Goal: Transaction & Acquisition: Purchase product/service

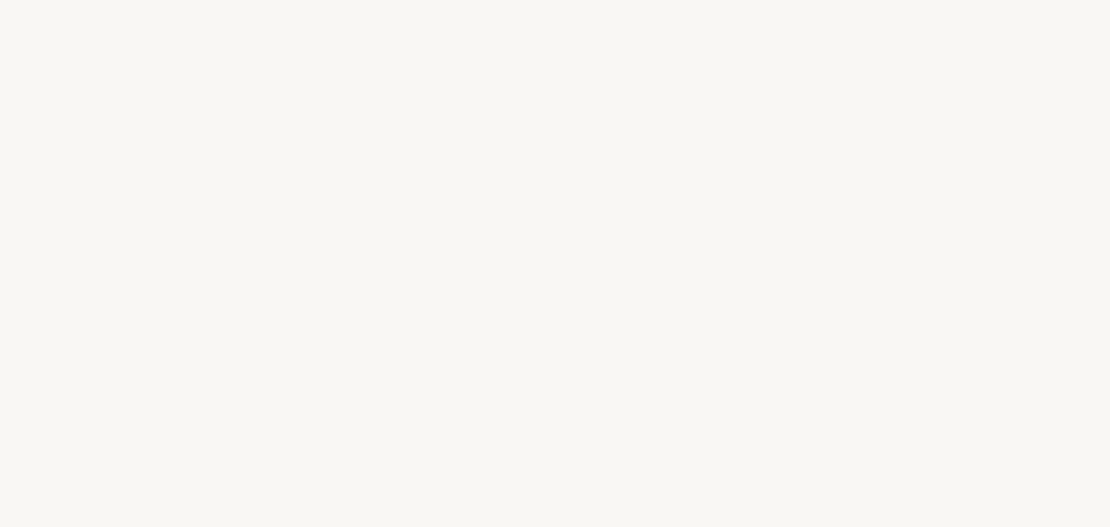
select select "ES"
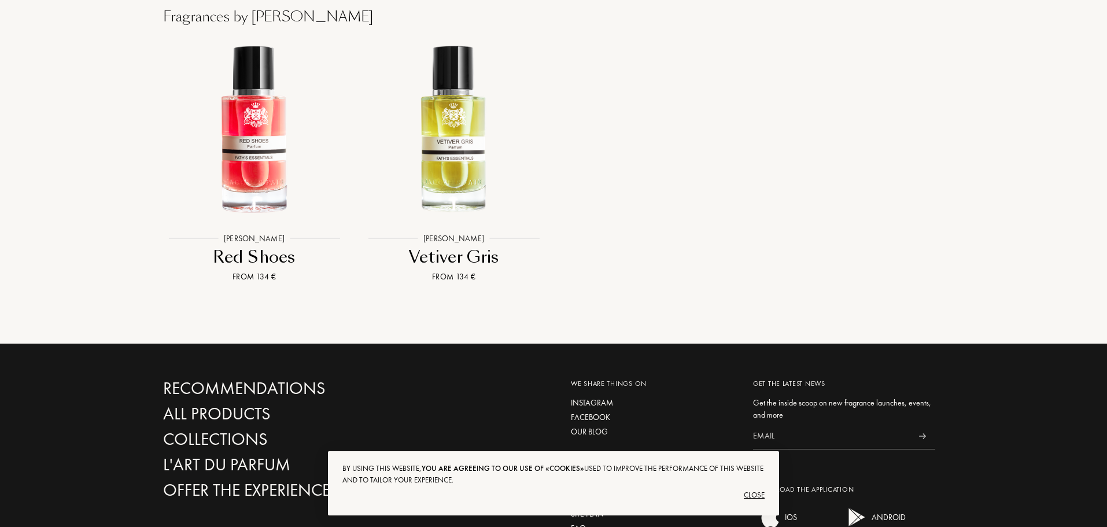
scroll to position [1267, 0]
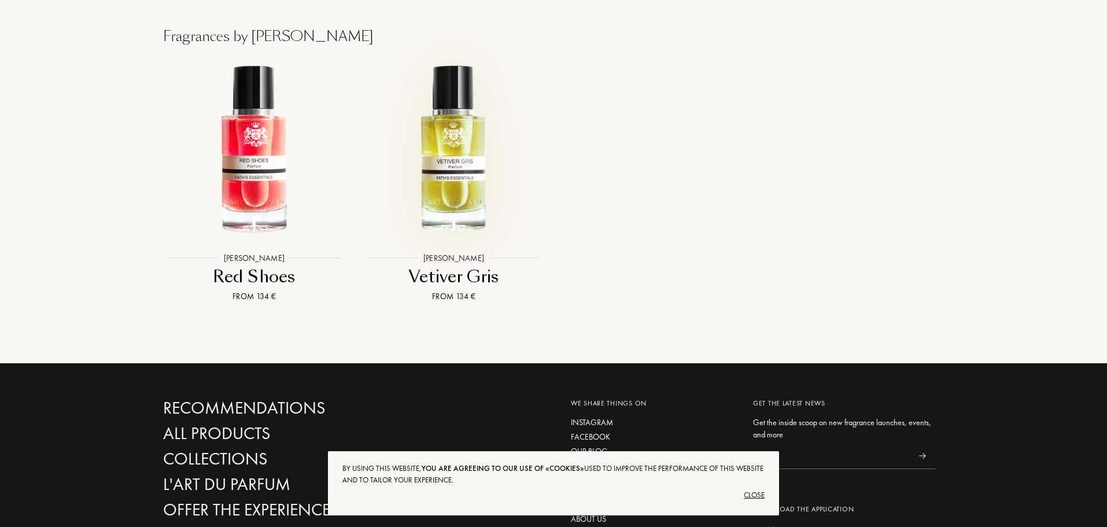
click at [445, 125] on img at bounding box center [454, 150] width 180 height 180
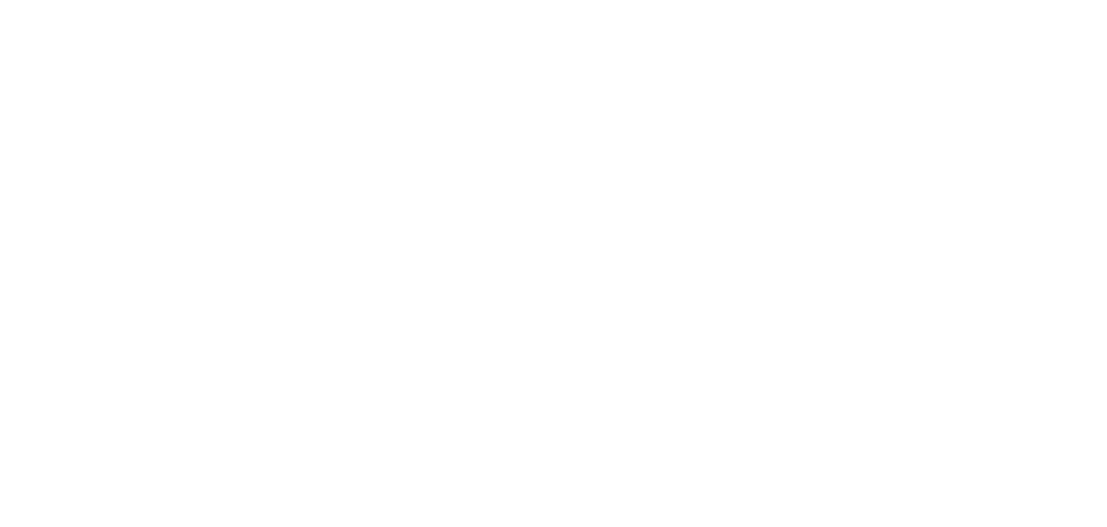
select select "ES"
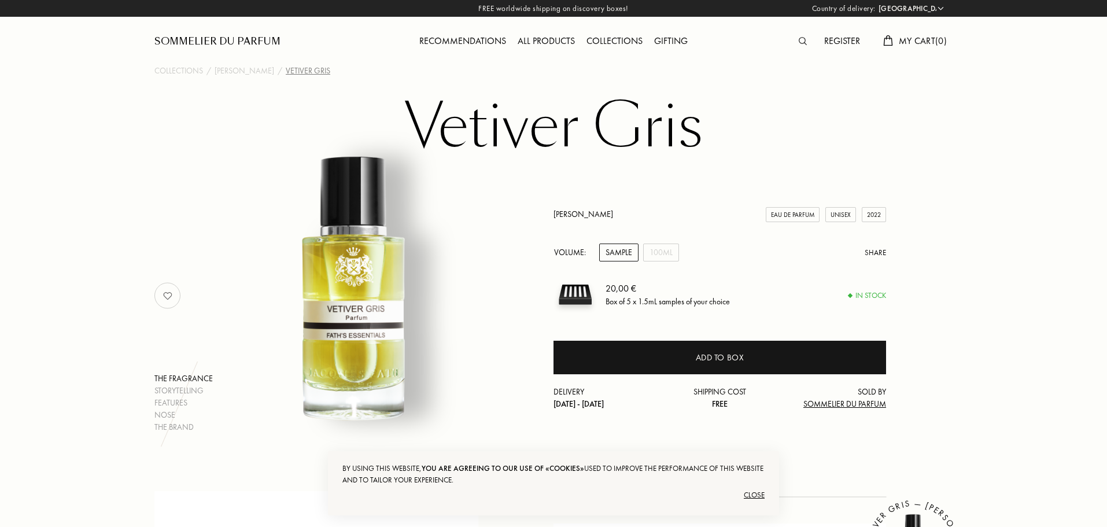
click at [613, 247] on div "Sample" at bounding box center [618, 252] width 39 height 18
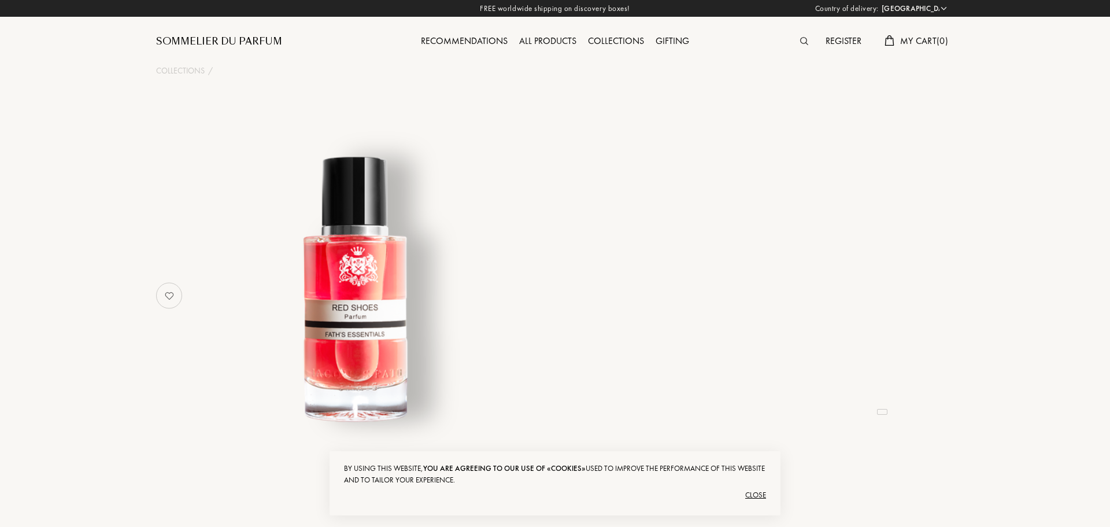
select select "ES"
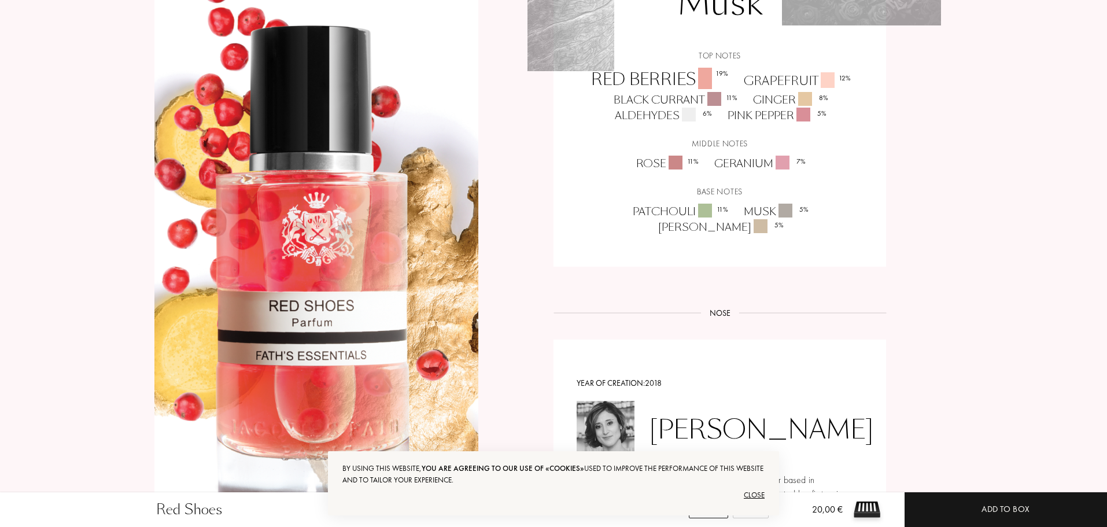
scroll to position [867, 0]
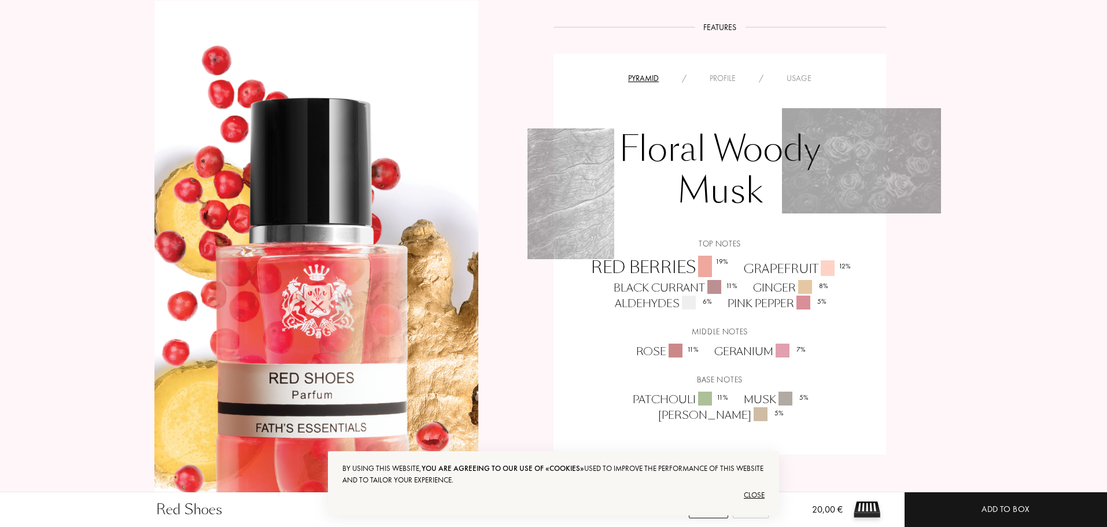
click at [726, 80] on div "Profile" at bounding box center [722, 78] width 49 height 12
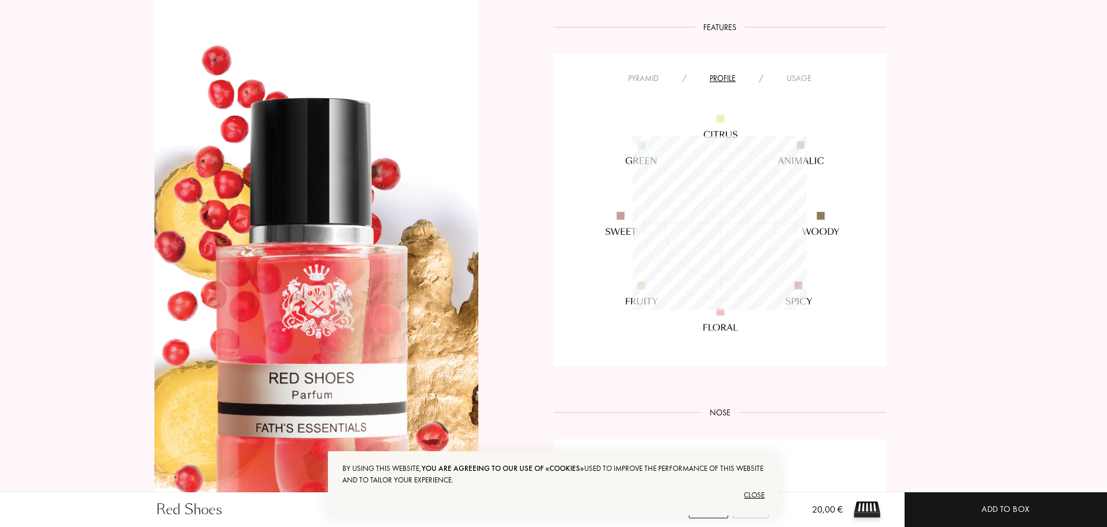
scroll to position [174, 174]
click at [789, 78] on div "Usage" at bounding box center [799, 78] width 48 height 12
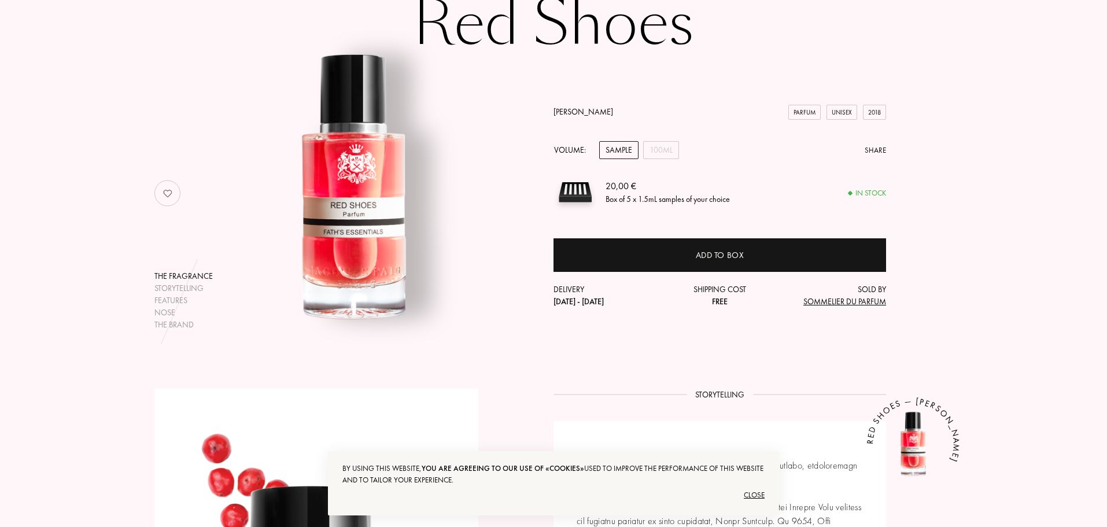
scroll to position [0, 0]
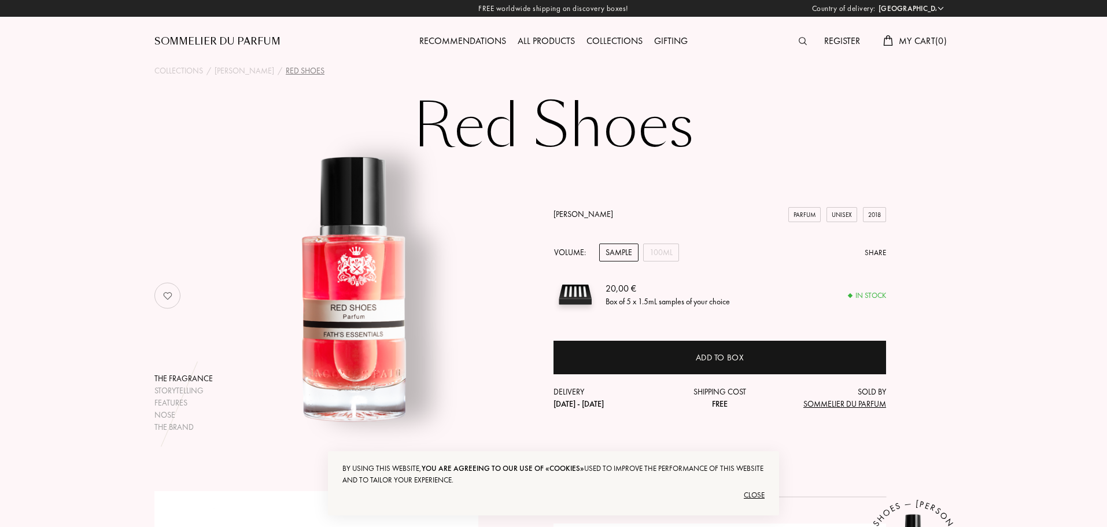
click at [563, 41] on div "All products" at bounding box center [546, 41] width 69 height 15
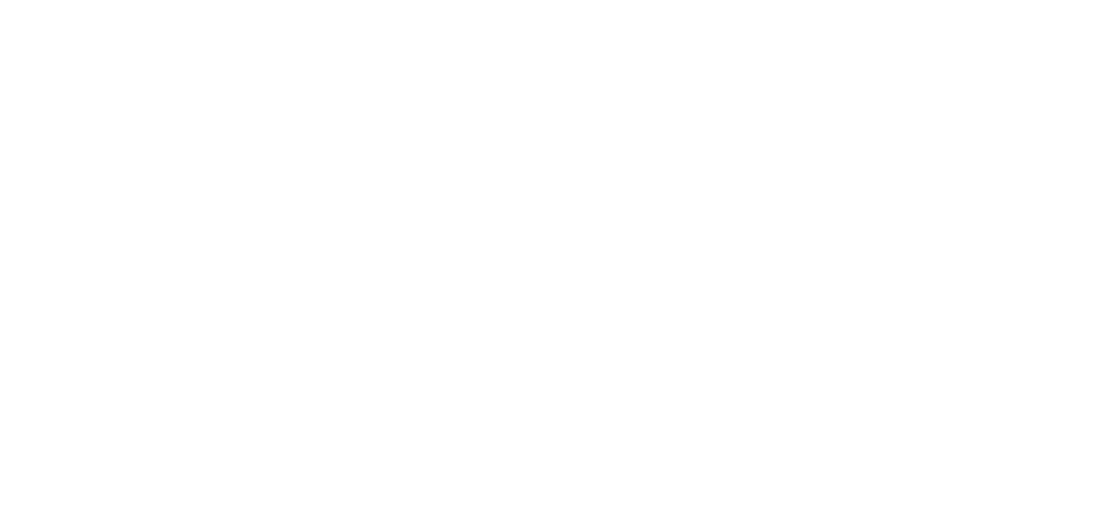
select select "ES"
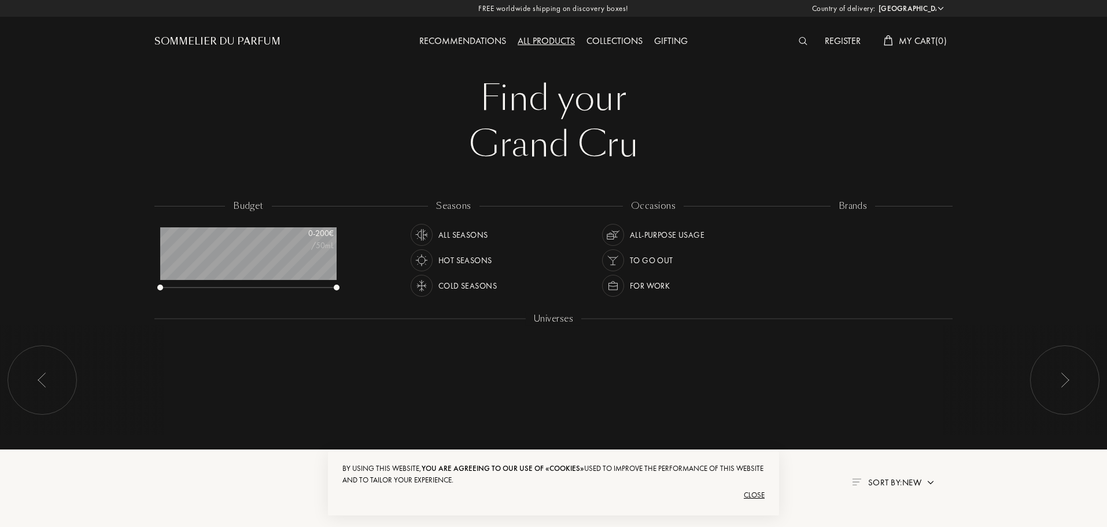
scroll to position [58, 176]
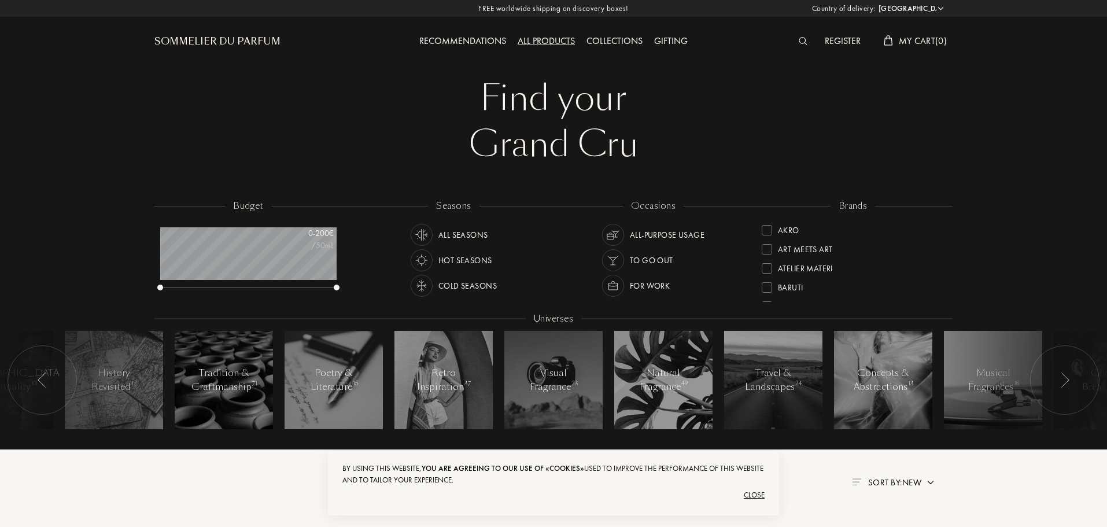
click at [764, 248] on div at bounding box center [766, 249] width 10 height 10
click at [766, 234] on div at bounding box center [766, 230] width 10 height 10
click at [766, 264] on div at bounding box center [766, 268] width 10 height 10
click at [770, 231] on div at bounding box center [766, 230] width 10 height 10
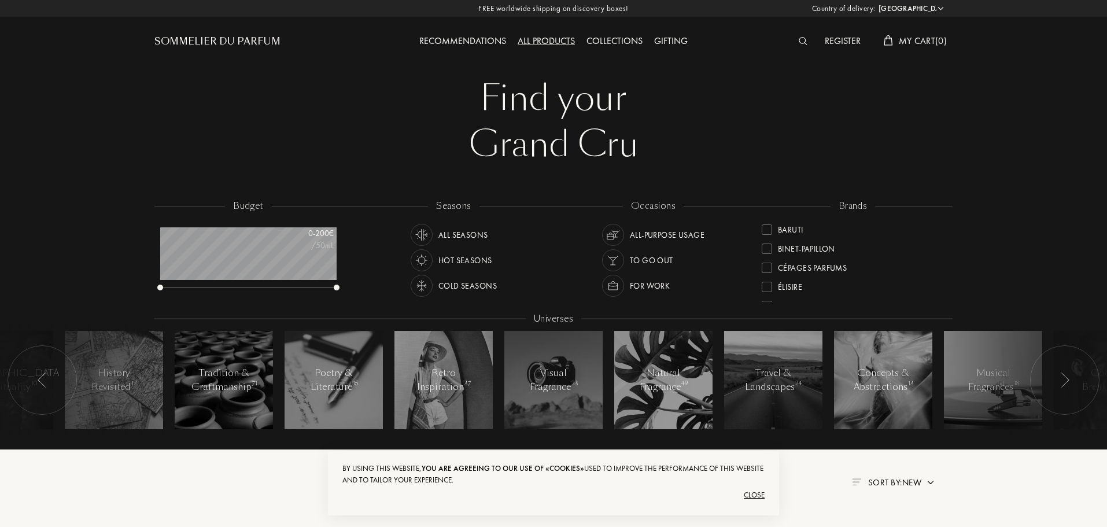
click at [768, 232] on div at bounding box center [766, 229] width 10 height 10
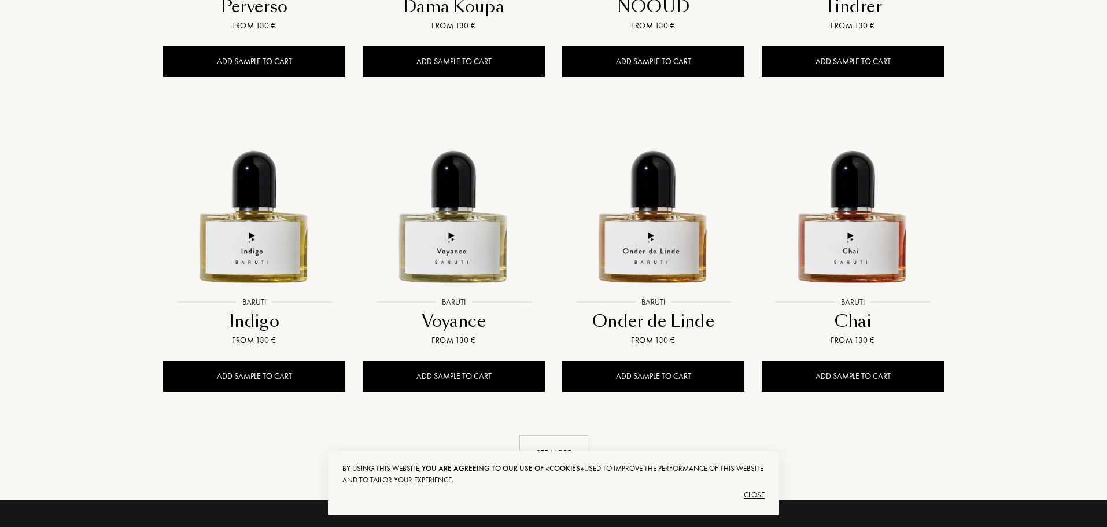
scroll to position [1098, 0]
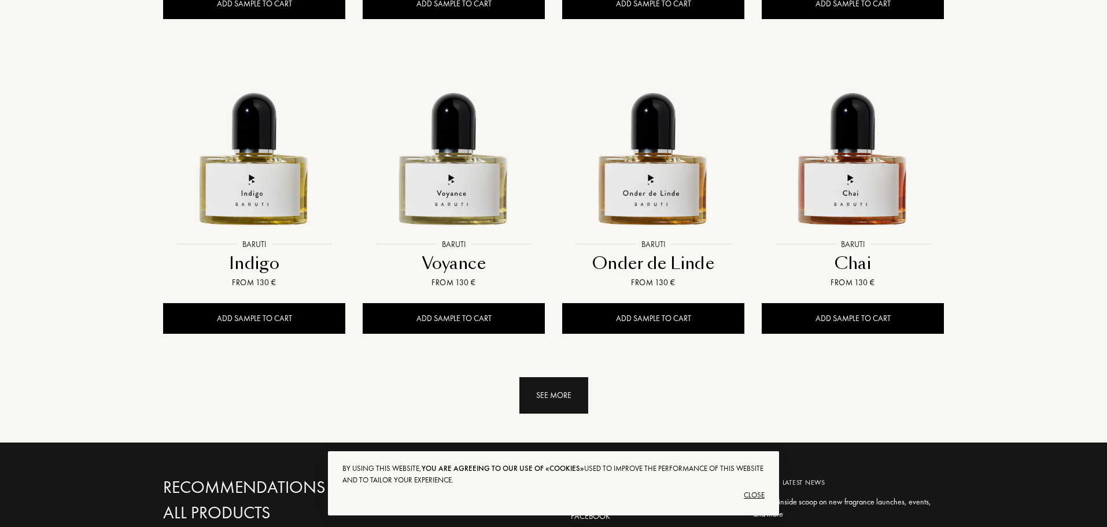
click at [538, 388] on div "See more" at bounding box center [553, 395] width 69 height 36
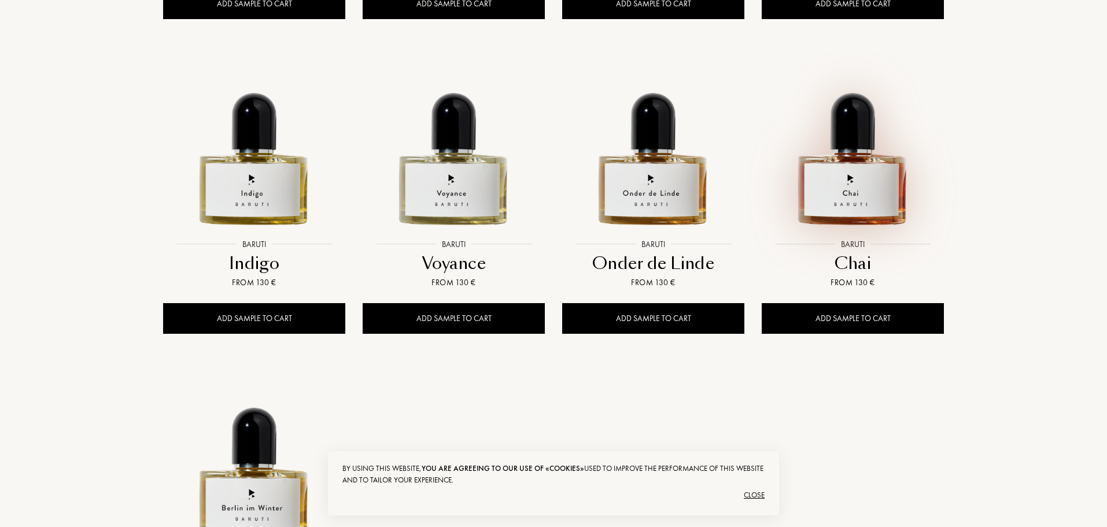
click at [850, 168] on img at bounding box center [853, 142] width 180 height 180
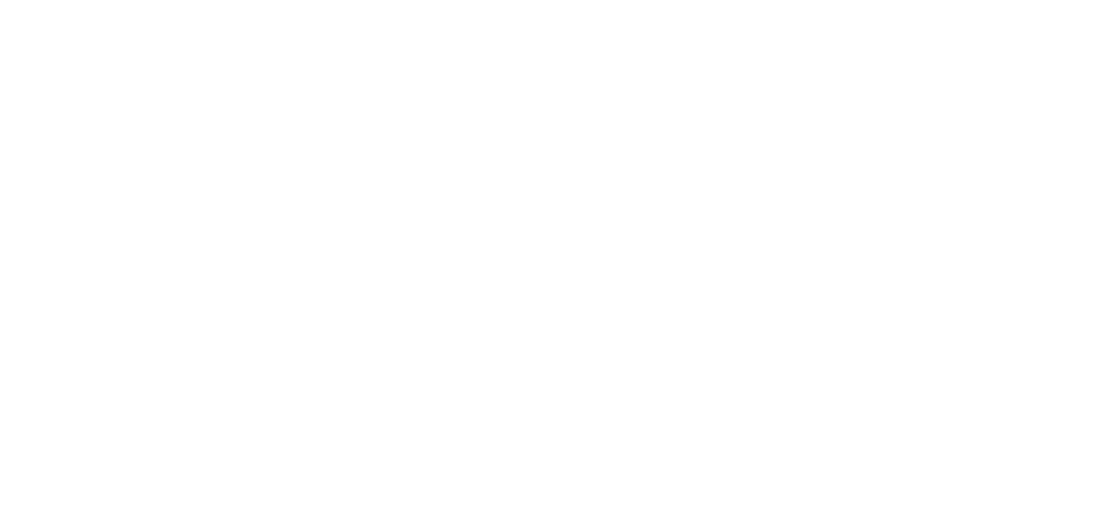
select select "ES"
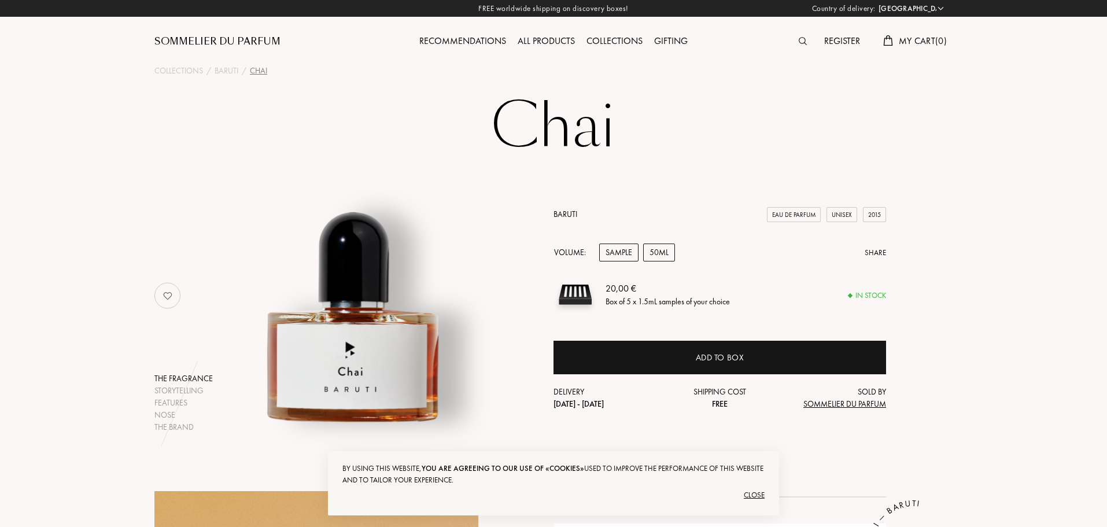
click at [653, 255] on div "50mL" at bounding box center [659, 252] width 32 height 18
click at [610, 253] on div "Sample" at bounding box center [618, 252] width 39 height 18
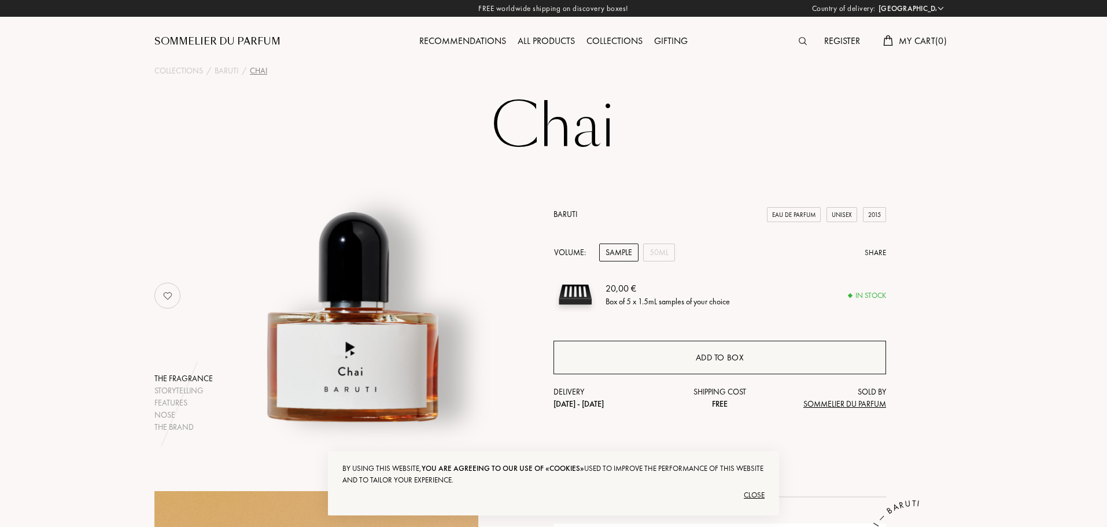
click at [692, 364] on div "Add to box" at bounding box center [719, 358] width 332 height 34
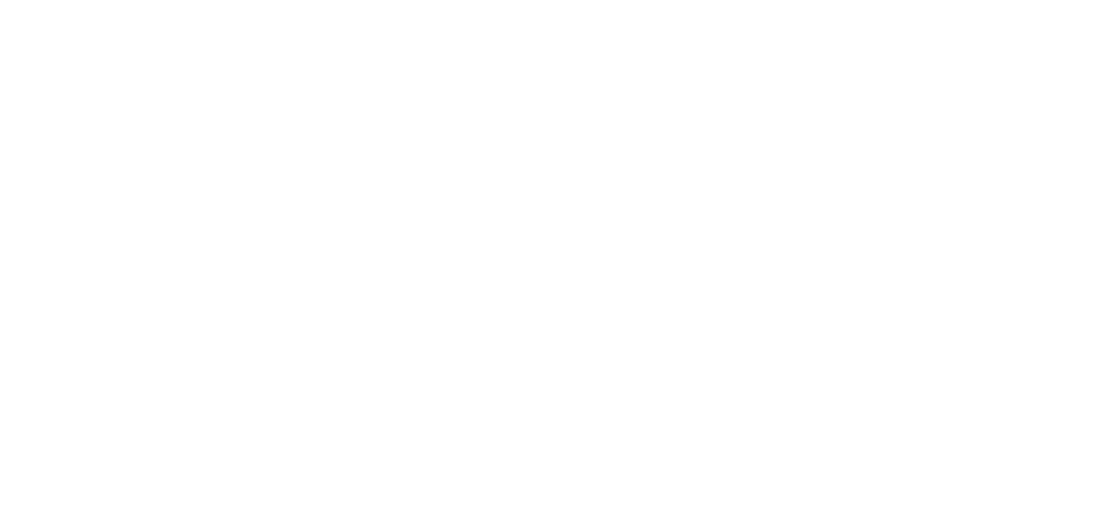
select select "ES"
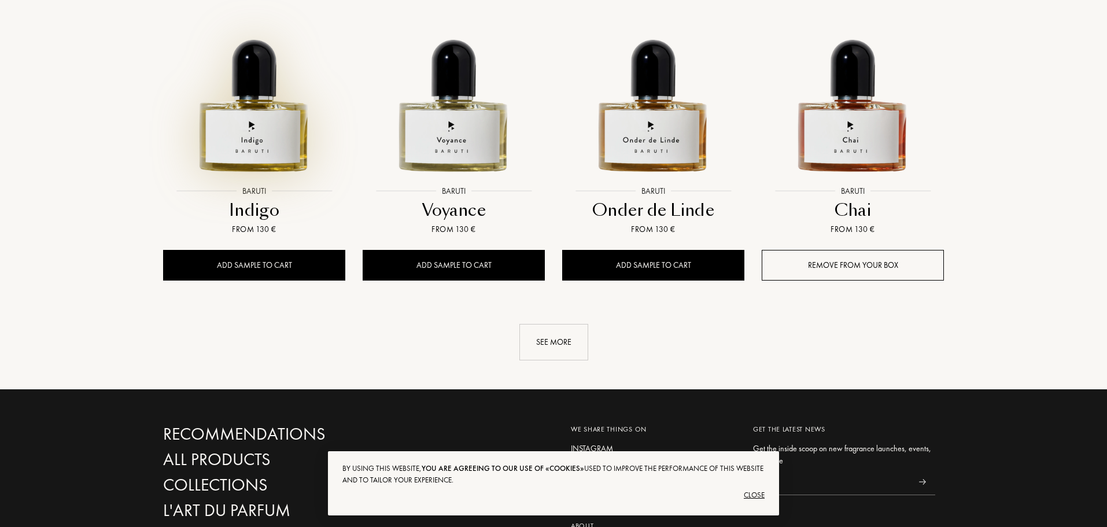
scroll to position [1155, 0]
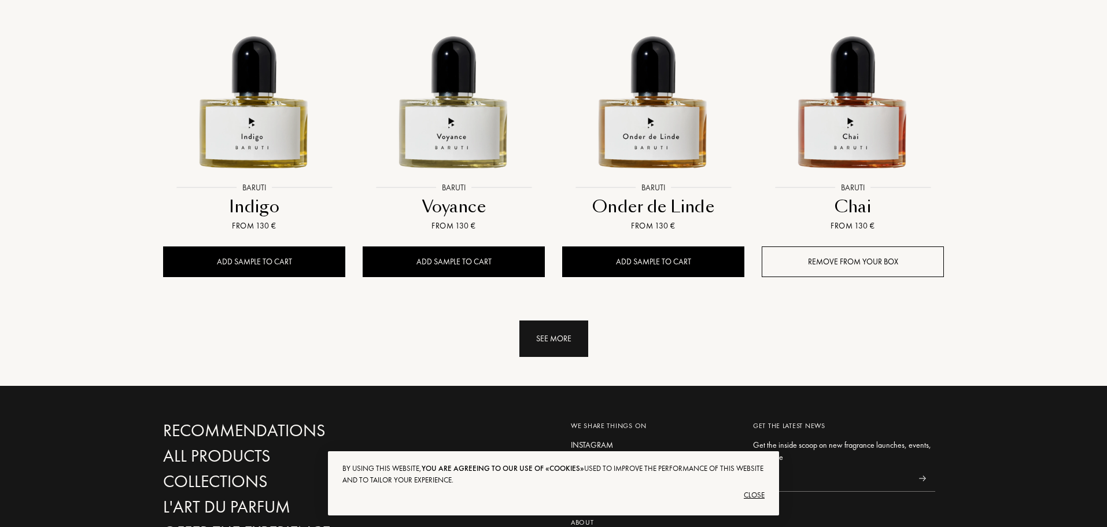
click at [538, 330] on div "See more" at bounding box center [553, 338] width 69 height 36
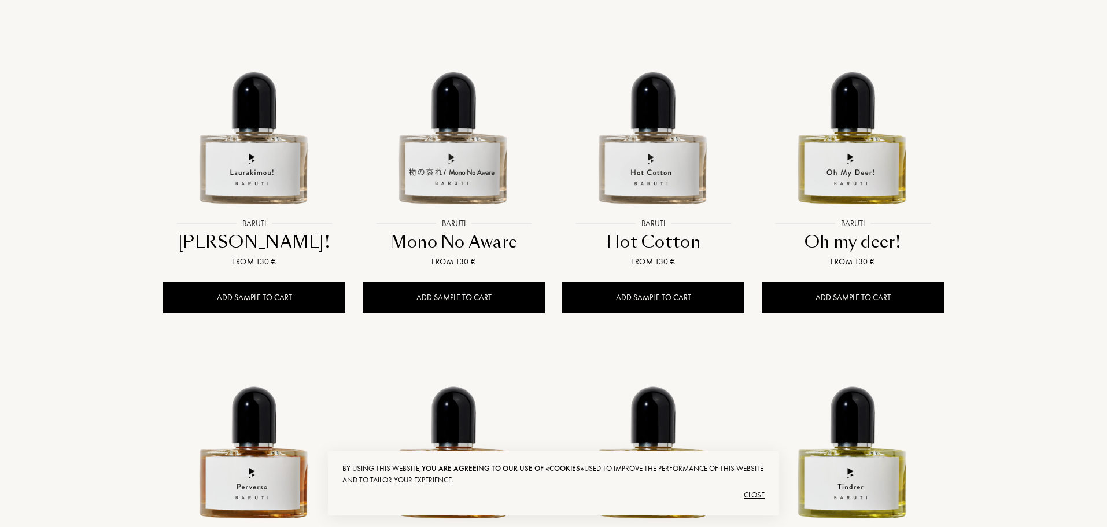
scroll to position [404, 0]
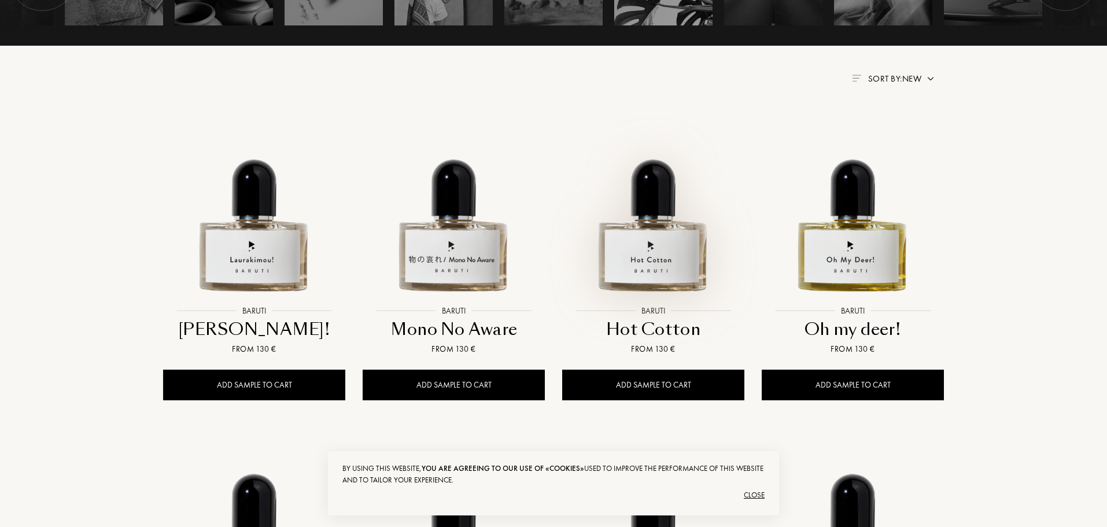
click at [661, 248] on img at bounding box center [653, 209] width 180 height 180
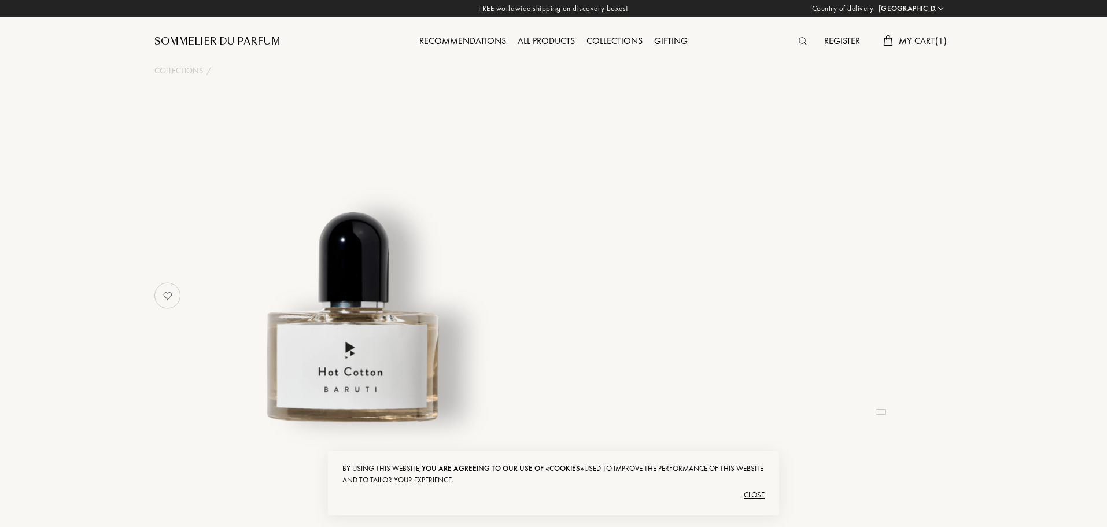
select select "ES"
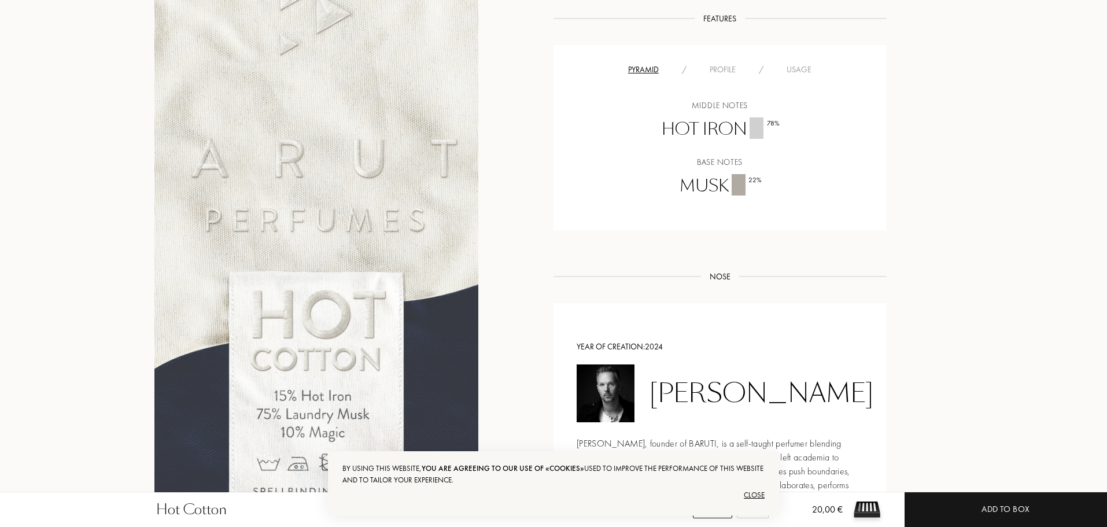
scroll to position [636, 0]
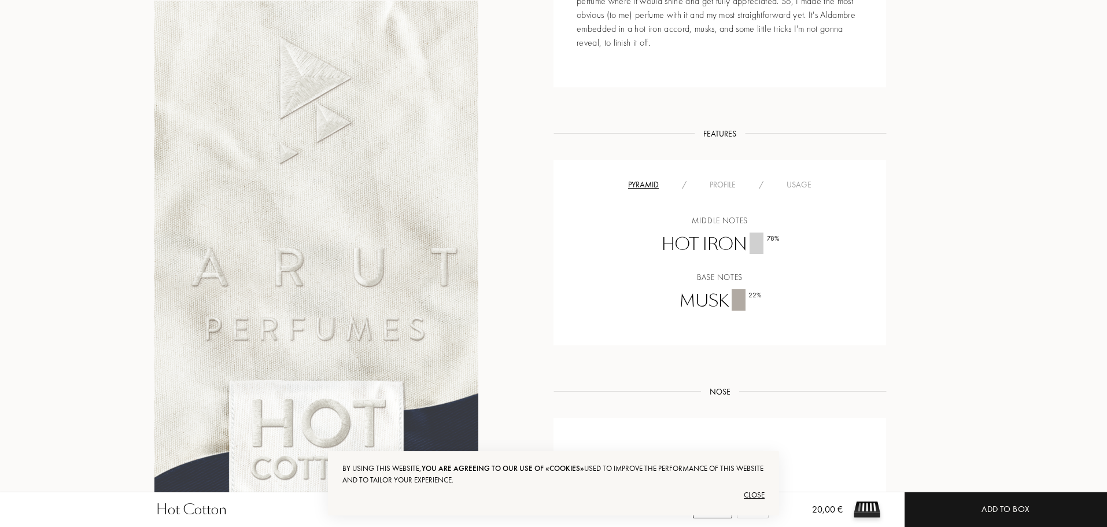
click at [723, 186] on div "Profile" at bounding box center [722, 185] width 49 height 12
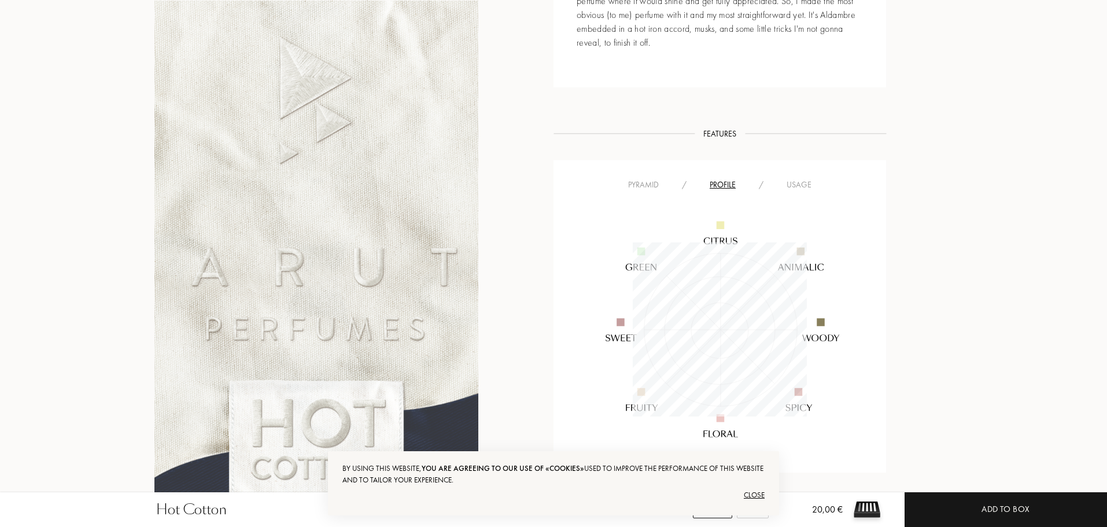
scroll to position [174, 174]
click at [665, 182] on div "Pyramid" at bounding box center [643, 185] width 54 height 12
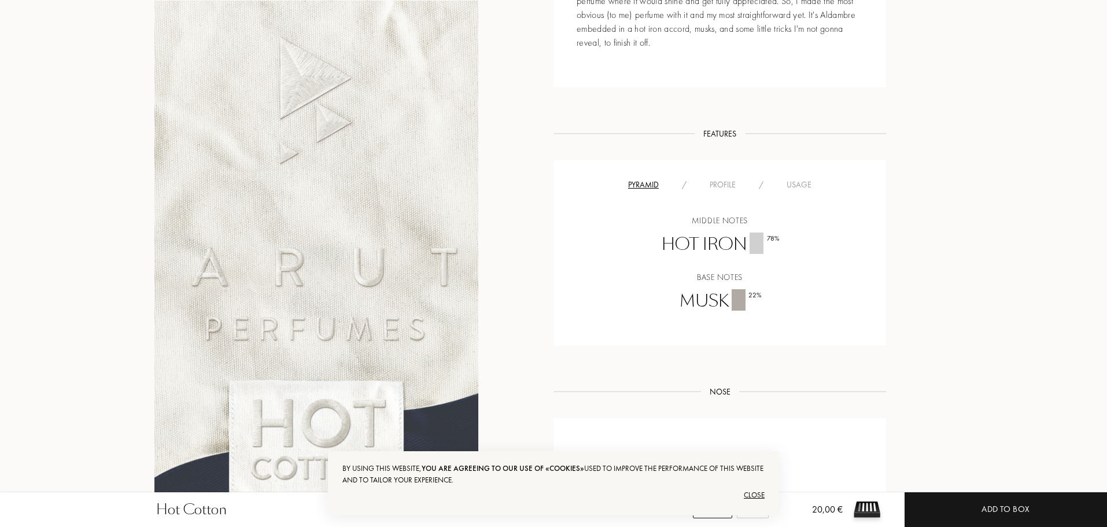
click at [720, 181] on div "Profile" at bounding box center [722, 185] width 49 height 12
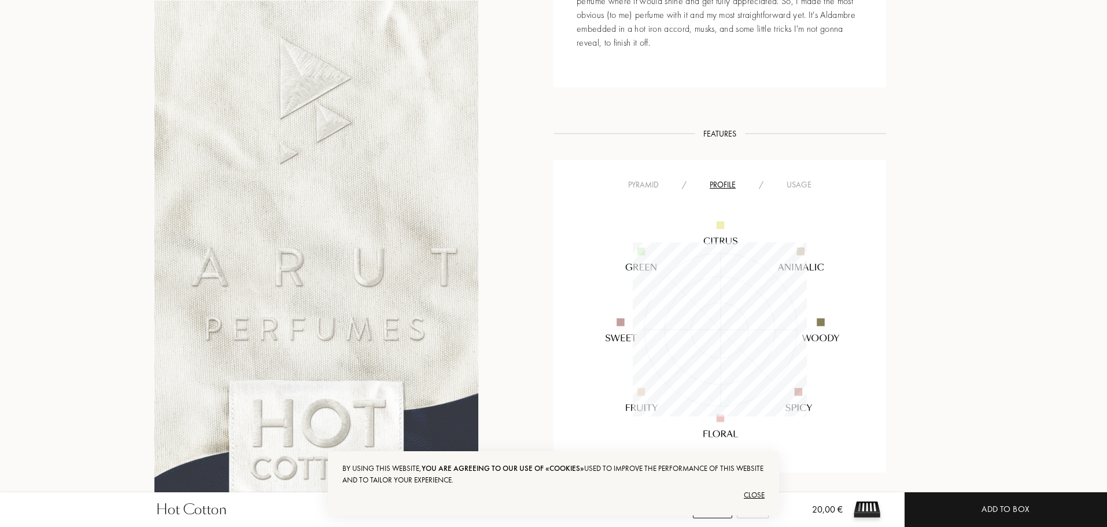
click at [801, 181] on div "Usage" at bounding box center [799, 185] width 48 height 12
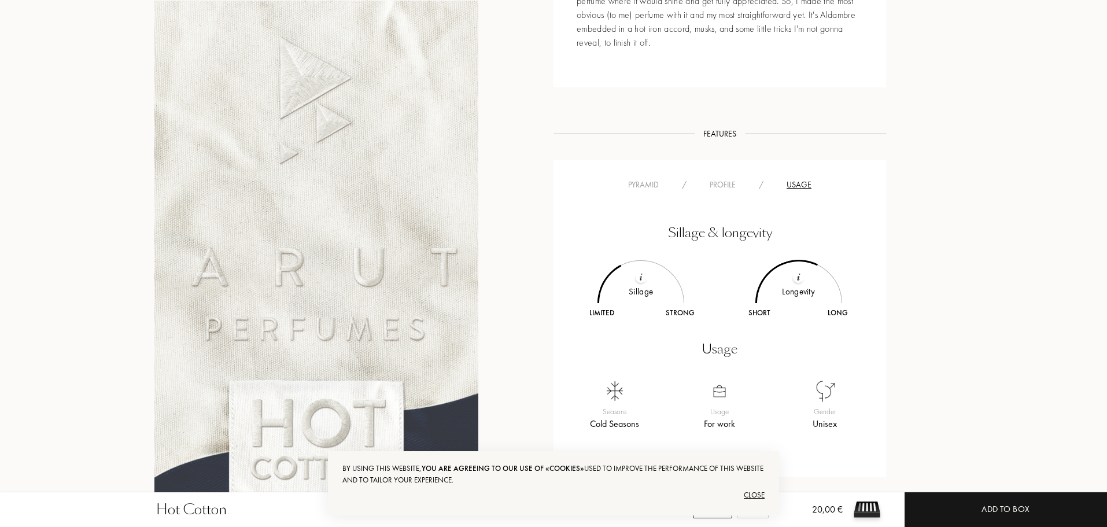
click at [662, 184] on div "Pyramid" at bounding box center [643, 185] width 54 height 12
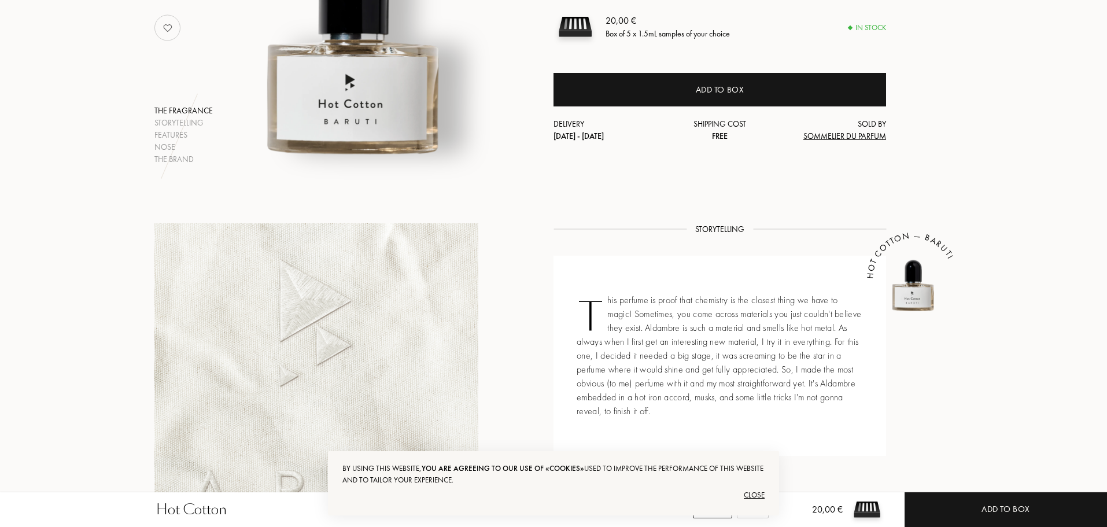
scroll to position [0, 0]
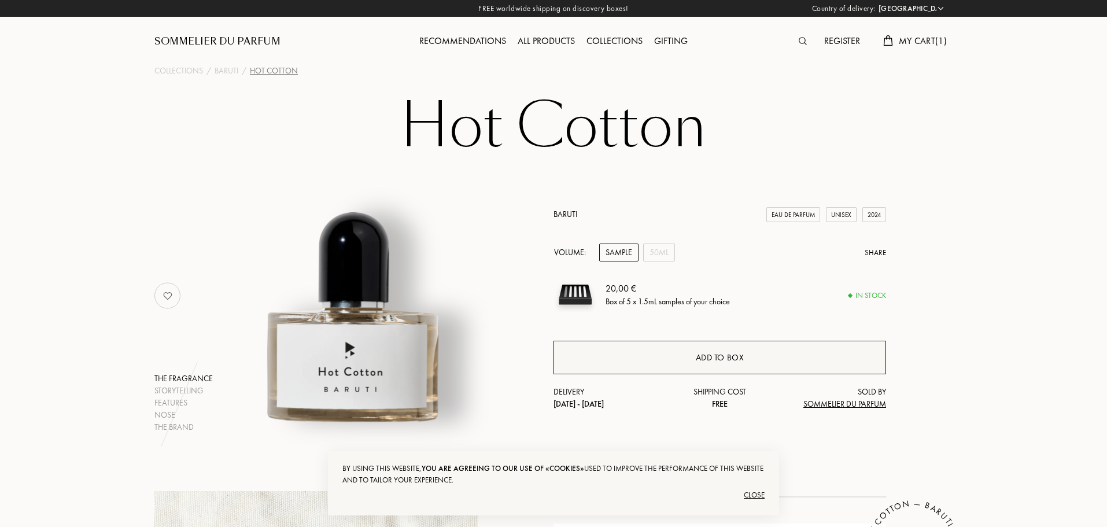
click at [686, 346] on div "Add to box" at bounding box center [719, 358] width 332 height 34
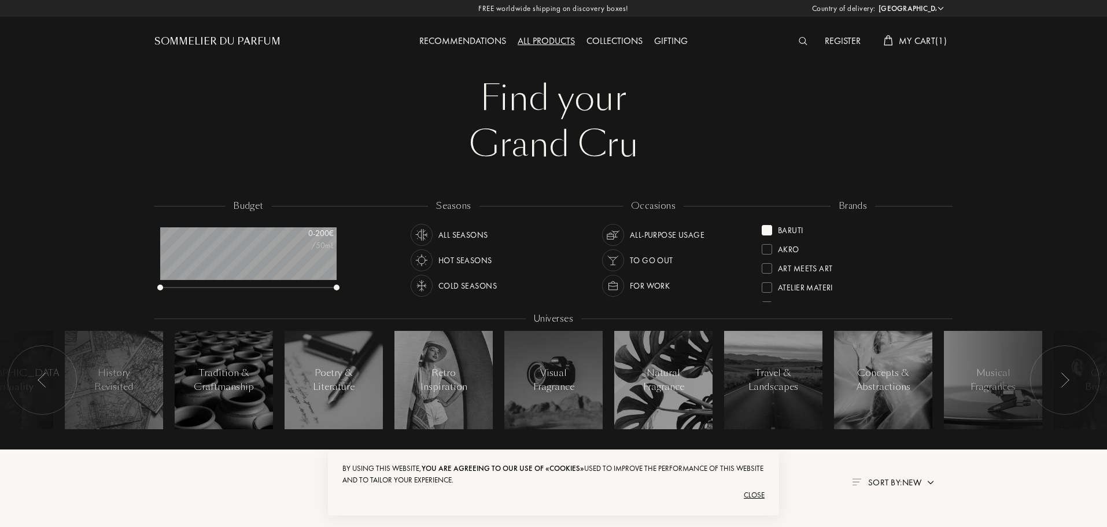
select select "ES"
click at [792, 232] on div "Baruti" at bounding box center [790, 228] width 25 height 16
click at [811, 250] on div "Binet-Papillon" at bounding box center [806, 247] width 57 height 16
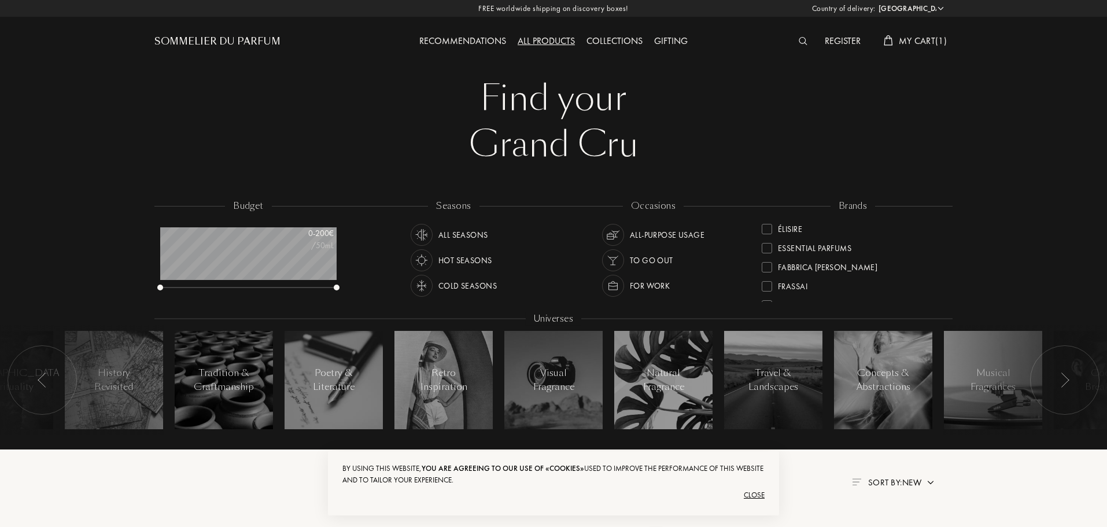
scroll to position [58, 0]
click at [794, 271] on div "Cépages Parfums" at bounding box center [812, 266] width 69 height 16
click at [794, 283] on div "Frassai" at bounding box center [792, 284] width 29 height 16
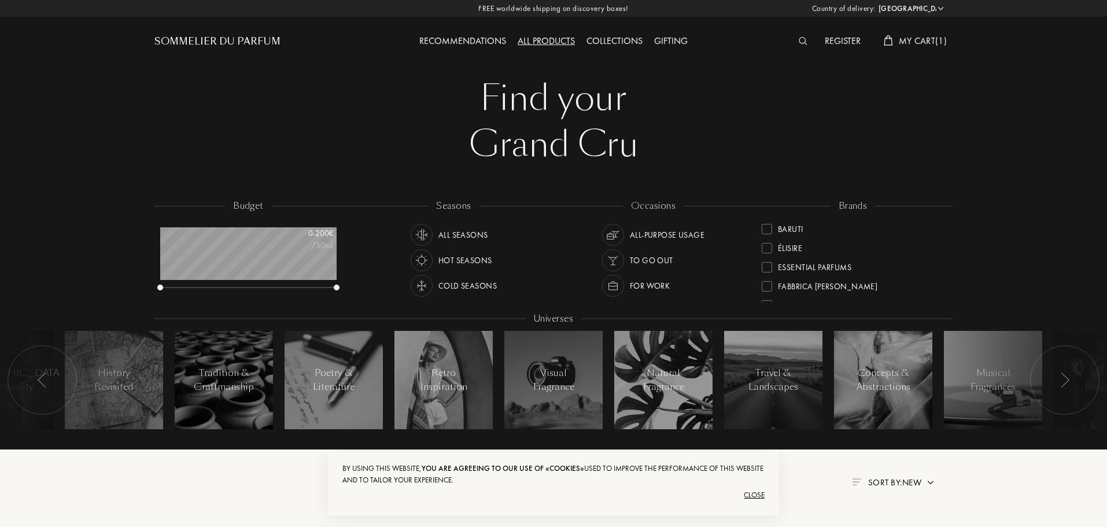
scroll to position [0, 0]
click at [819, 284] on div "Fabbrica [PERSON_NAME]" at bounding box center [827, 284] width 99 height 16
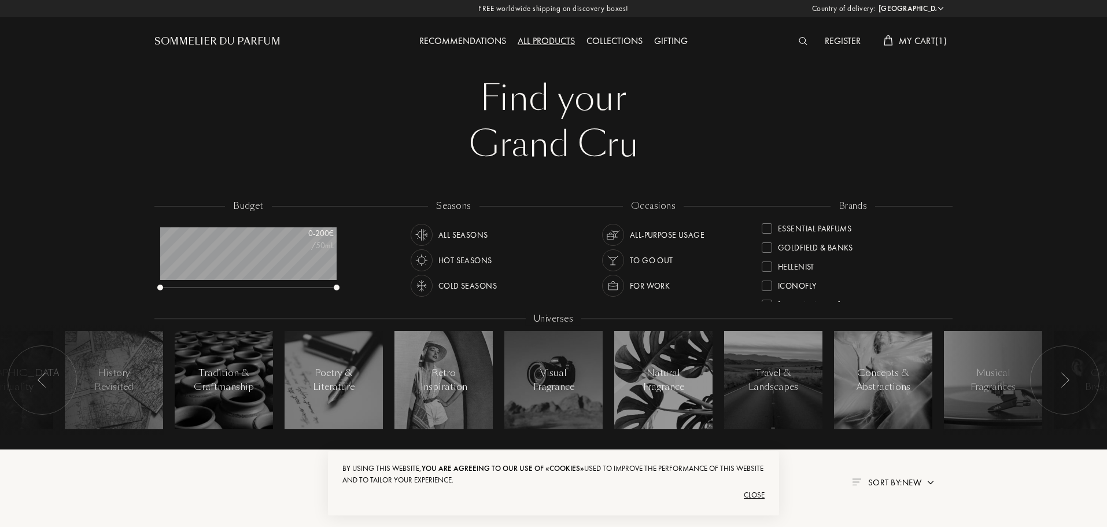
click at [800, 265] on div "Hellenist" at bounding box center [796, 265] width 36 height 16
click at [800, 283] on div "ICONOFLY" at bounding box center [797, 284] width 38 height 16
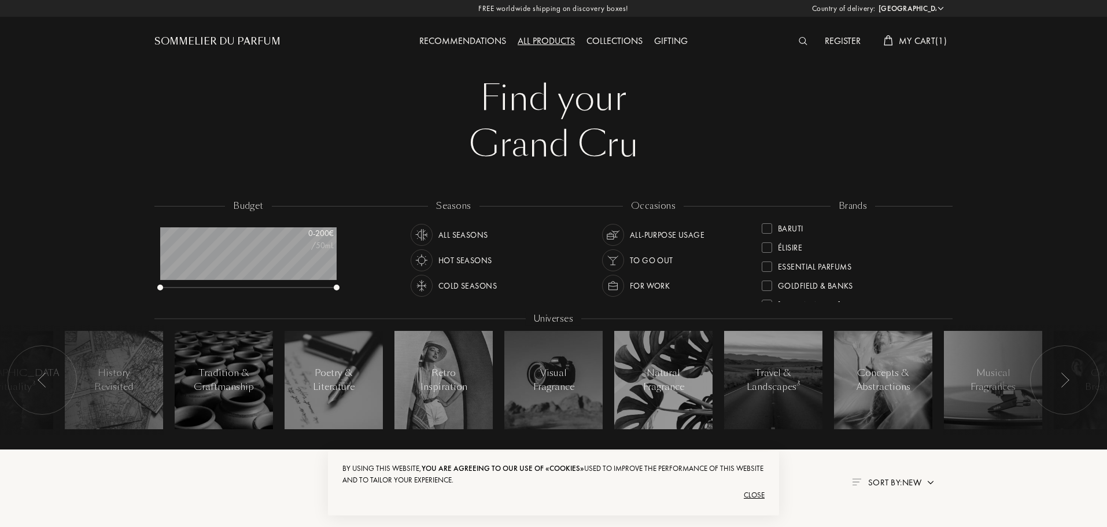
scroll to position [231, 0]
click at [806, 265] on div "L'Orchestre Parfum" at bounding box center [817, 264] width 79 height 16
click at [808, 247] on div "Parfum d'Empire" at bounding box center [810, 244] width 64 height 16
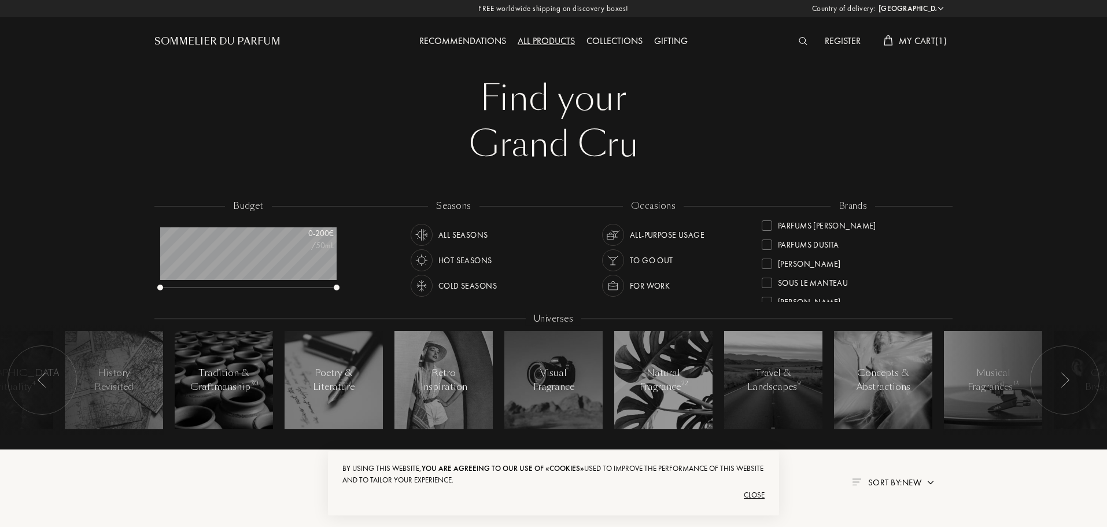
scroll to position [405, 0]
click at [814, 242] on div "[PERSON_NAME]" at bounding box center [809, 243] width 62 height 16
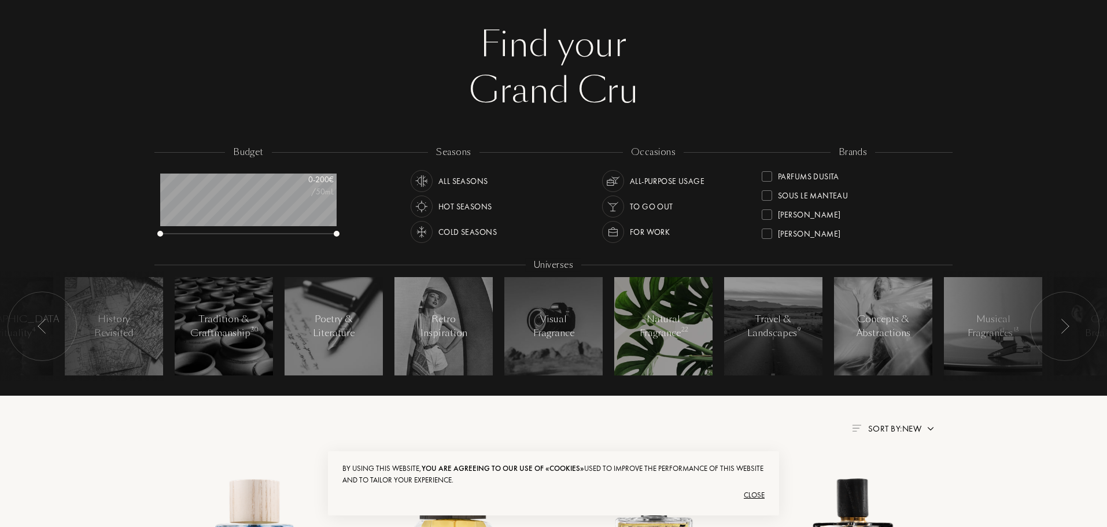
scroll to position [116, 0]
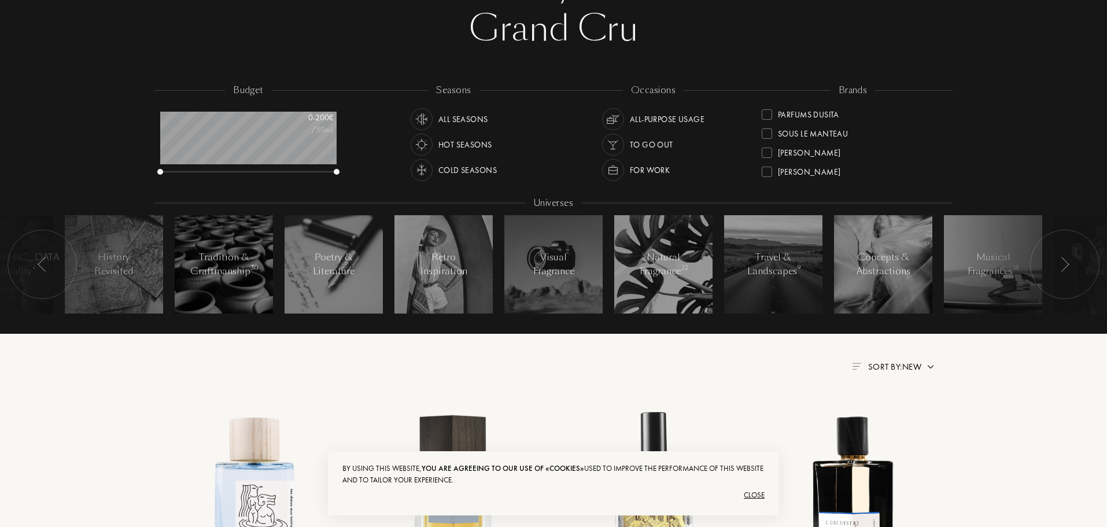
click at [758, 491] on div "Close" at bounding box center [553, 495] width 422 height 18
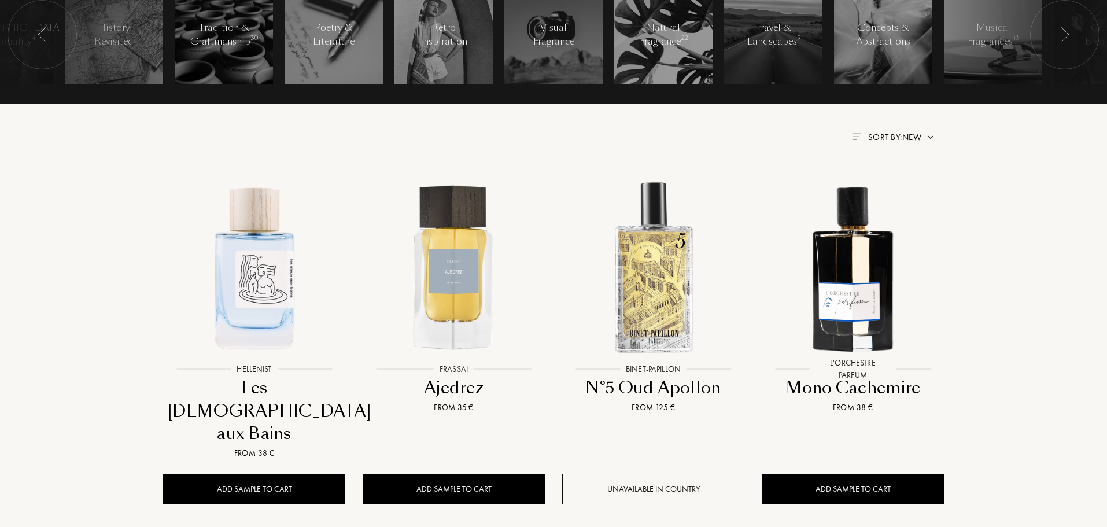
scroll to position [347, 0]
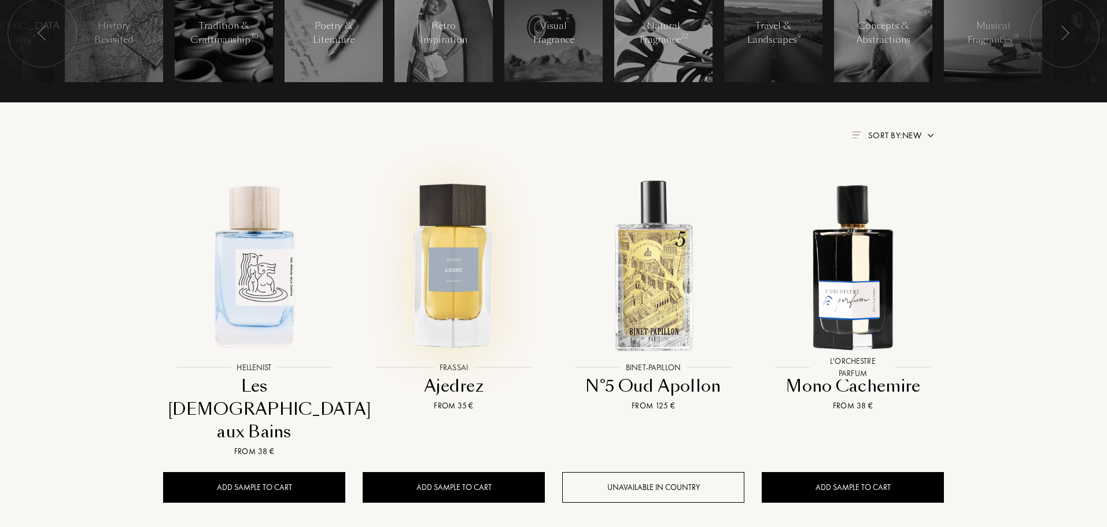
click at [469, 283] on img at bounding box center [454, 265] width 180 height 180
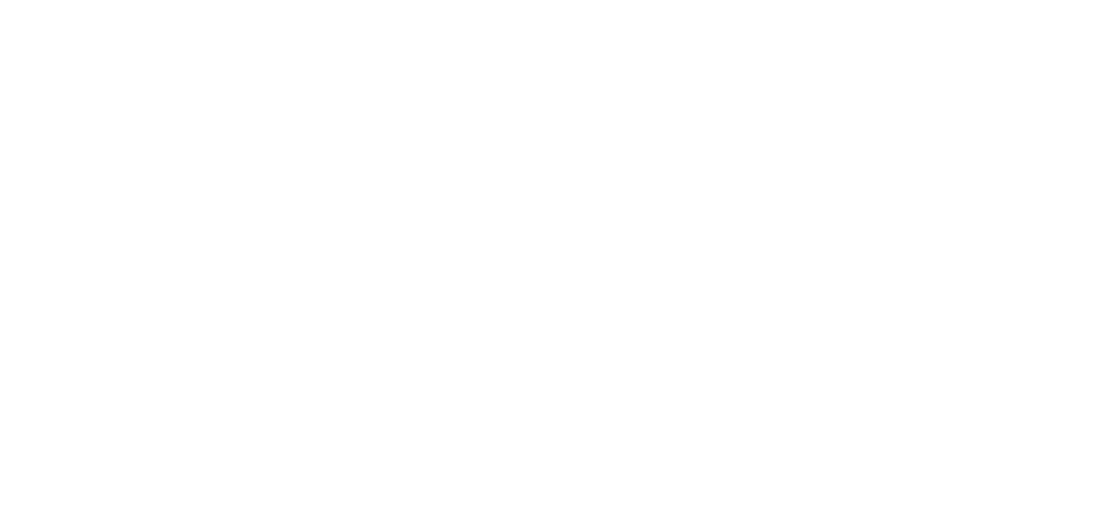
select select "ES"
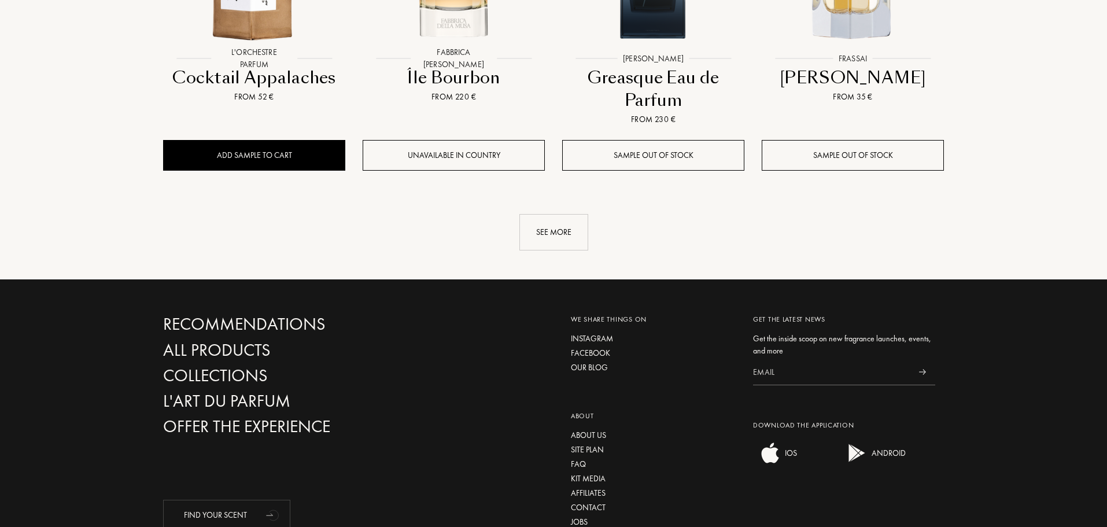
scroll to position [1214, 0]
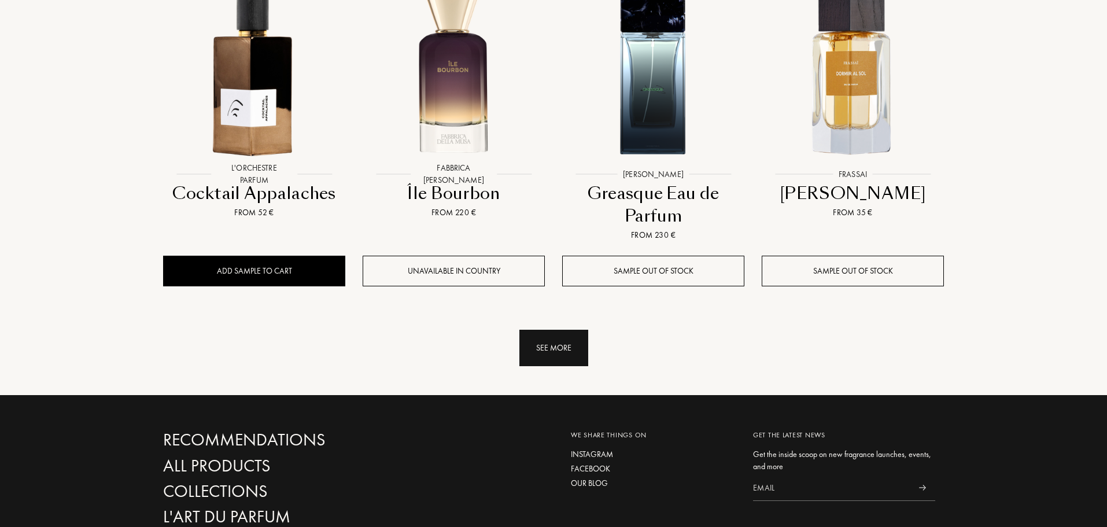
click at [569, 330] on div "See more" at bounding box center [553, 348] width 69 height 36
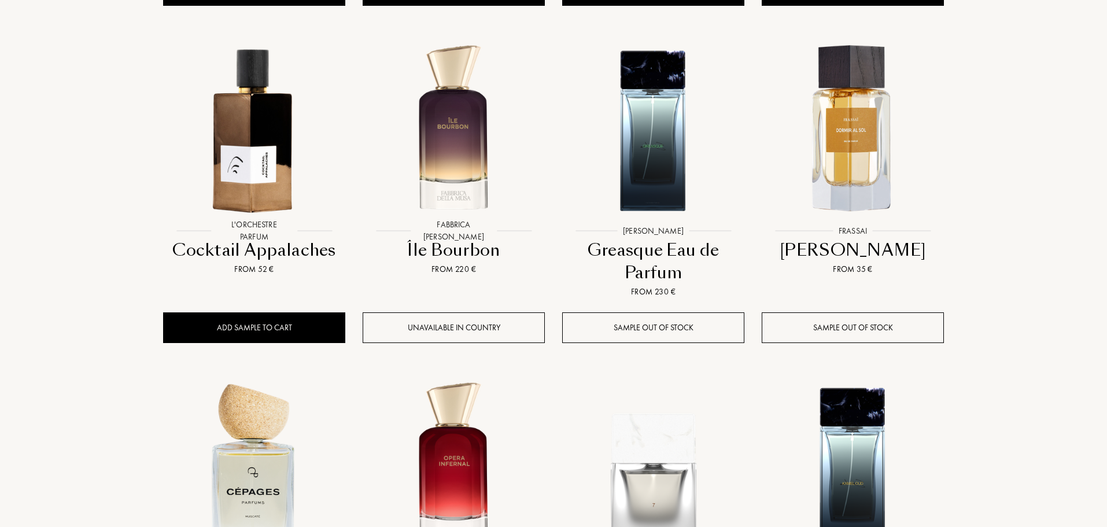
scroll to position [1156, 0]
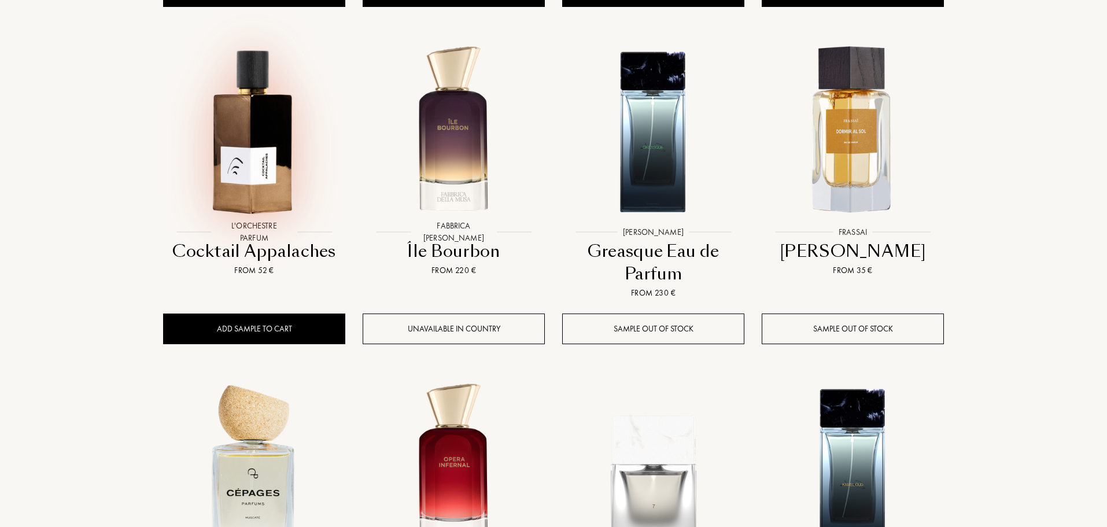
click at [236, 125] on img at bounding box center [254, 130] width 180 height 180
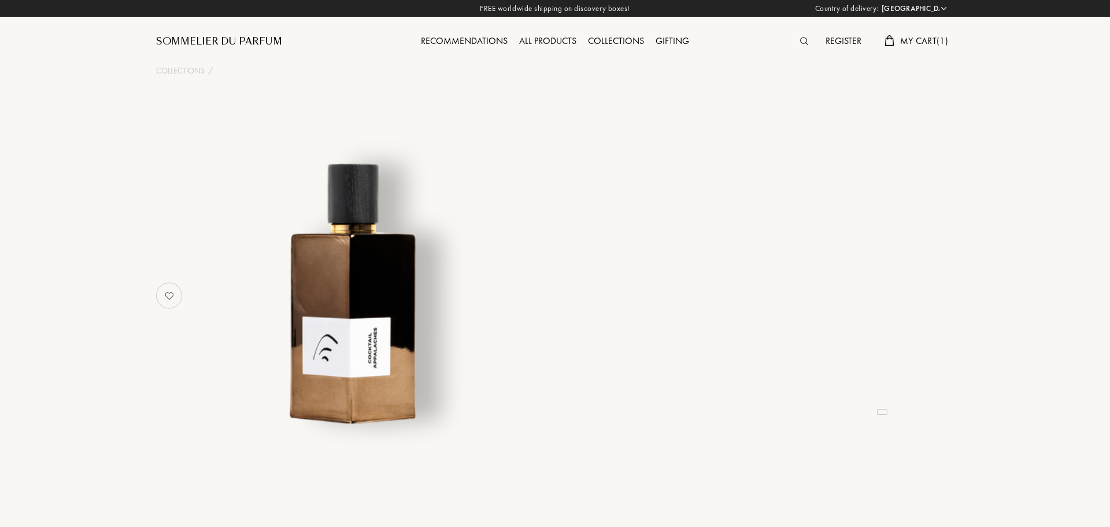
select select "ES"
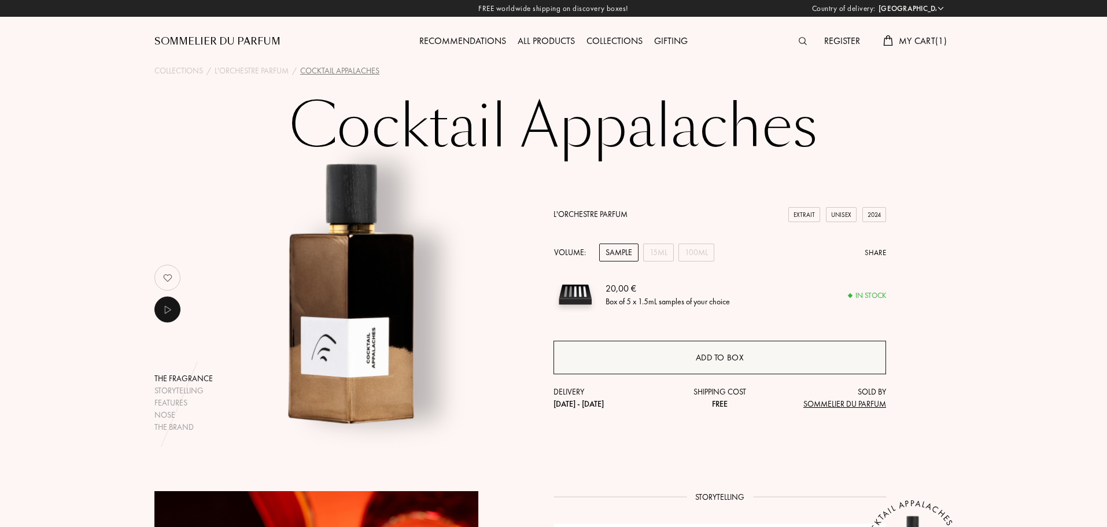
click at [704, 356] on div "Add to box" at bounding box center [719, 357] width 49 height 13
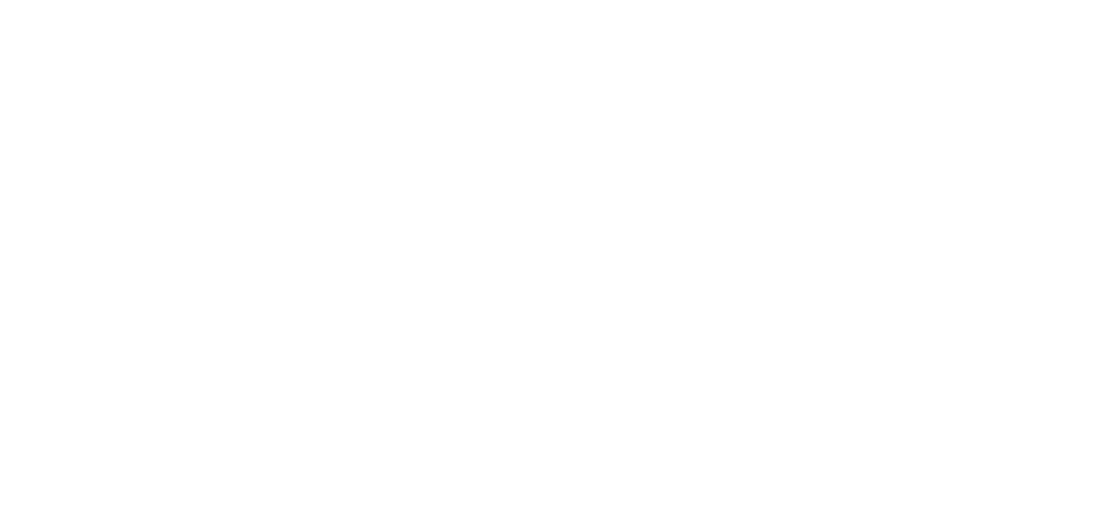
scroll to position [1039, 0]
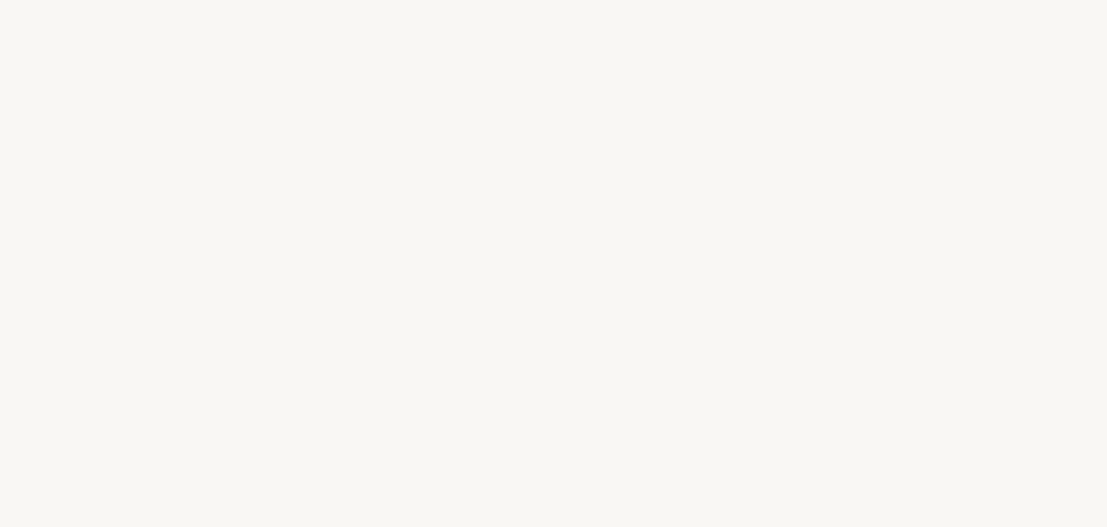
select select "ES"
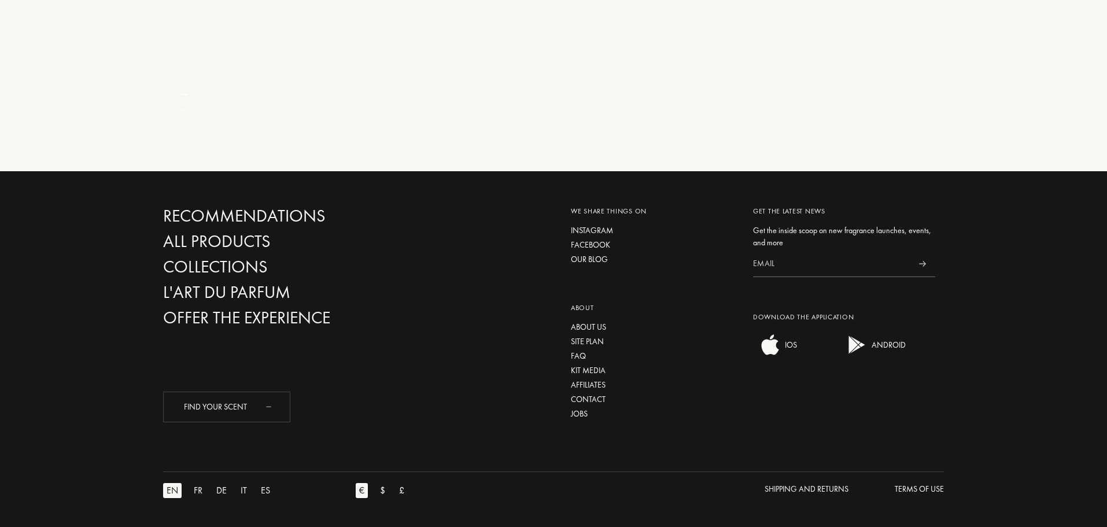
scroll to position [58, 176]
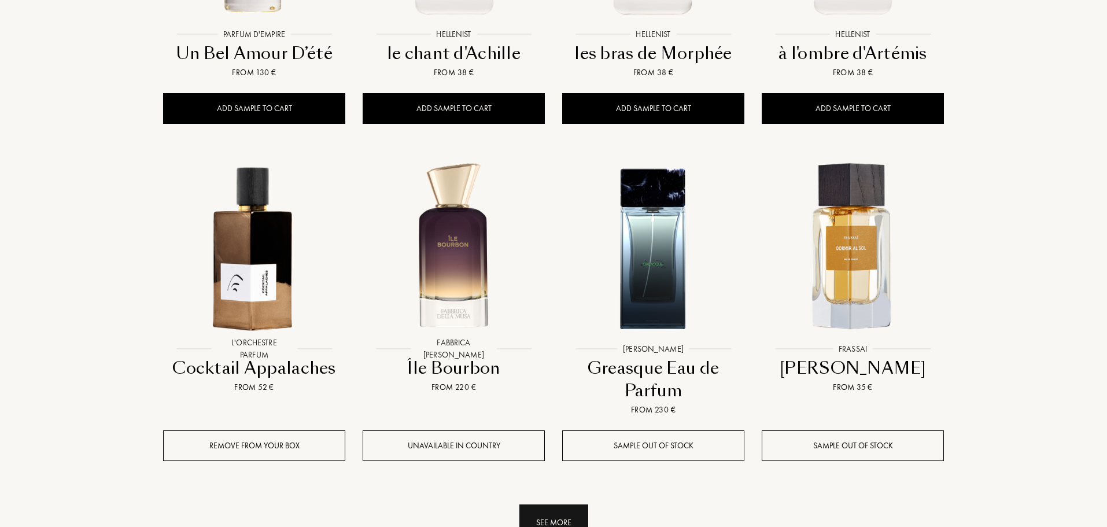
click at [557, 504] on div "See more" at bounding box center [553, 522] width 69 height 36
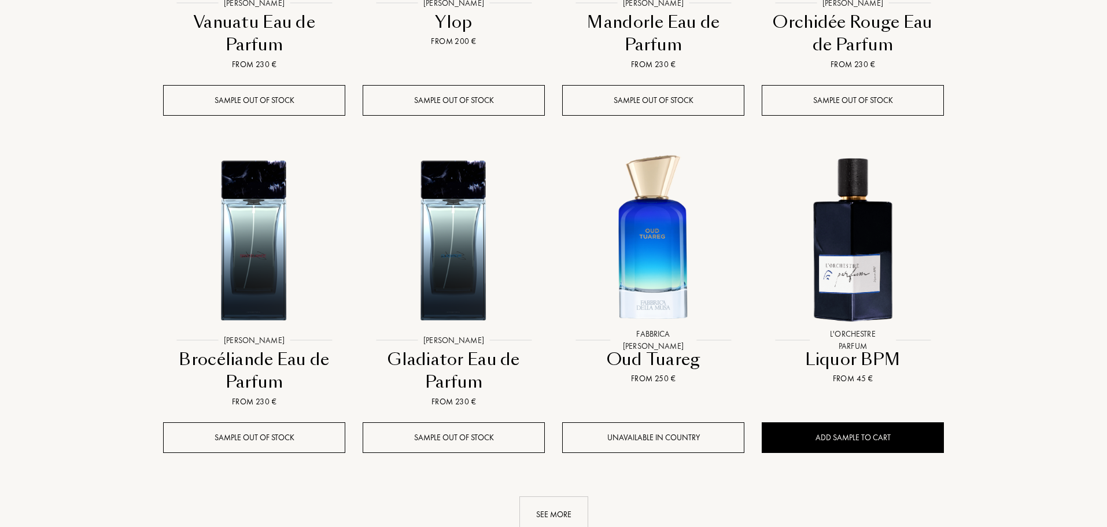
scroll to position [2080, 0]
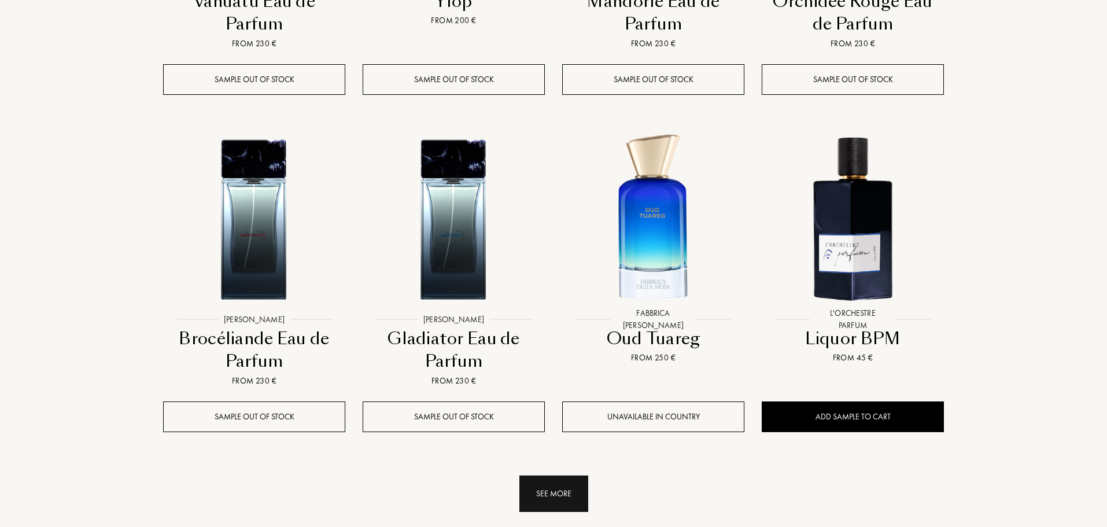
click at [553, 475] on div "See more" at bounding box center [553, 493] width 69 height 36
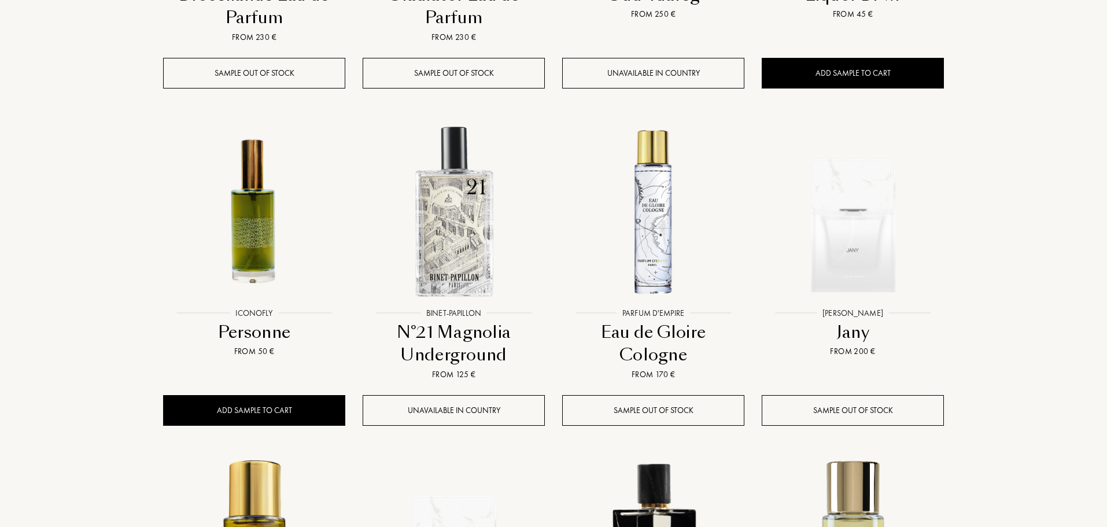
scroll to position [2427, 0]
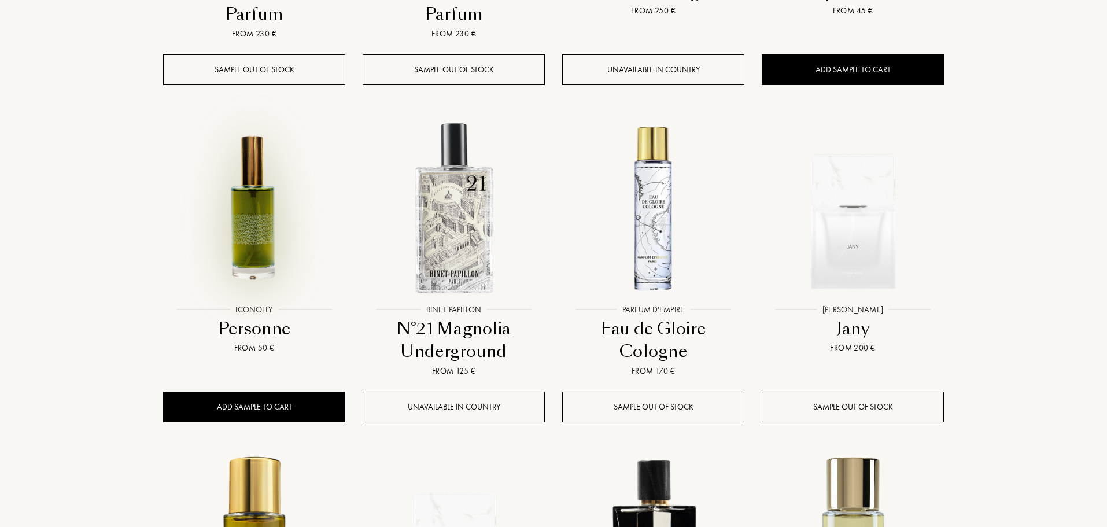
click at [247, 195] on img at bounding box center [254, 208] width 180 height 180
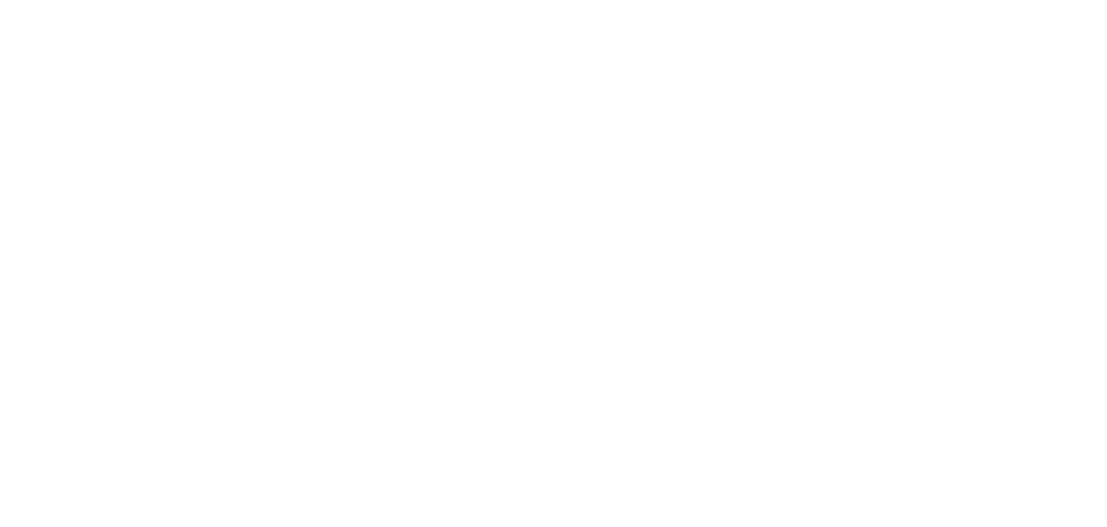
select select "ES"
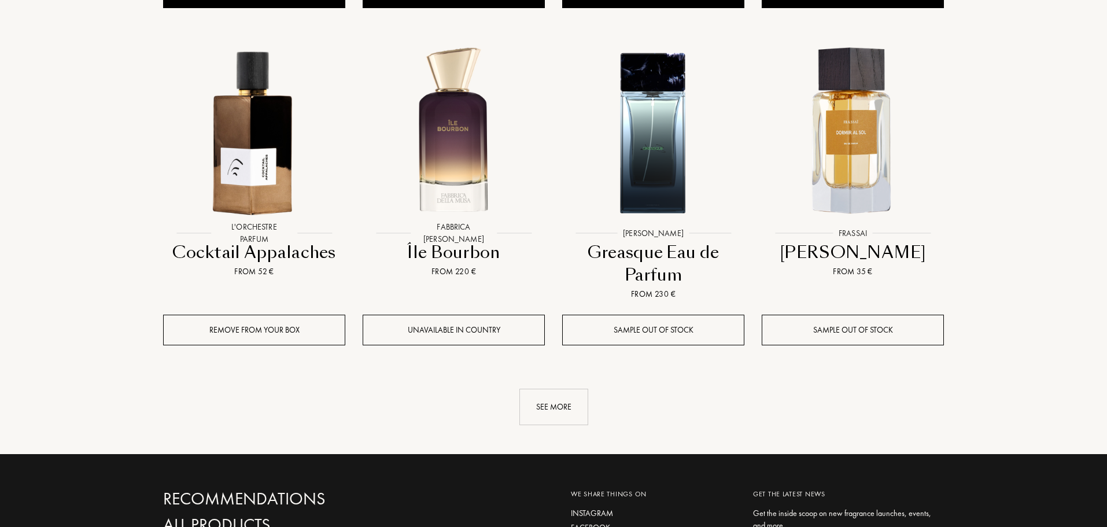
scroll to position [1271, 0]
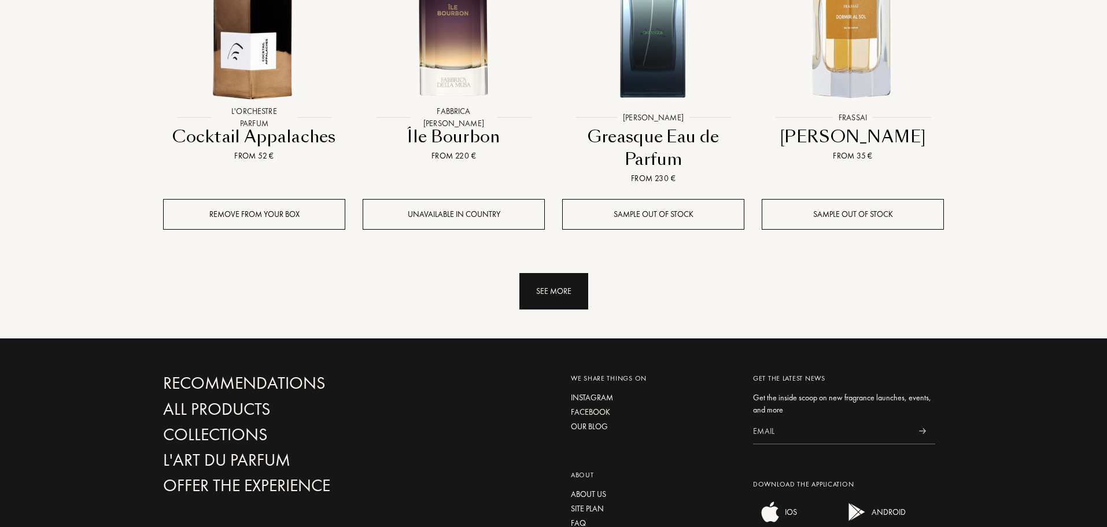
click at [561, 273] on div "See more" at bounding box center [553, 291] width 69 height 36
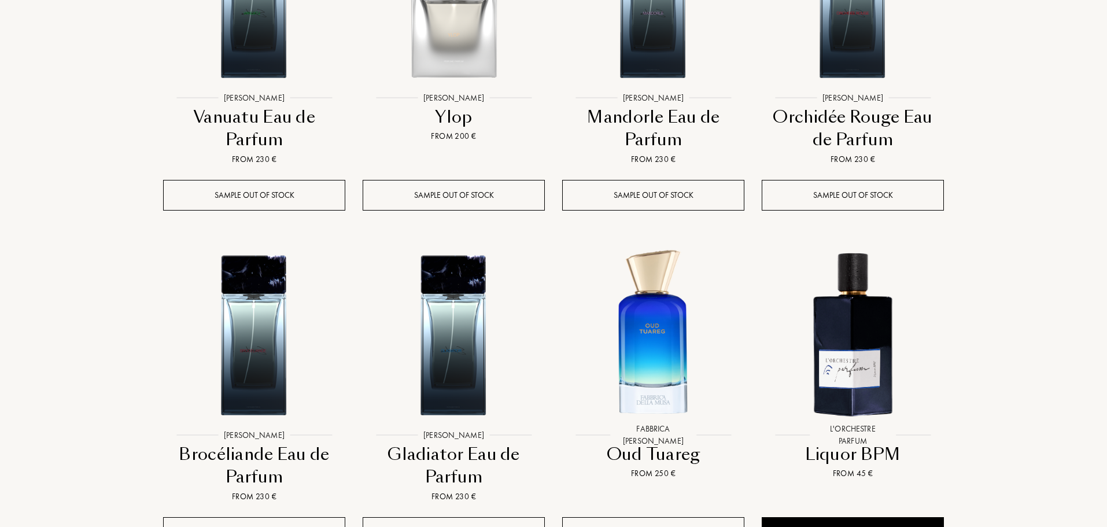
scroll to position [2196, 0]
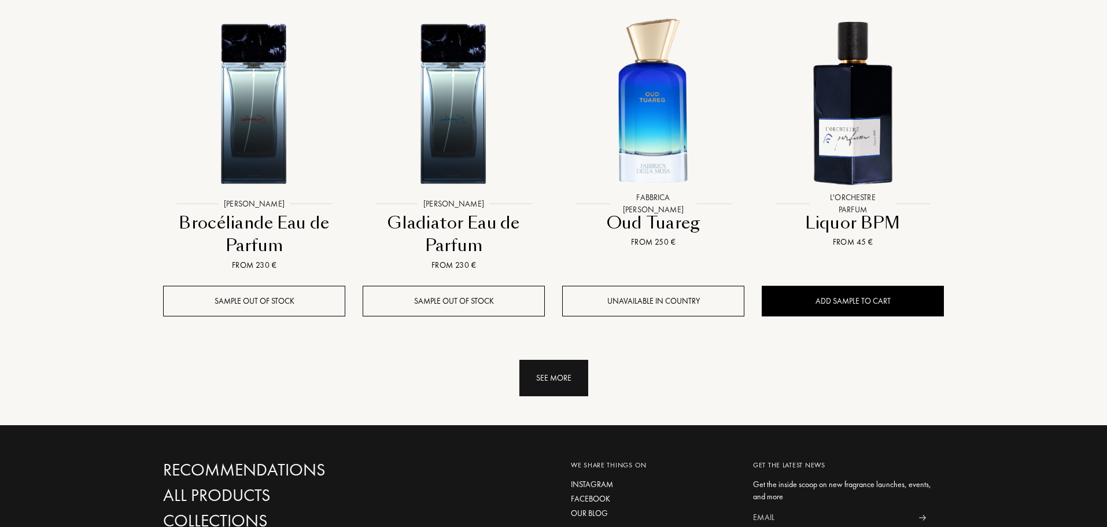
click at [539, 360] on div "See more" at bounding box center [553, 378] width 69 height 36
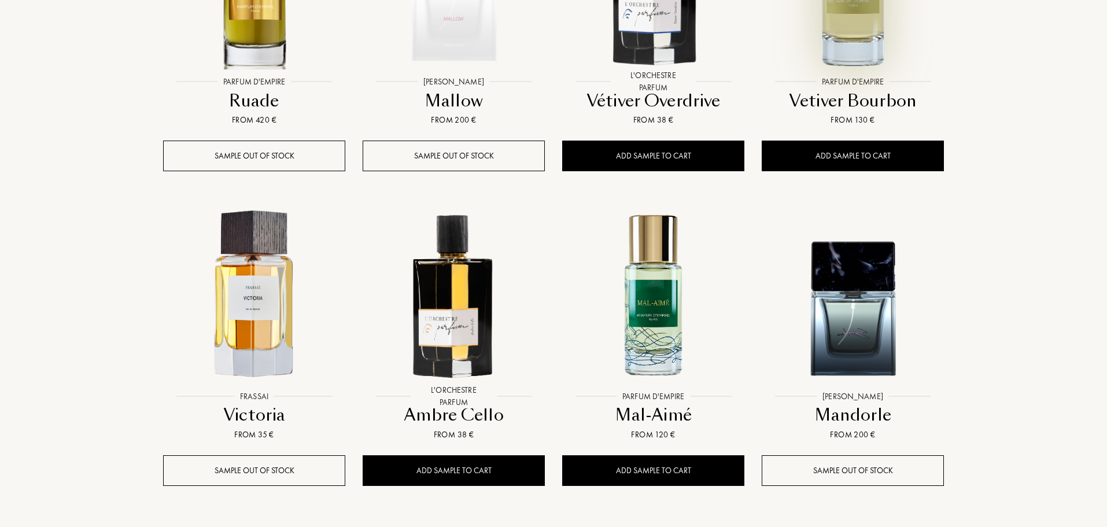
scroll to position [3005, 0]
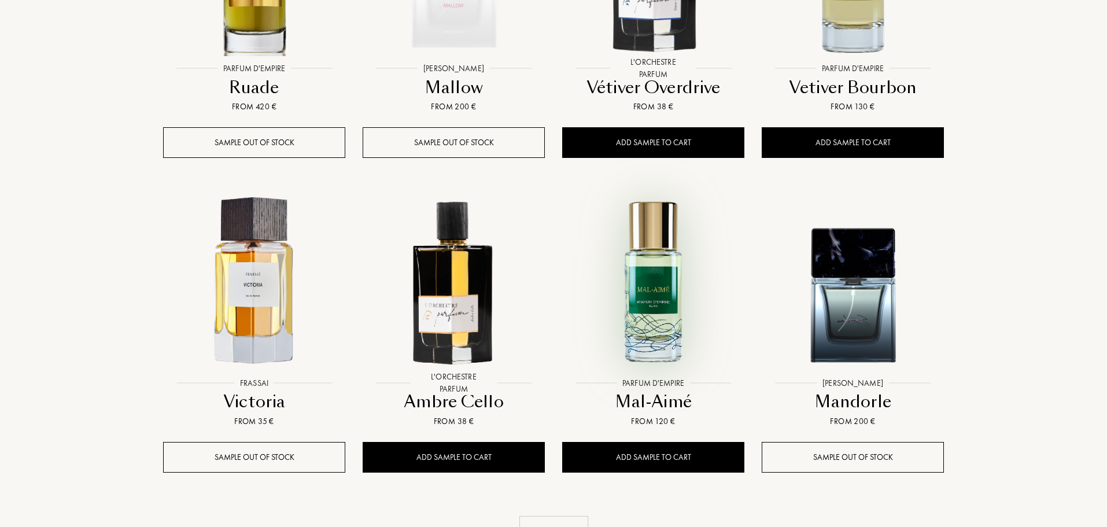
click at [657, 271] on img at bounding box center [653, 281] width 180 height 180
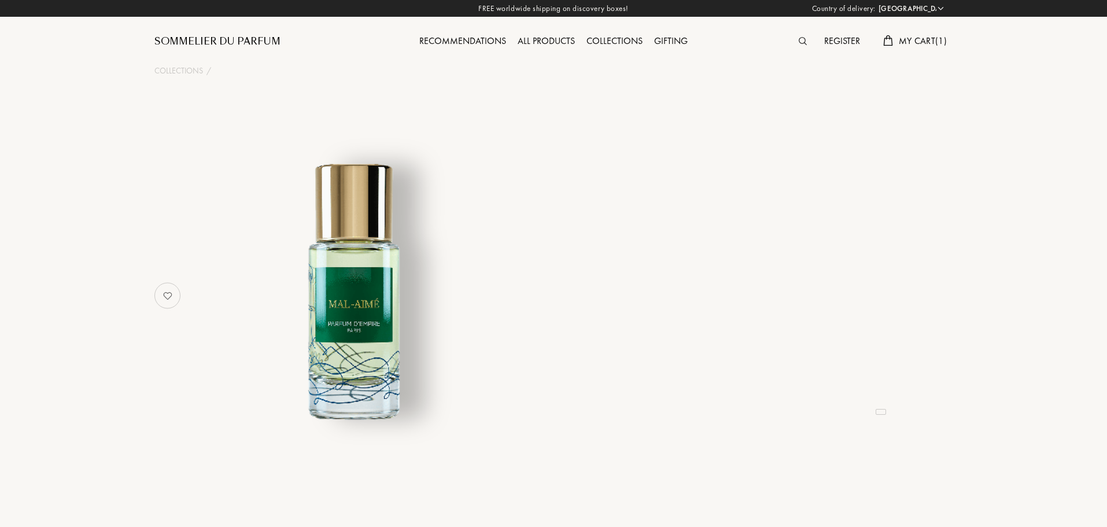
select select "ES"
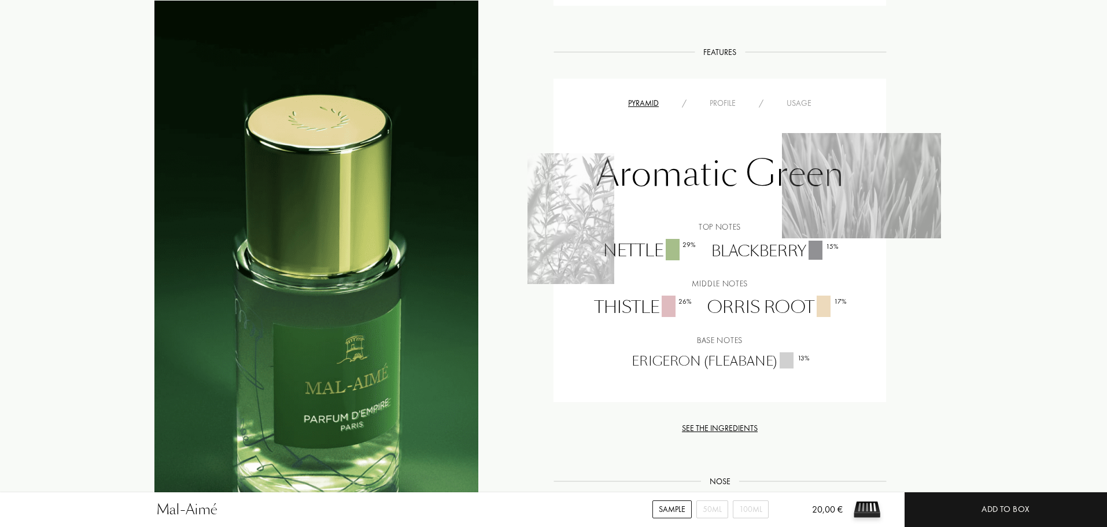
scroll to position [867, 0]
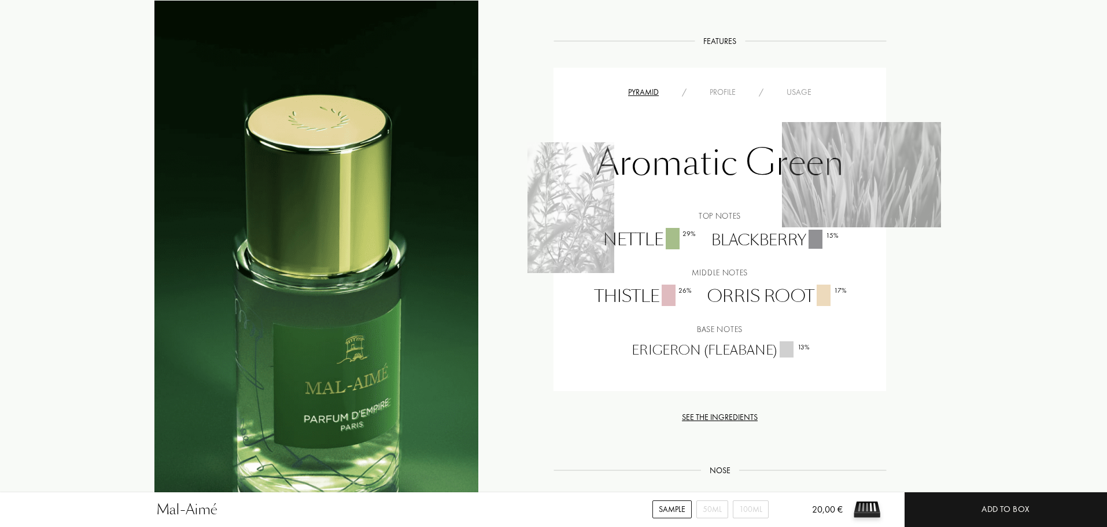
click at [721, 90] on div "Profile" at bounding box center [722, 92] width 49 height 12
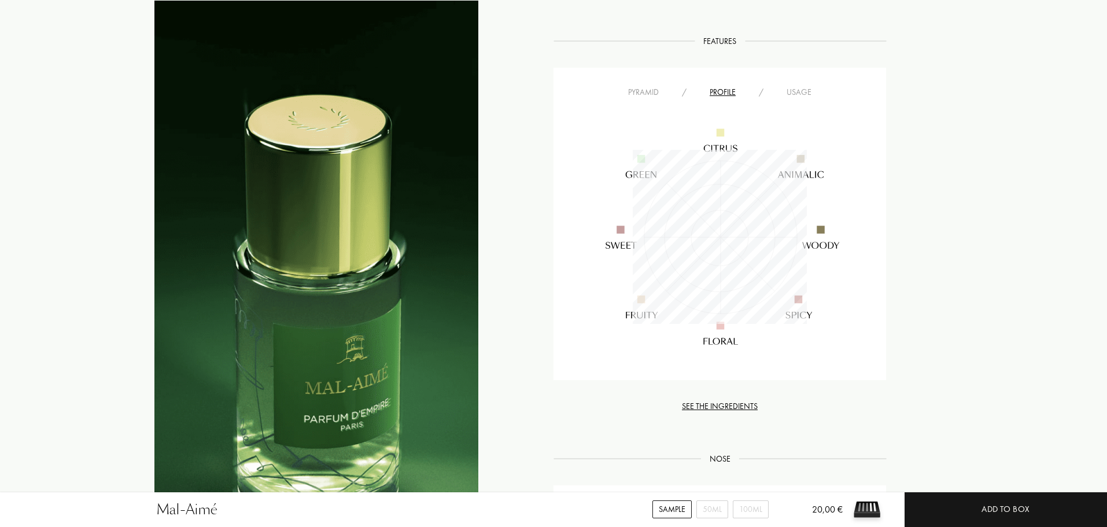
scroll to position [174, 174]
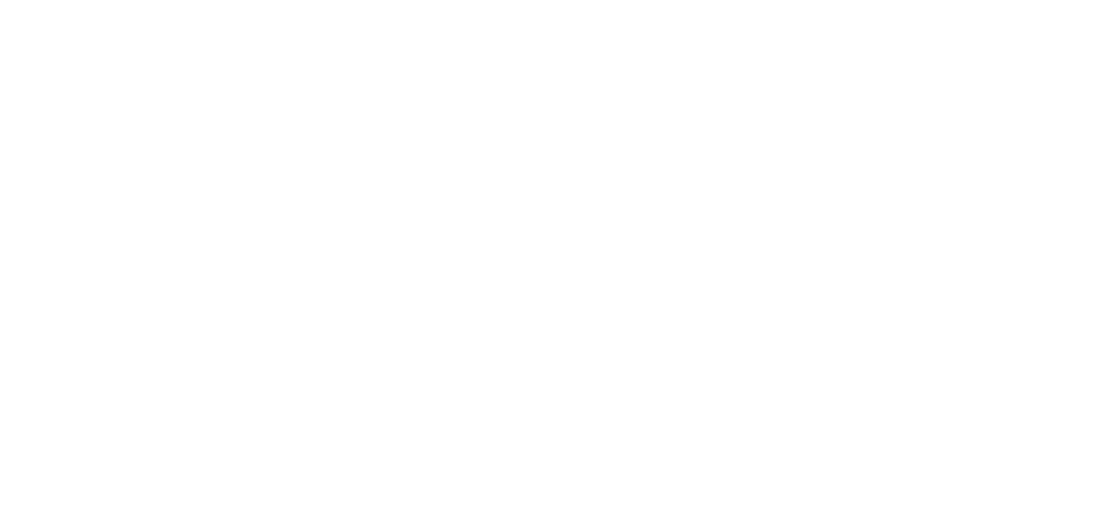
select select "ES"
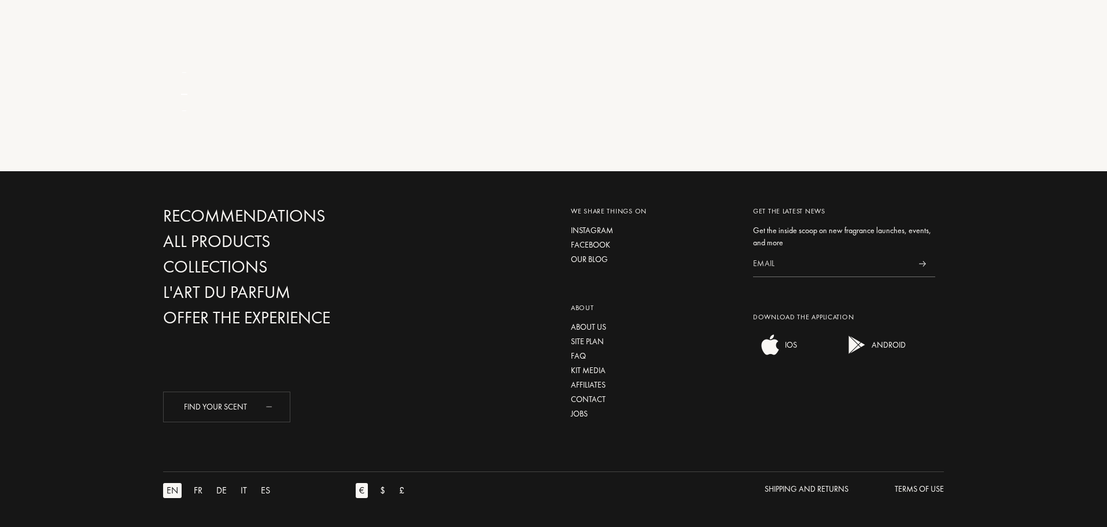
scroll to position [58, 176]
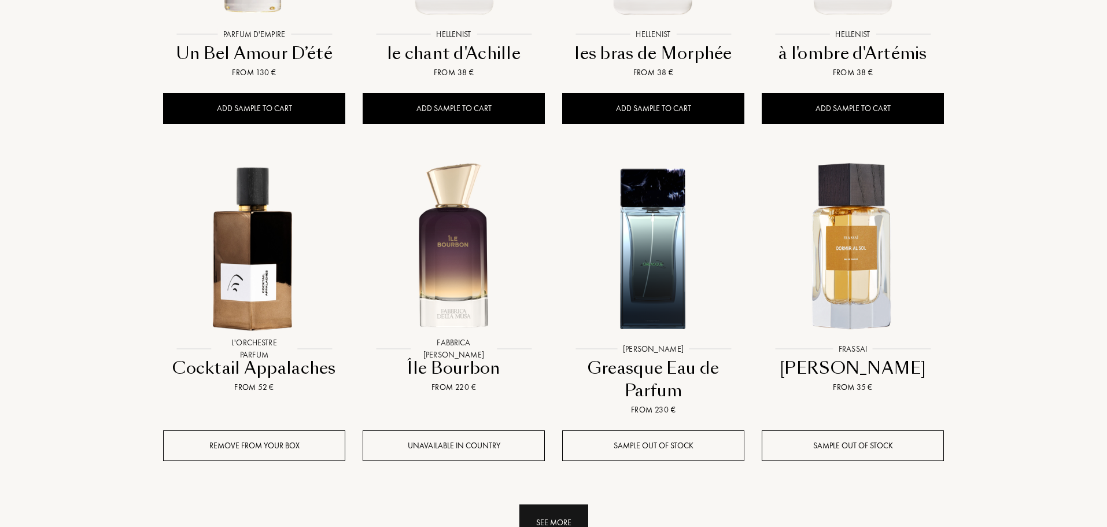
click at [543, 504] on div "See more" at bounding box center [553, 522] width 69 height 36
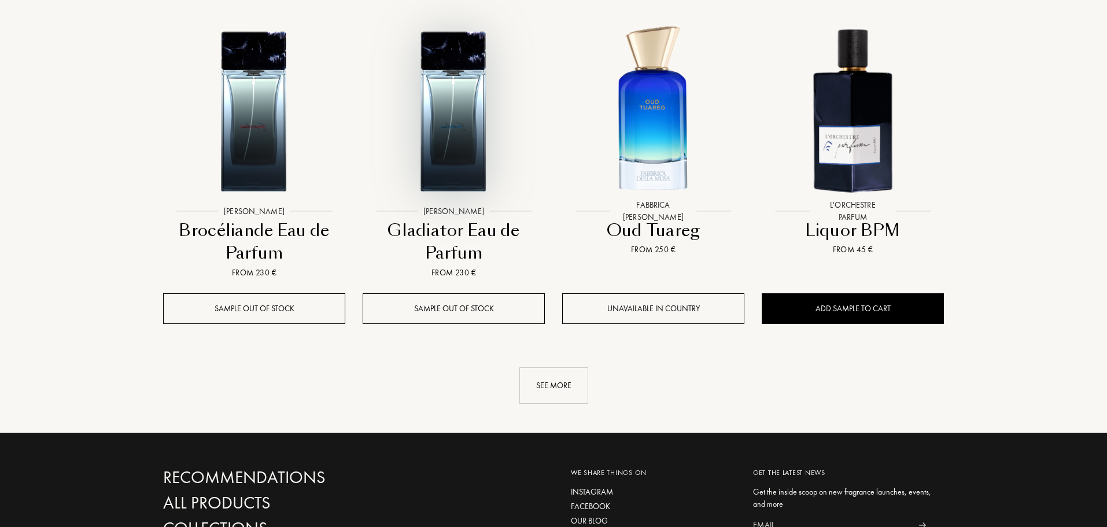
scroll to position [2196, 0]
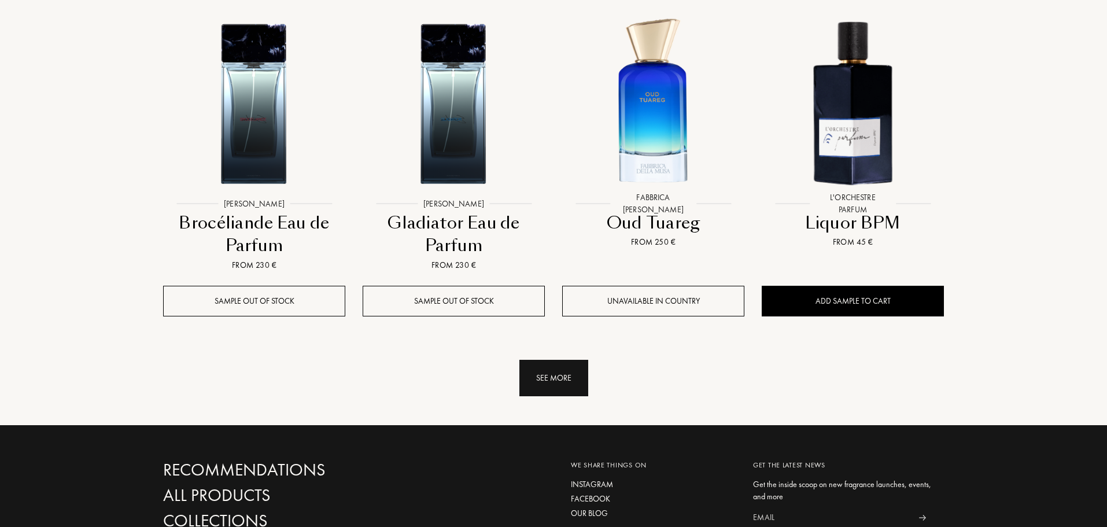
click at [547, 360] on div "See more" at bounding box center [553, 378] width 69 height 36
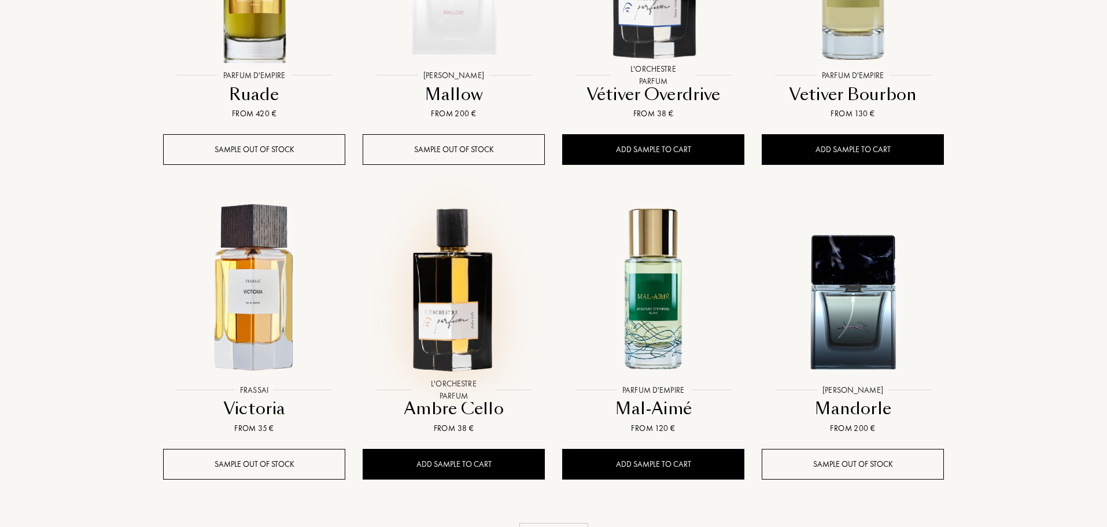
scroll to position [3063, 0]
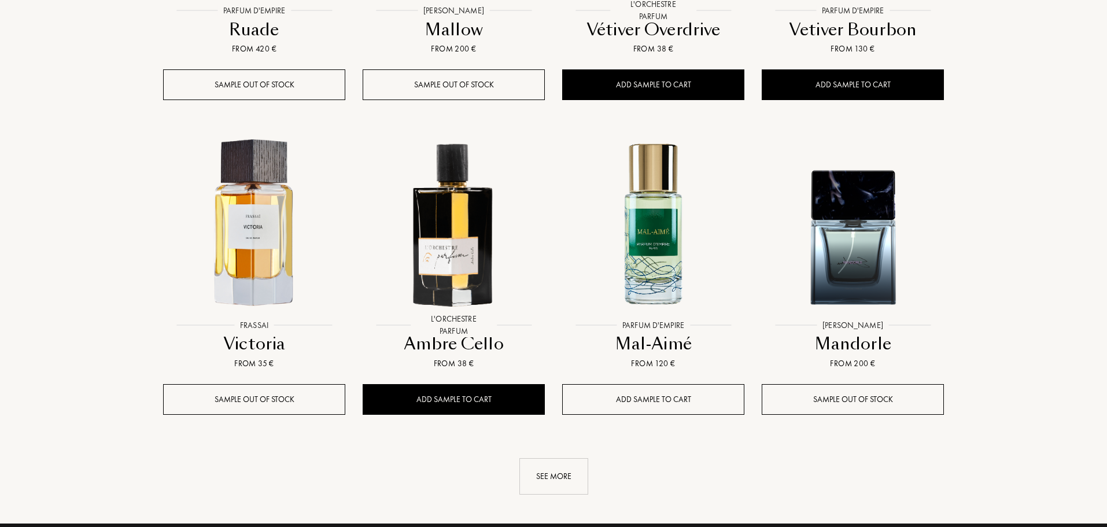
click at [641, 384] on div "Add sample to cart" at bounding box center [653, 399] width 182 height 31
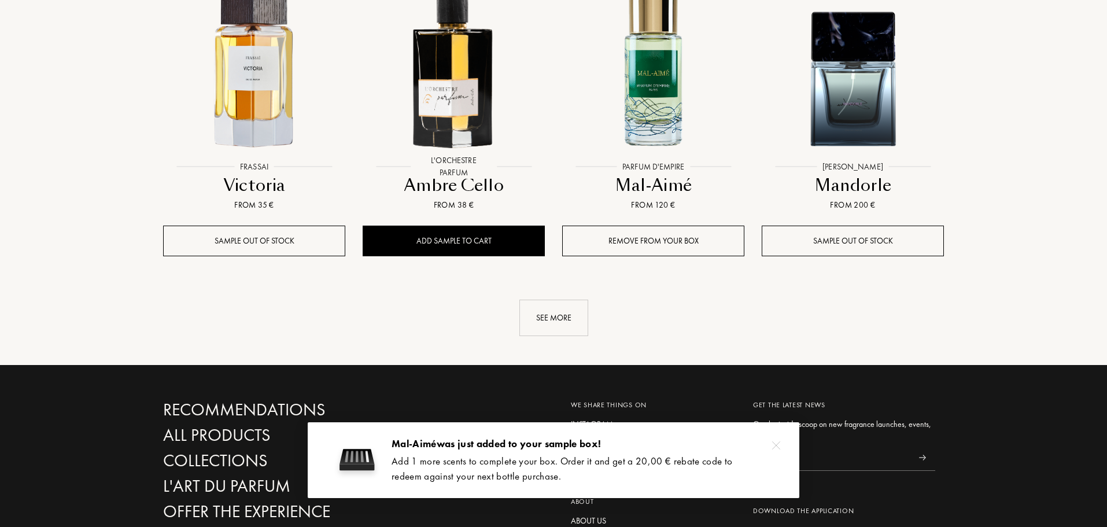
scroll to position [3236, 0]
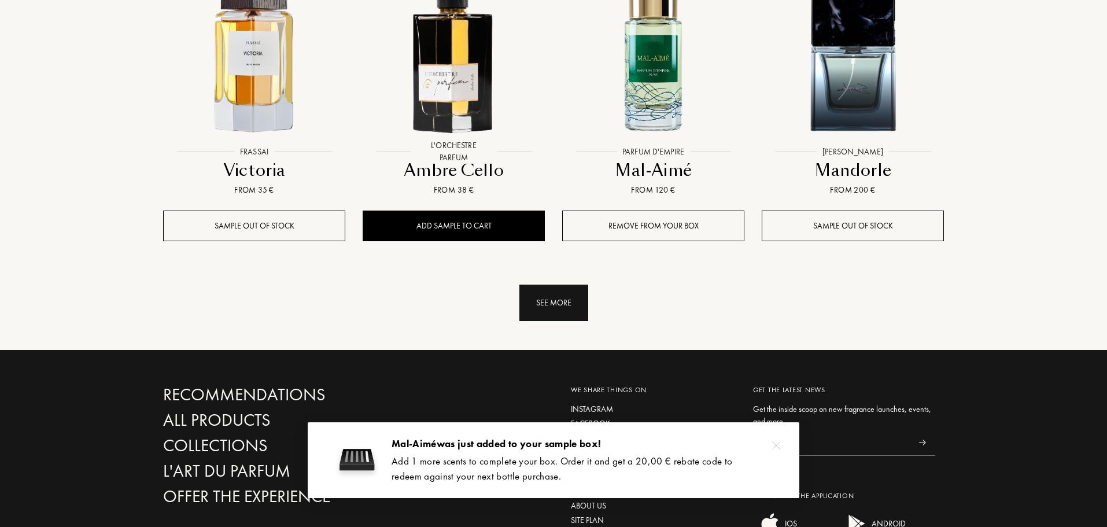
click at [558, 284] on div "See more" at bounding box center [553, 302] width 69 height 36
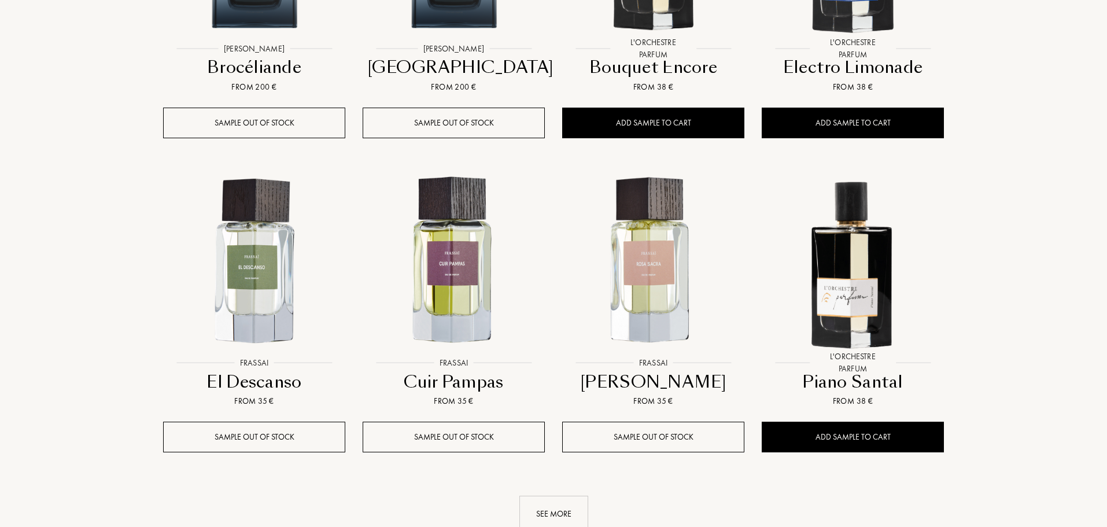
scroll to position [3988, 0]
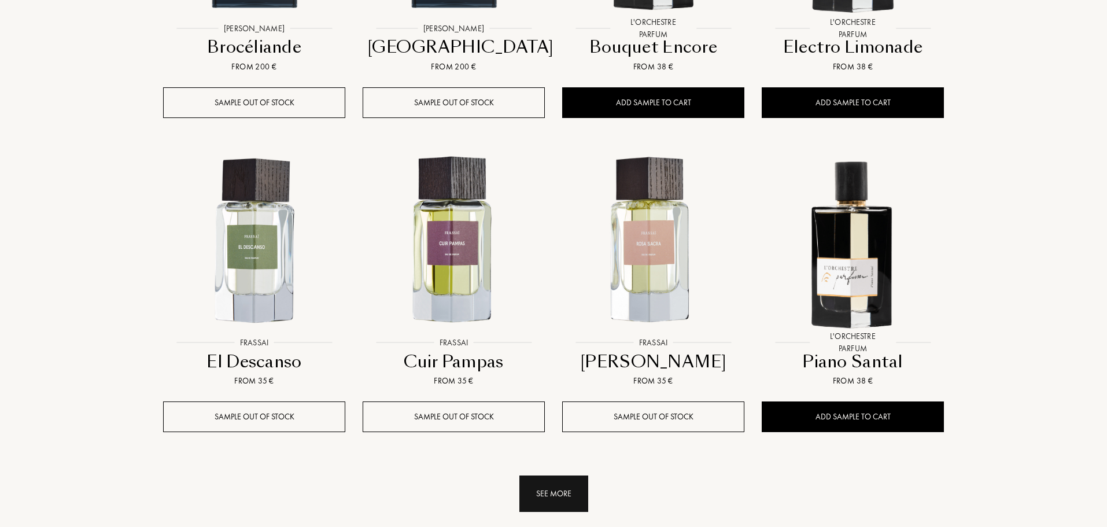
click at [542, 475] on div "See more" at bounding box center [553, 493] width 69 height 36
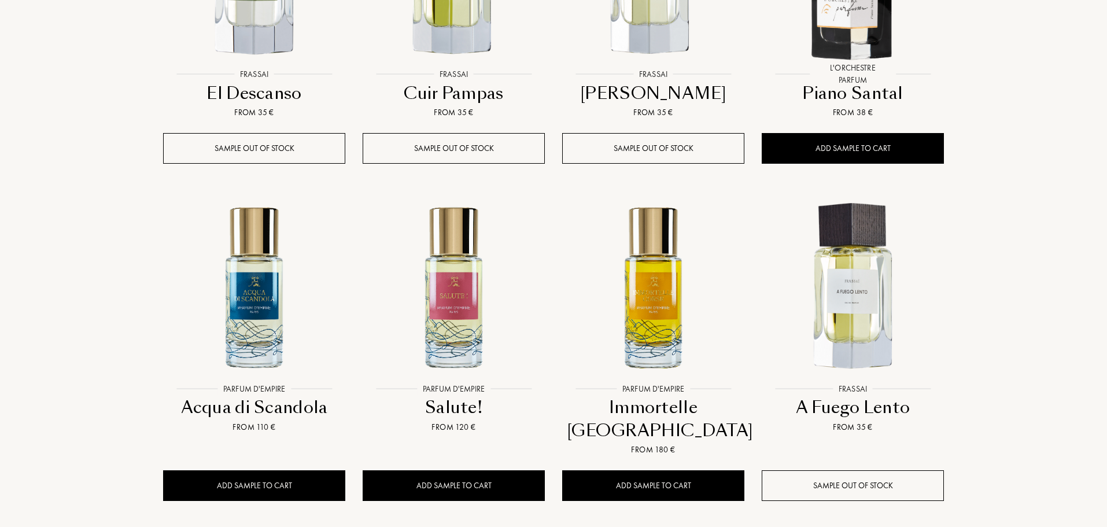
scroll to position [4277, 0]
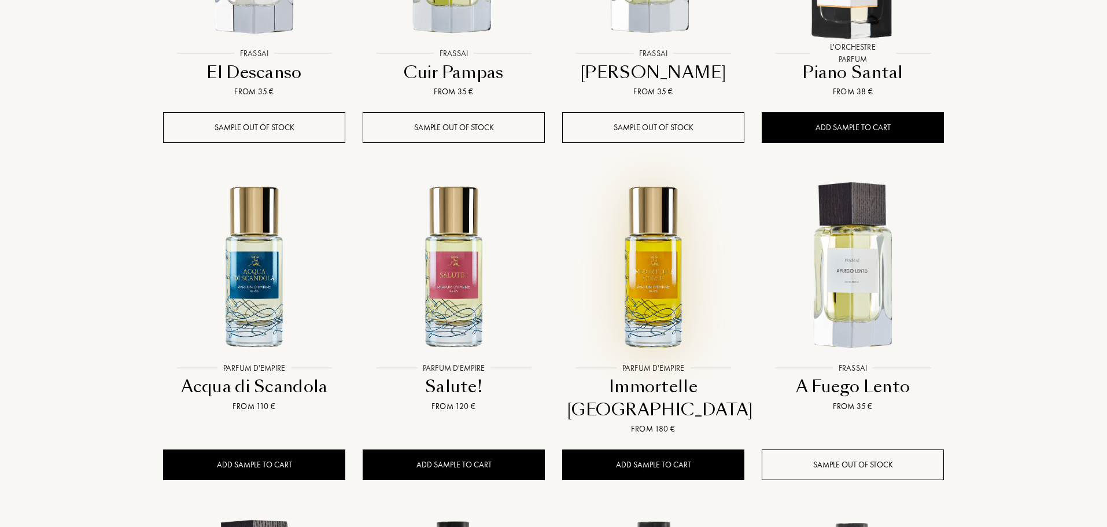
click at [649, 267] on img at bounding box center [653, 266] width 180 height 180
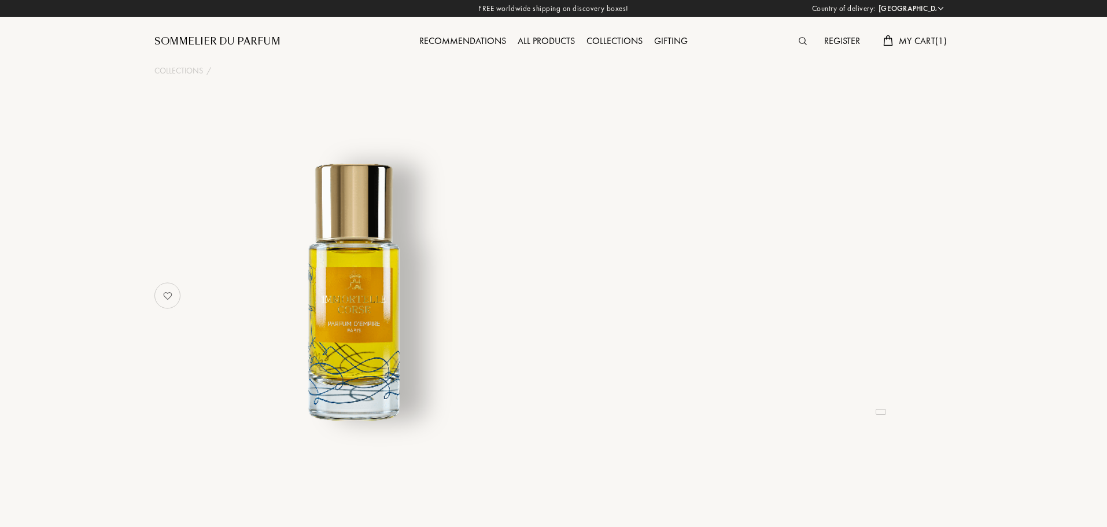
select select "ES"
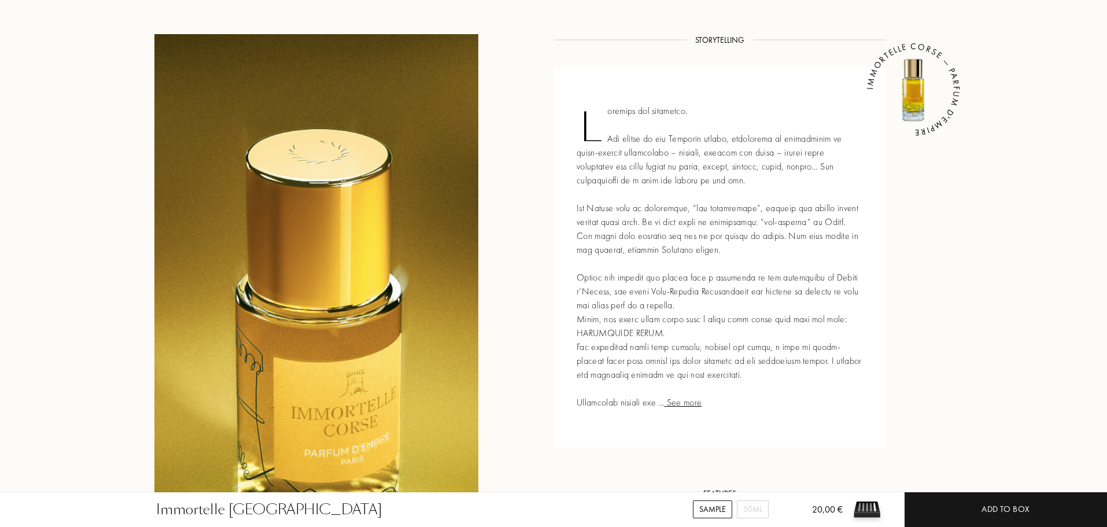
scroll to position [925, 0]
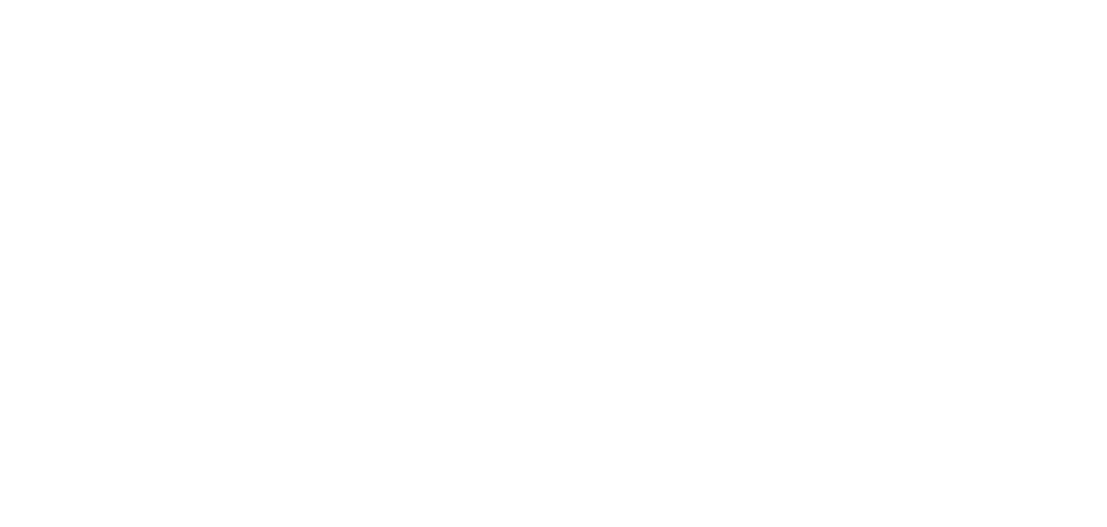
select select "ES"
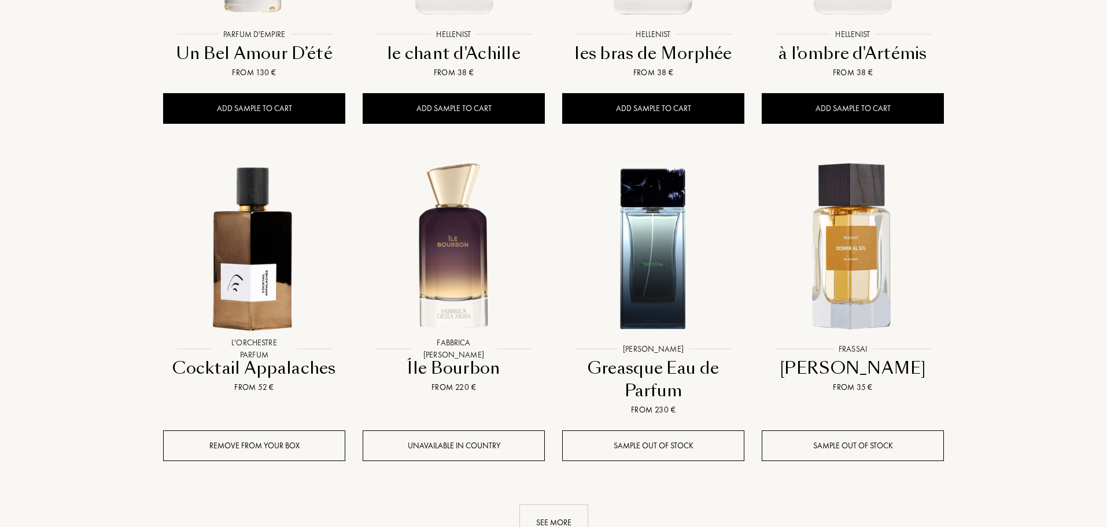
scroll to position [1329, 0]
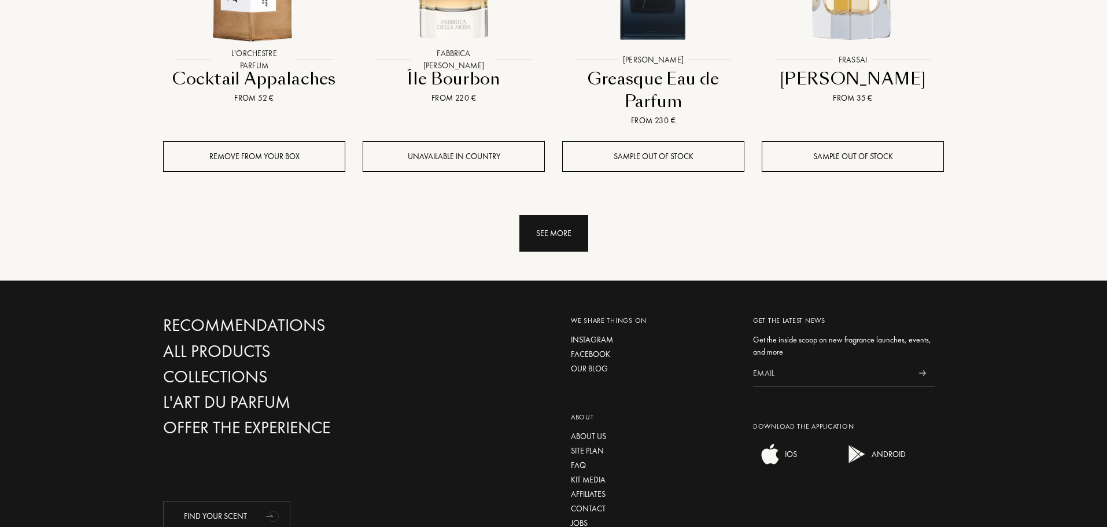
click at [546, 215] on div "See more" at bounding box center [553, 233] width 69 height 36
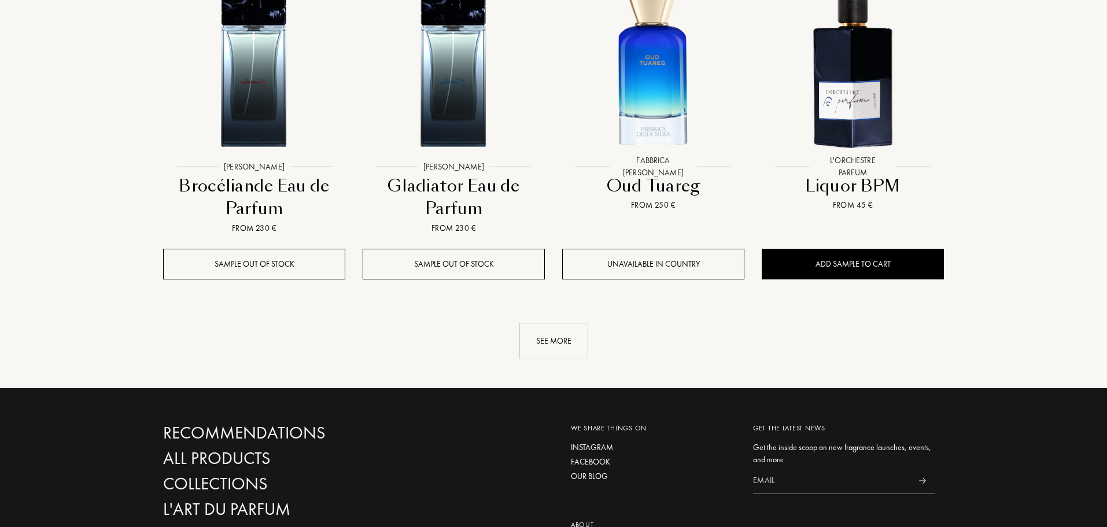
scroll to position [2311, 0]
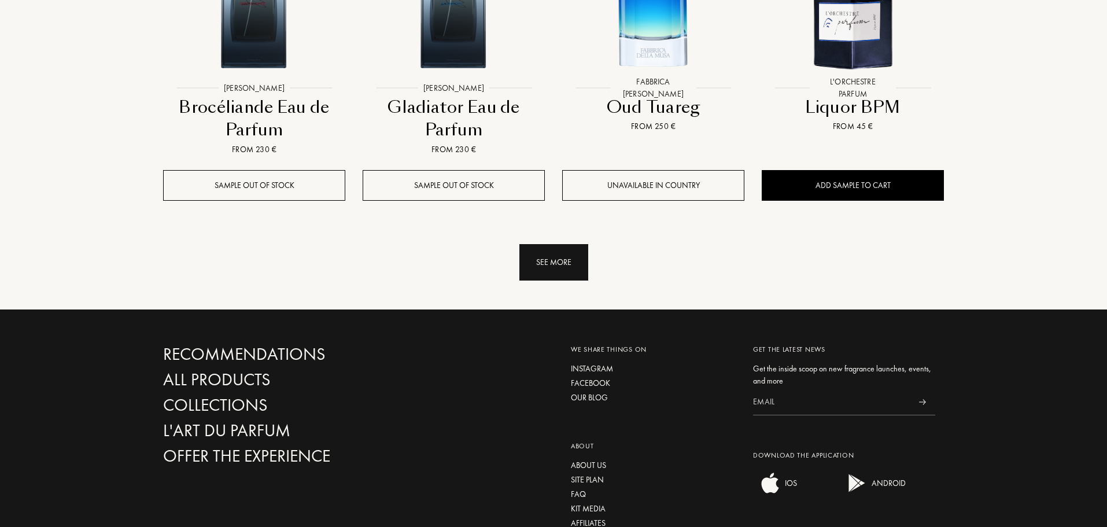
click at [558, 244] on div "See more" at bounding box center [553, 262] width 69 height 36
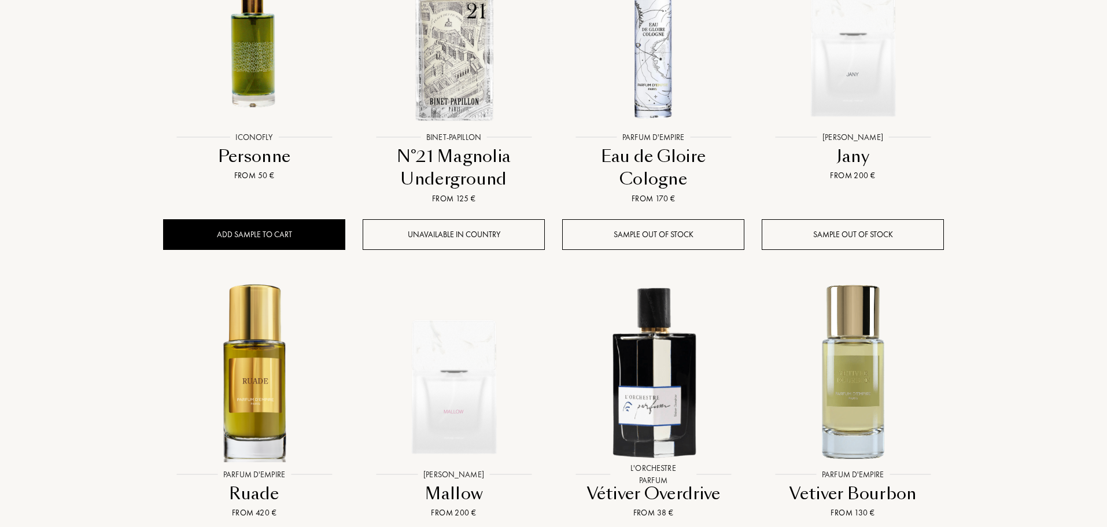
scroll to position [3179, 0]
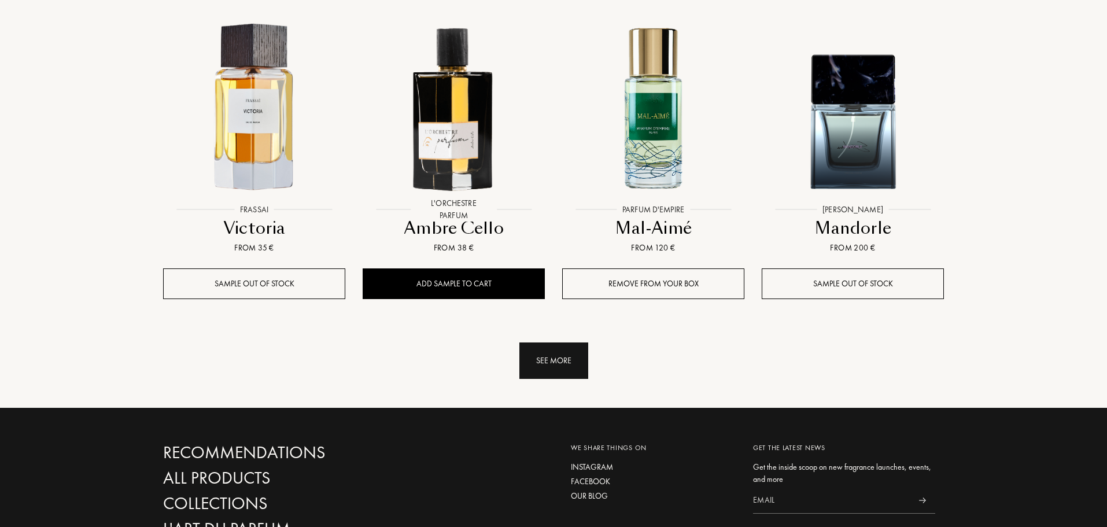
click at [558, 342] on div "See more" at bounding box center [553, 360] width 69 height 36
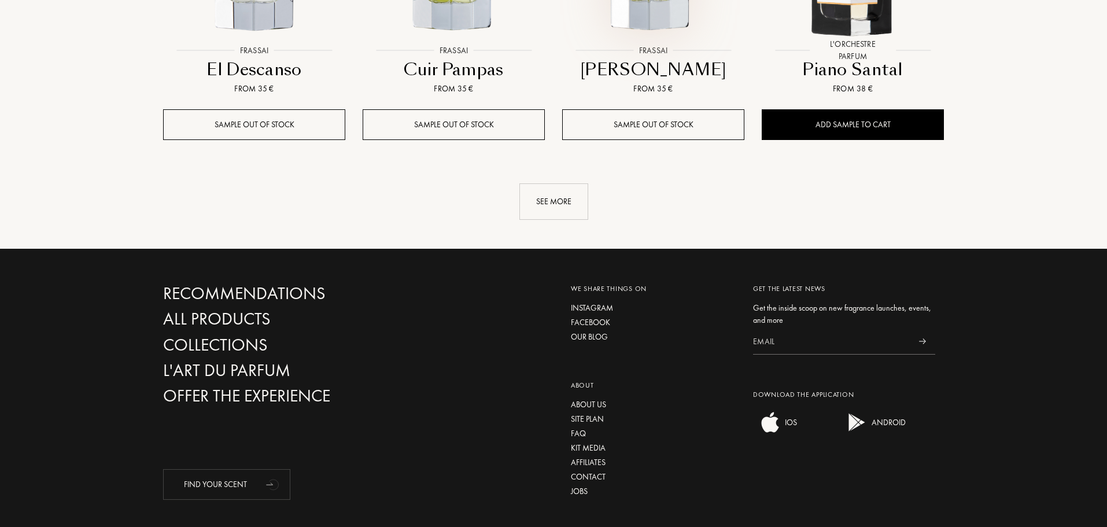
scroll to position [4312, 0]
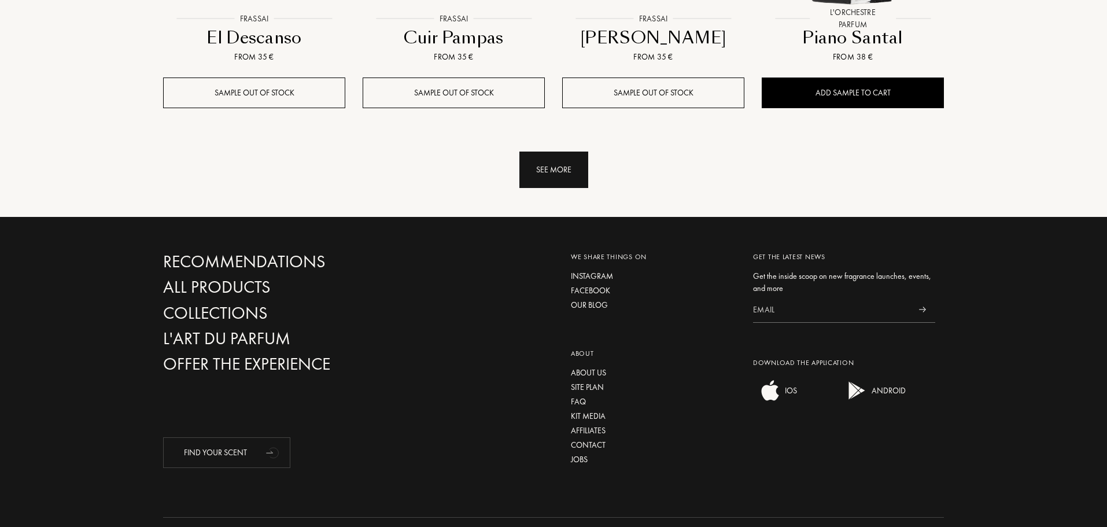
click at [562, 151] on div "See more" at bounding box center [553, 169] width 69 height 36
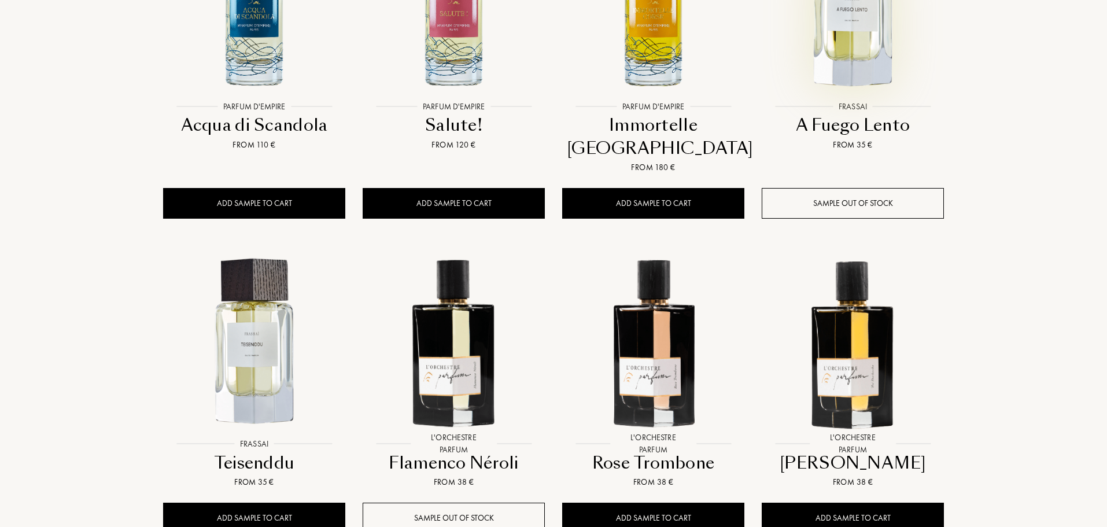
scroll to position [4543, 0]
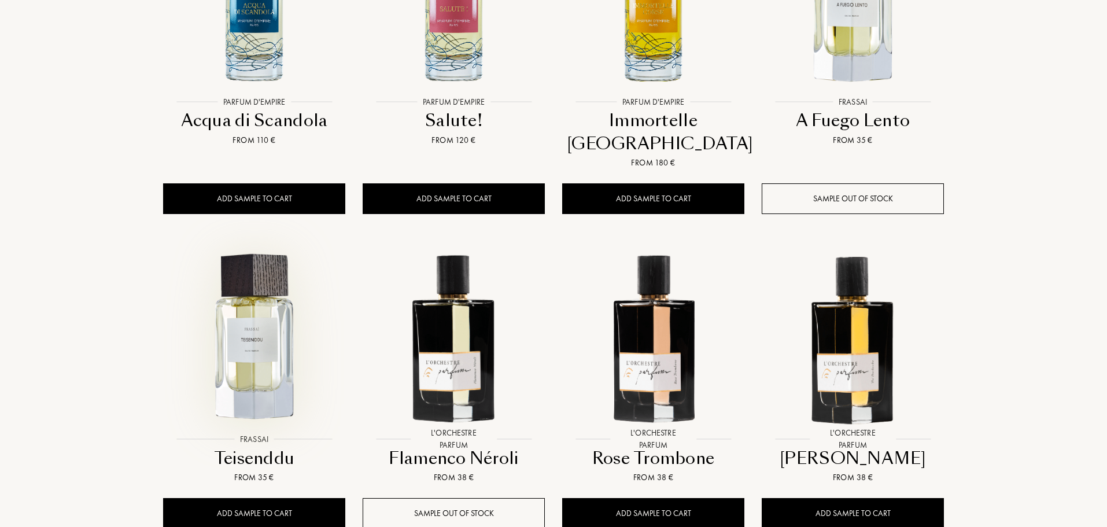
click at [262, 312] on img at bounding box center [254, 337] width 180 height 180
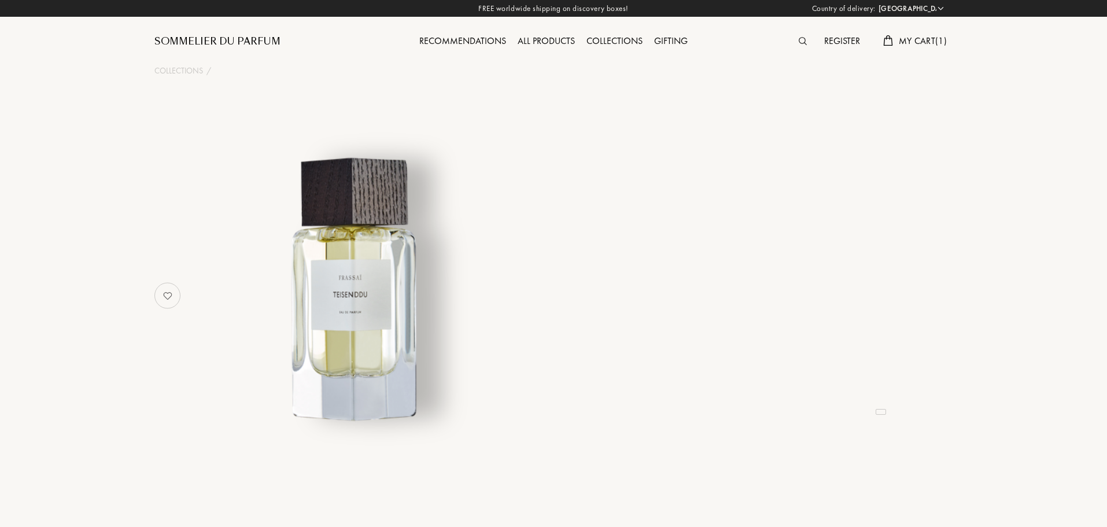
select select "ES"
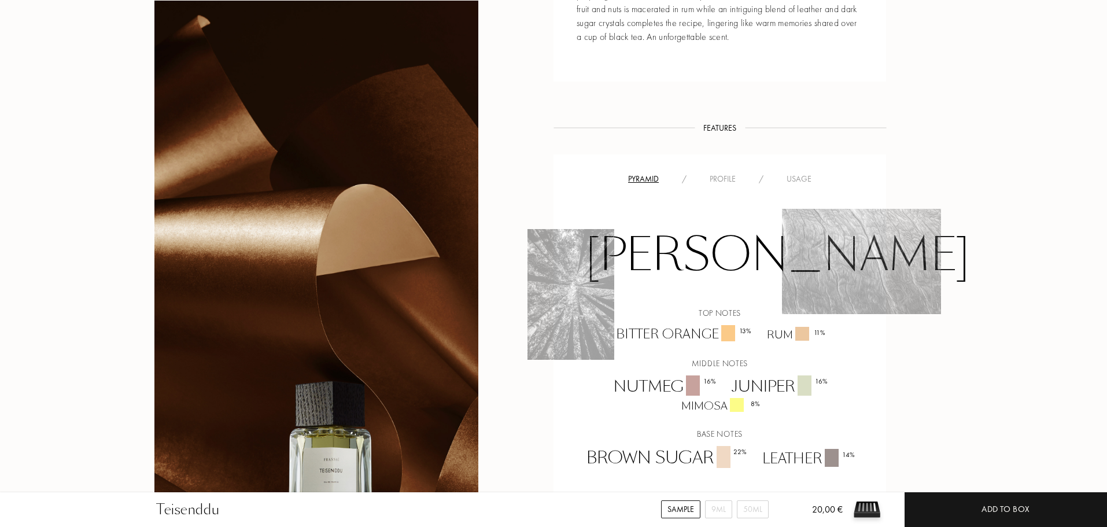
scroll to position [809, 0]
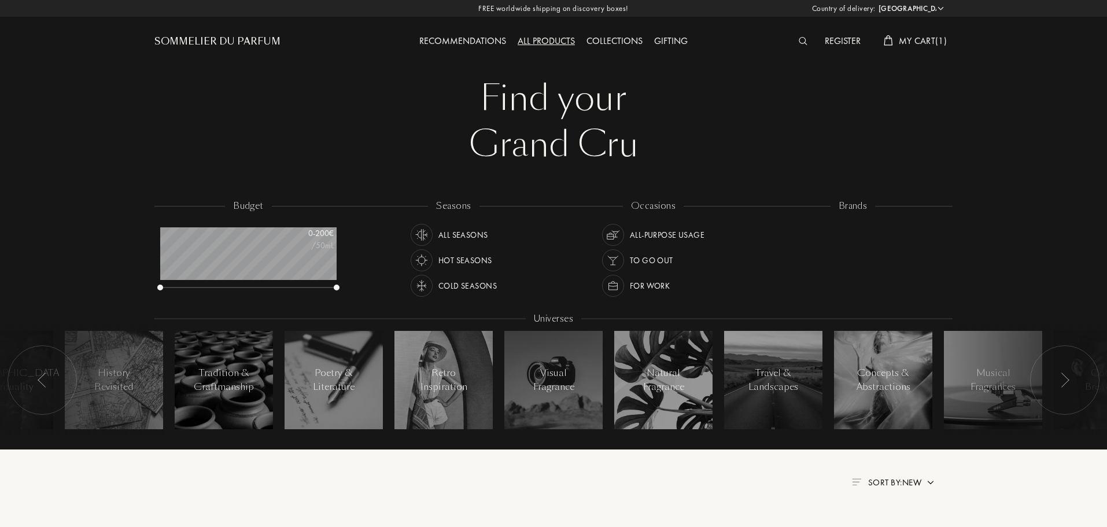
select select "ES"
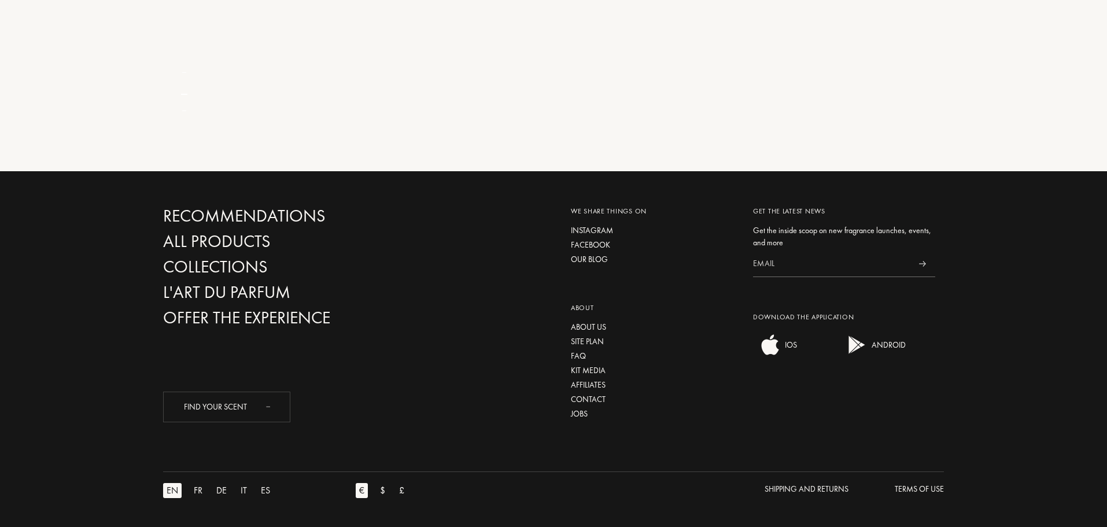
scroll to position [58, 176]
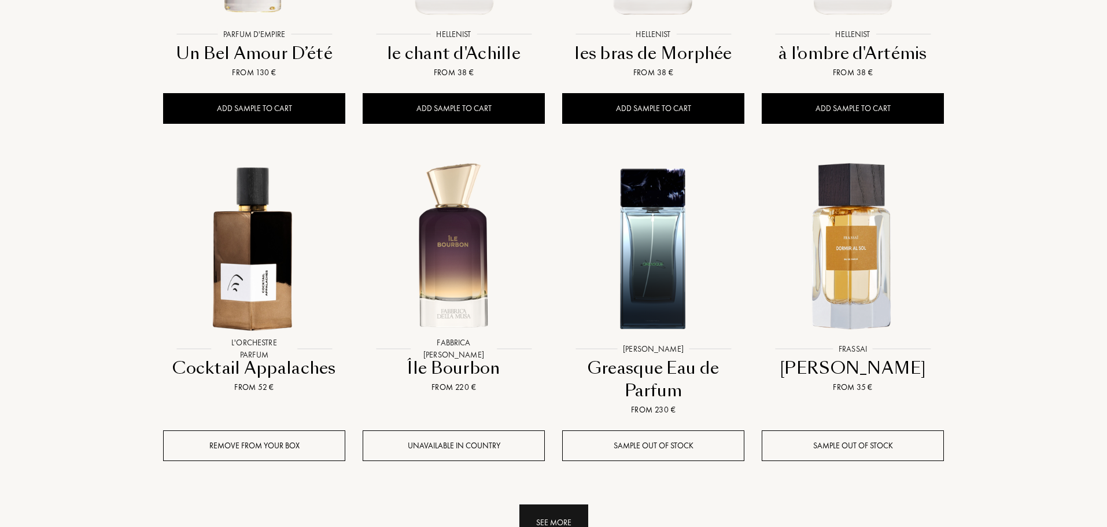
click at [558, 504] on div "See more" at bounding box center [553, 522] width 69 height 36
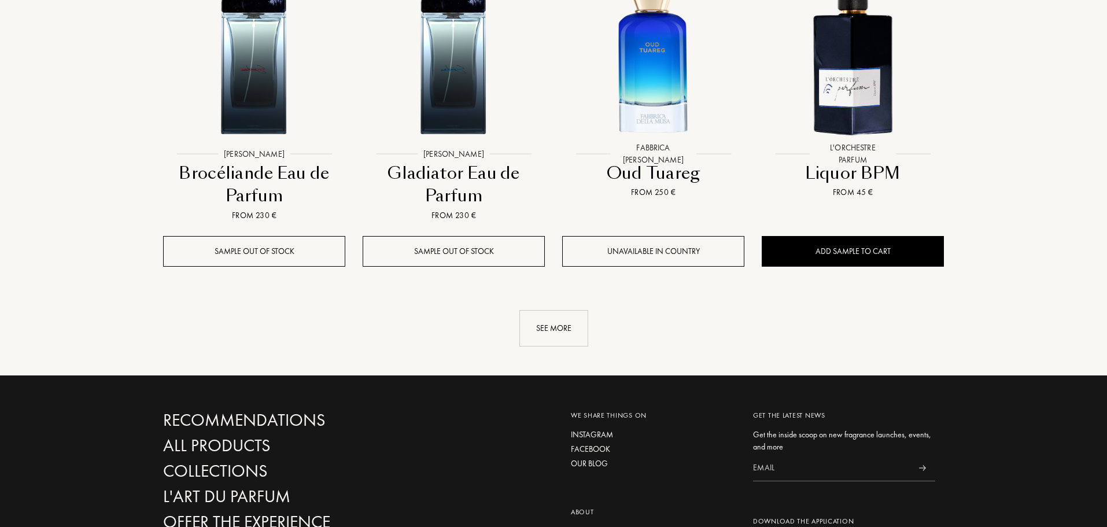
scroll to position [2404, 0]
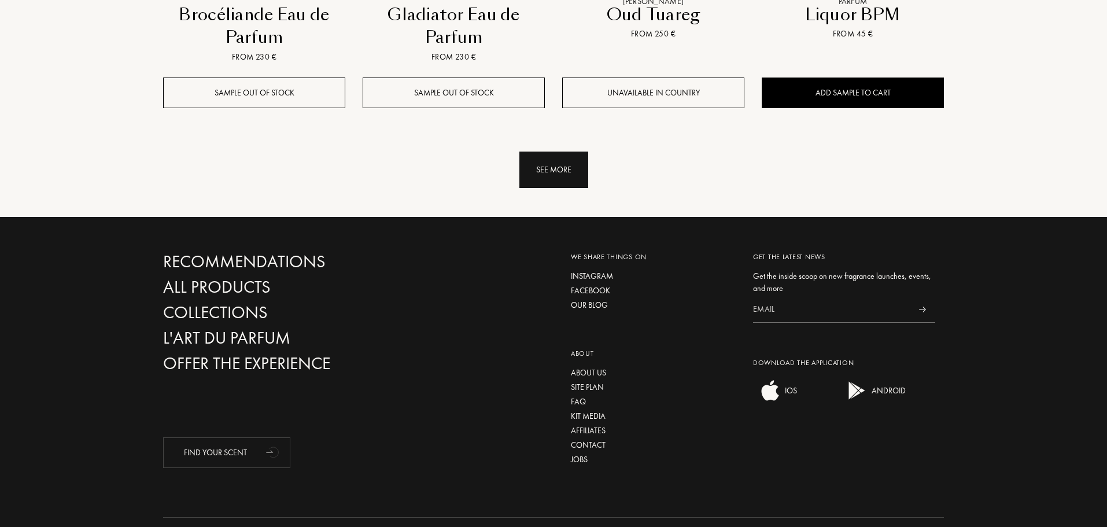
click at [550, 151] on div "See more" at bounding box center [553, 169] width 69 height 36
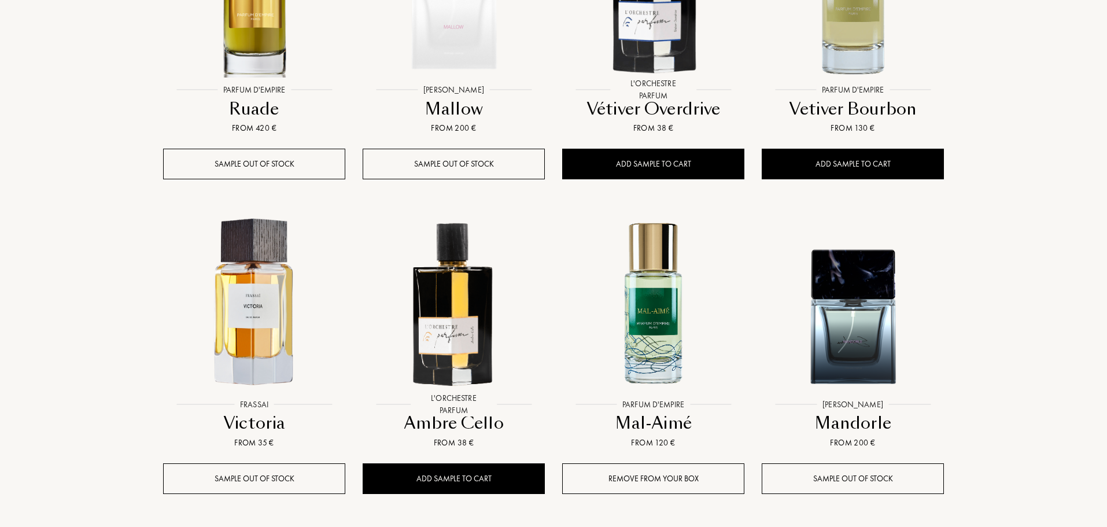
scroll to position [3213, 0]
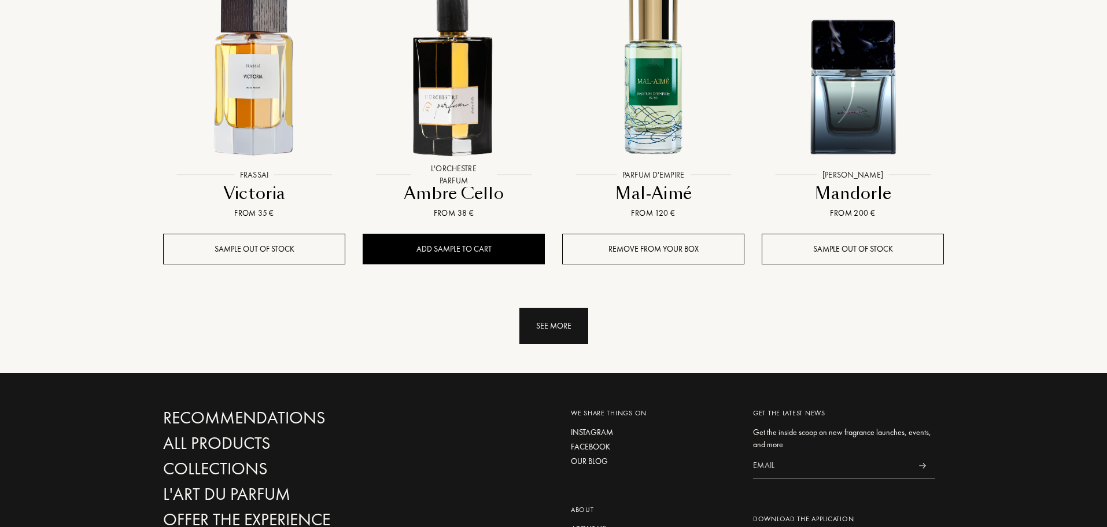
click at [560, 308] on div "See more" at bounding box center [553, 326] width 69 height 36
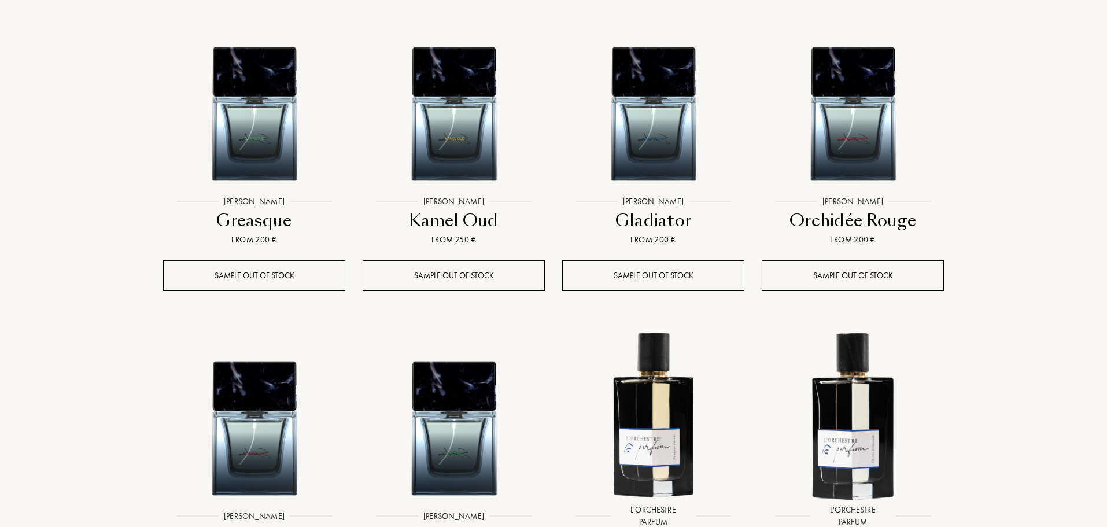
scroll to position [4196, 0]
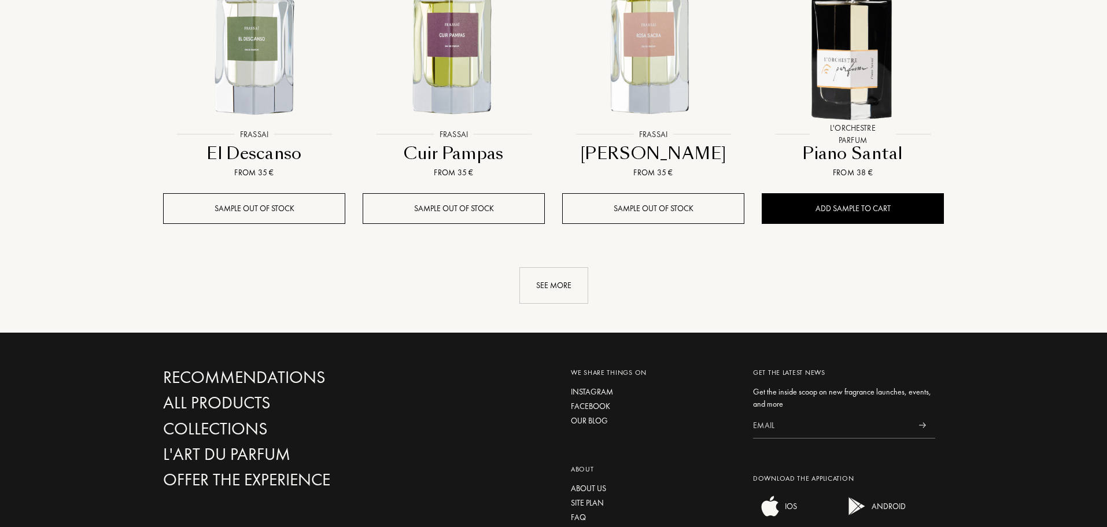
click at [534, 244] on div "See more" at bounding box center [553, 274] width 798 height 60
click at [552, 267] on div "See more" at bounding box center [553, 285] width 69 height 36
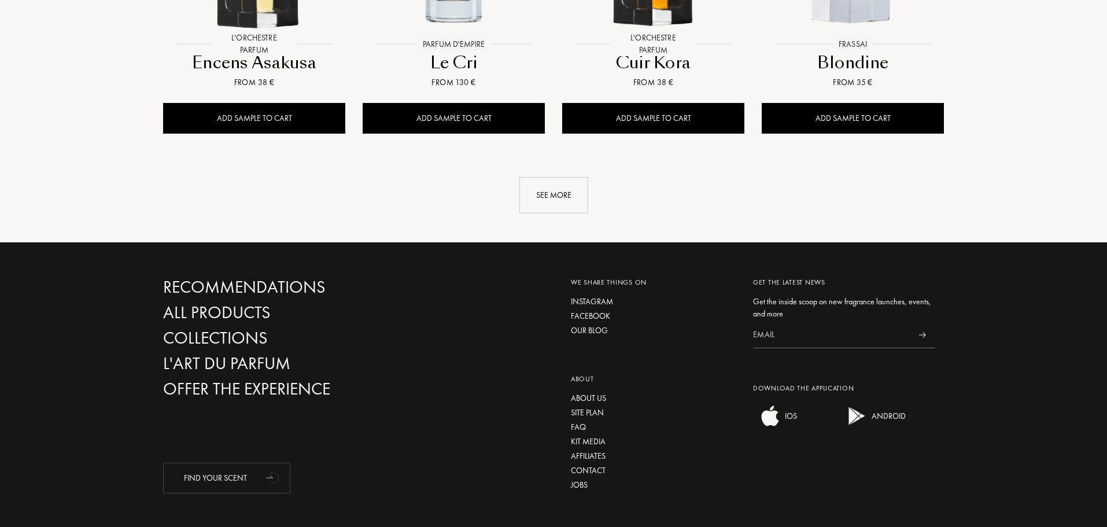
scroll to position [5255, 0]
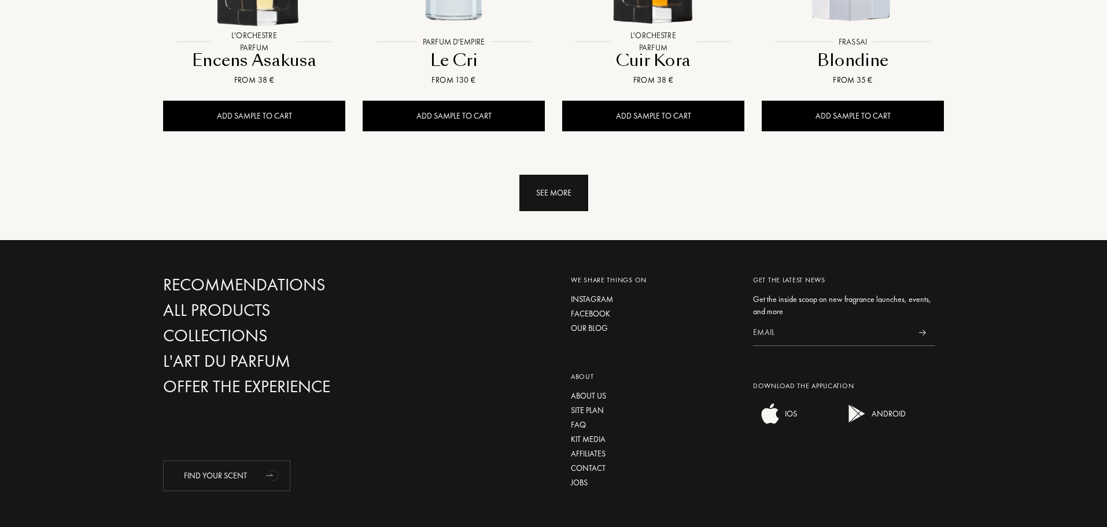
click at [558, 175] on div "See more" at bounding box center [553, 193] width 69 height 36
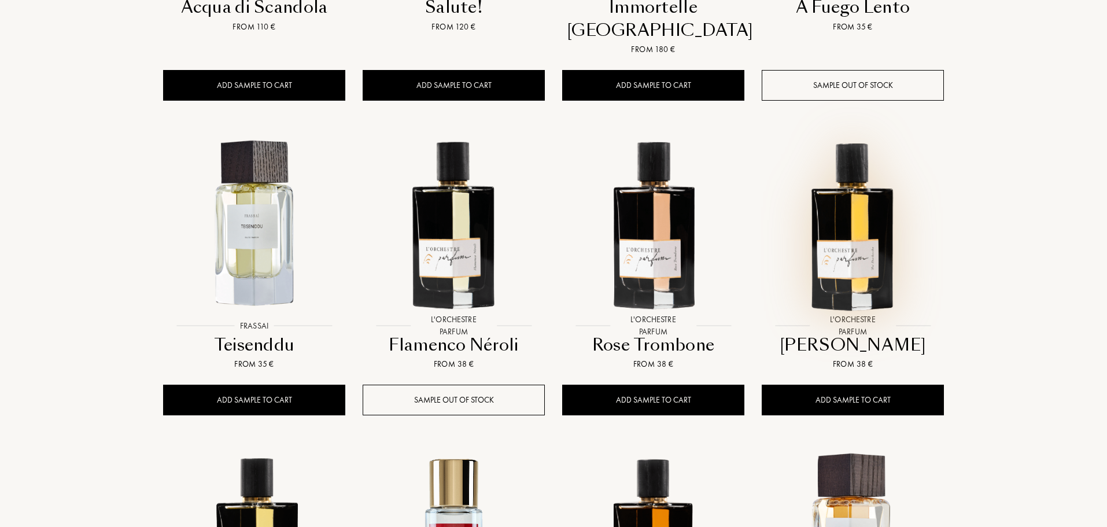
scroll to position [4676, 0]
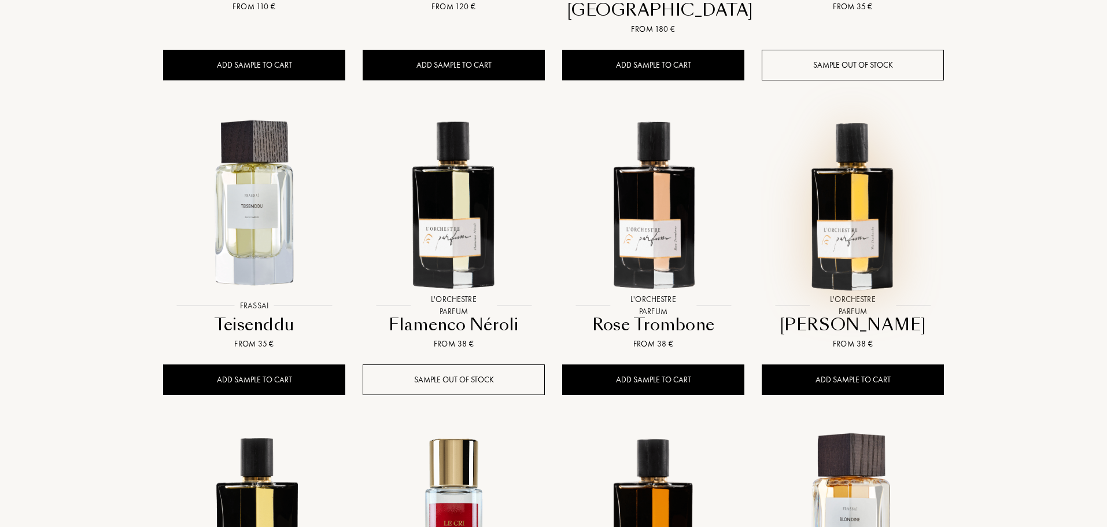
click at [849, 161] on img at bounding box center [853, 203] width 180 height 180
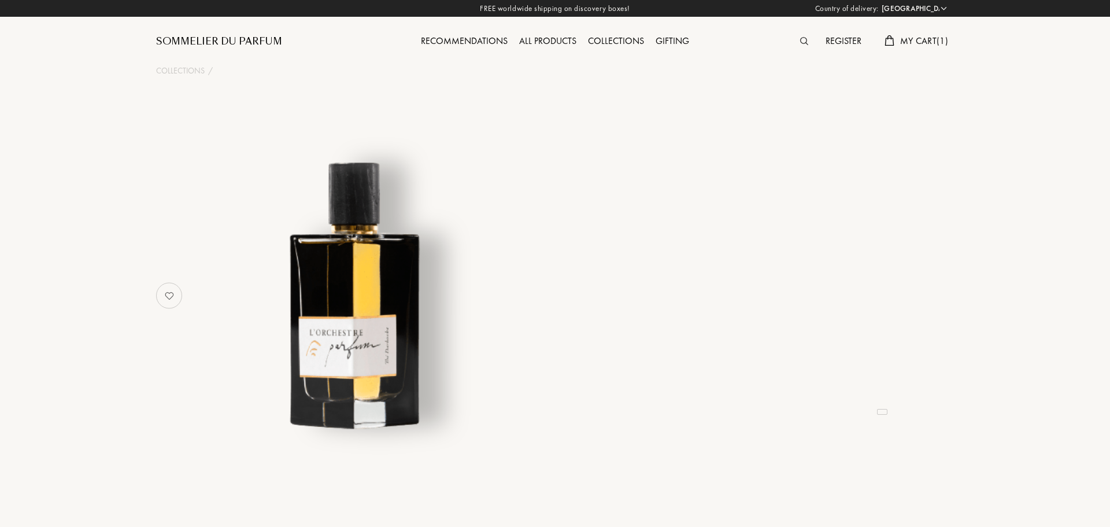
select select "ES"
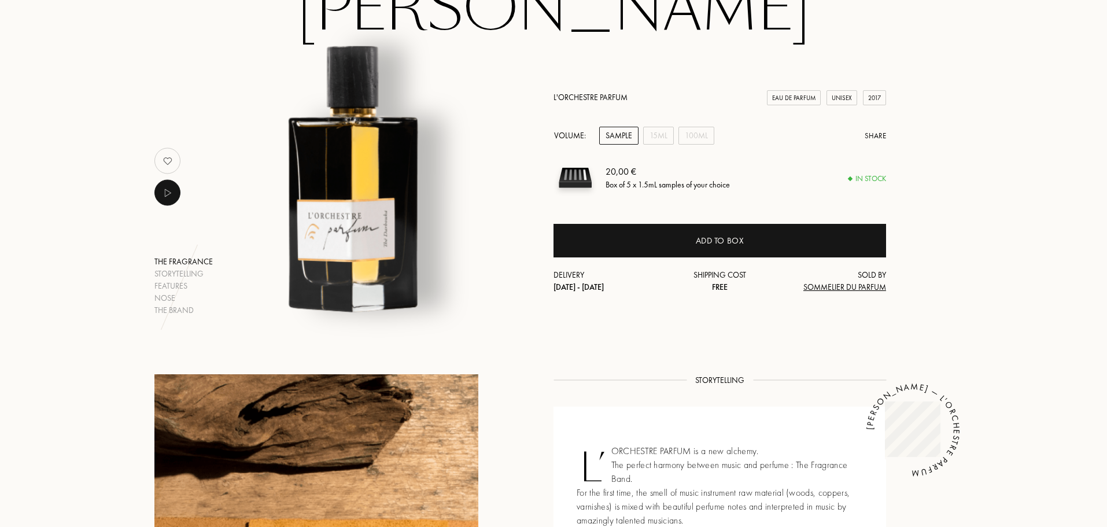
scroll to position [116, 0]
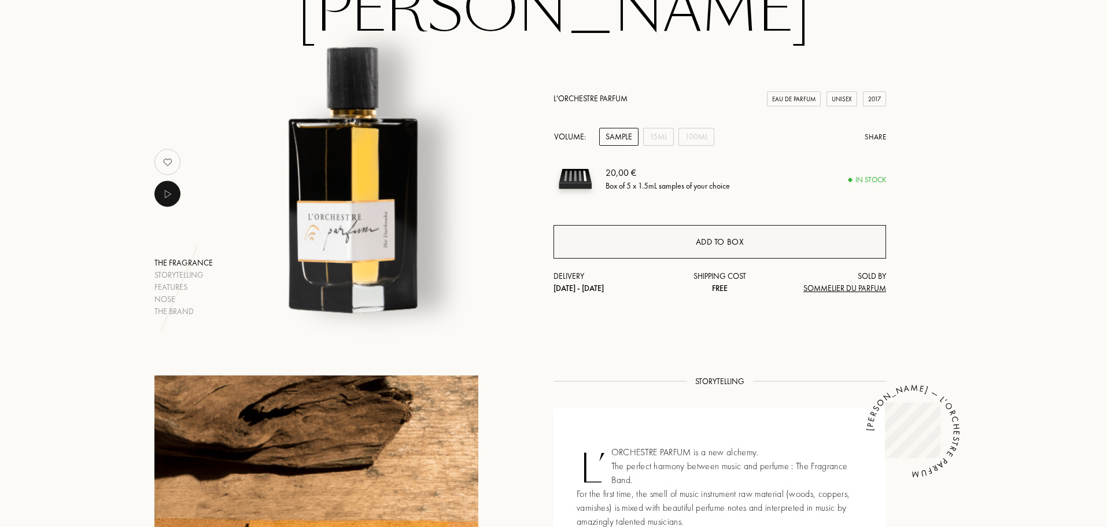
click at [651, 242] on div "Add to box" at bounding box center [719, 242] width 332 height 34
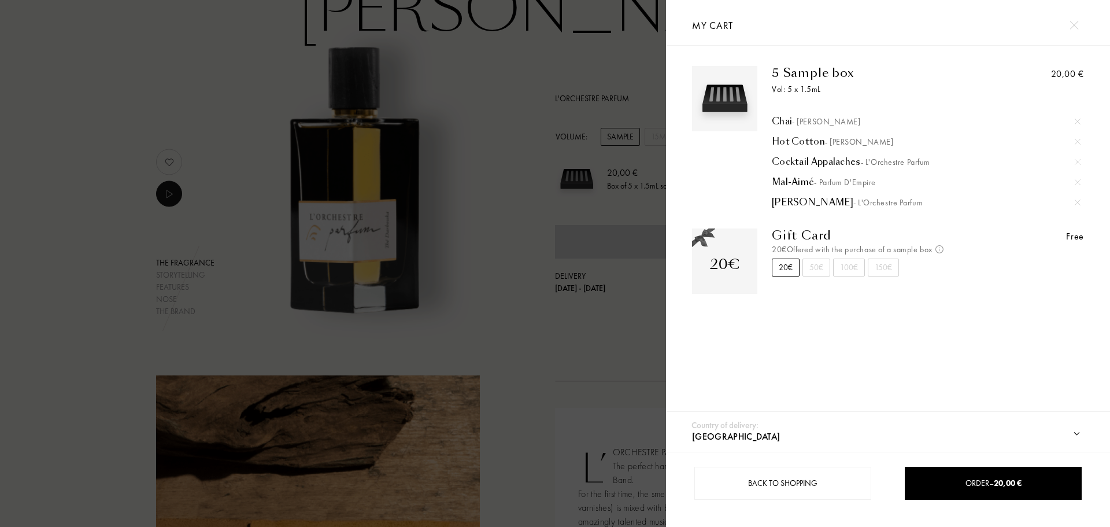
click at [1075, 181] on img at bounding box center [1078, 182] width 6 height 6
click at [478, 265] on div at bounding box center [333, 263] width 666 height 527
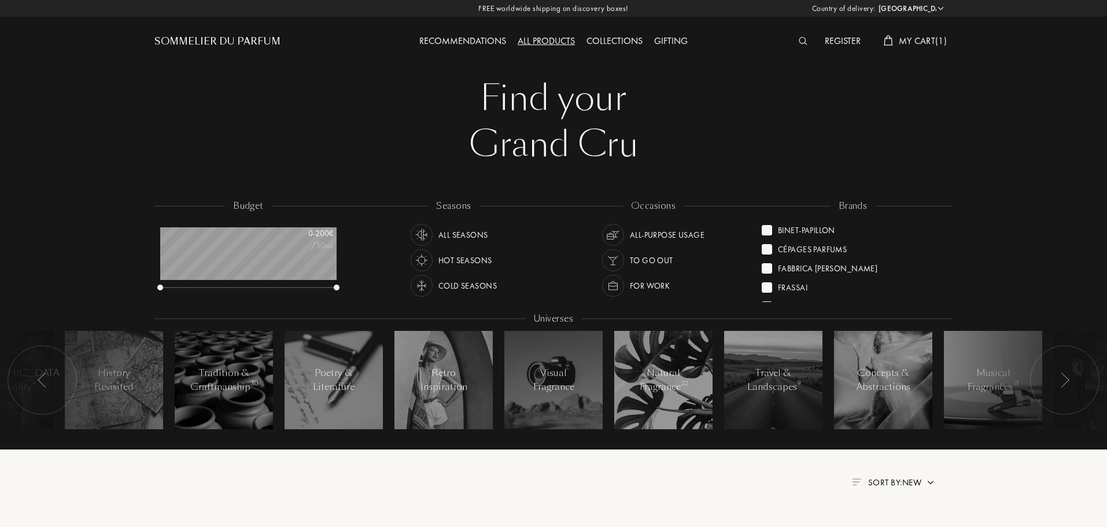
select select "ES"
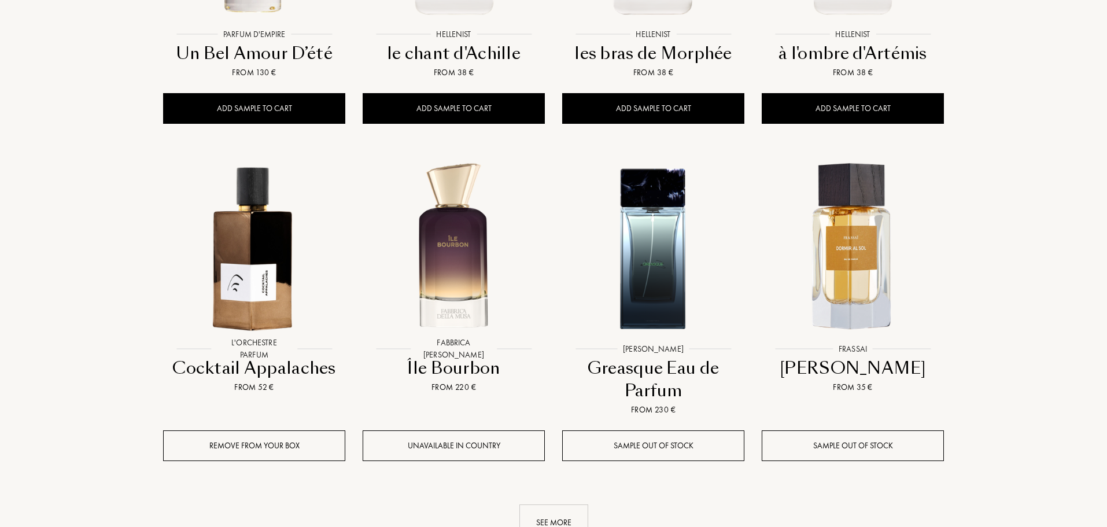
scroll to position [58, 176]
click at [544, 504] on div "See more" at bounding box center [553, 522] width 69 height 36
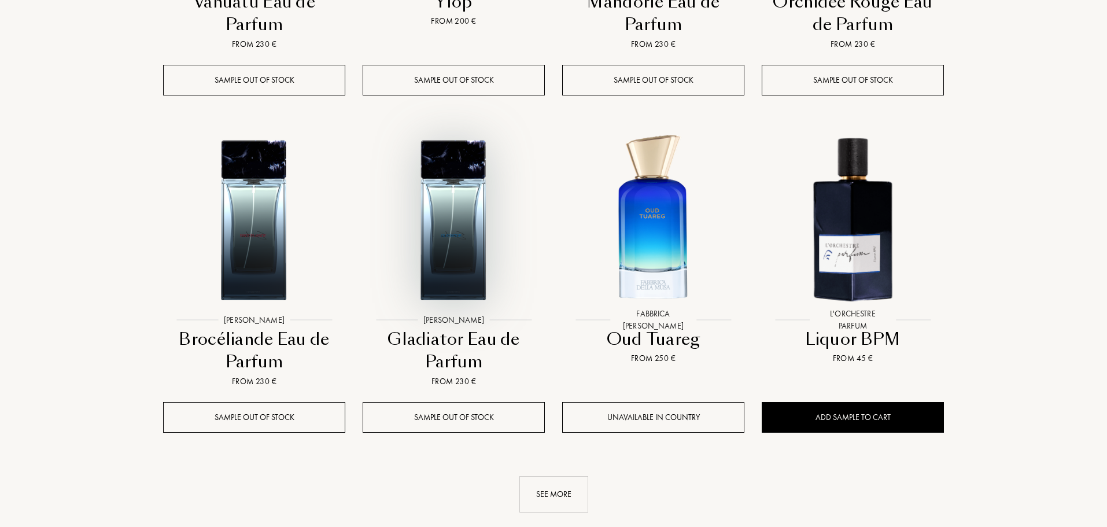
scroll to position [2080, 0]
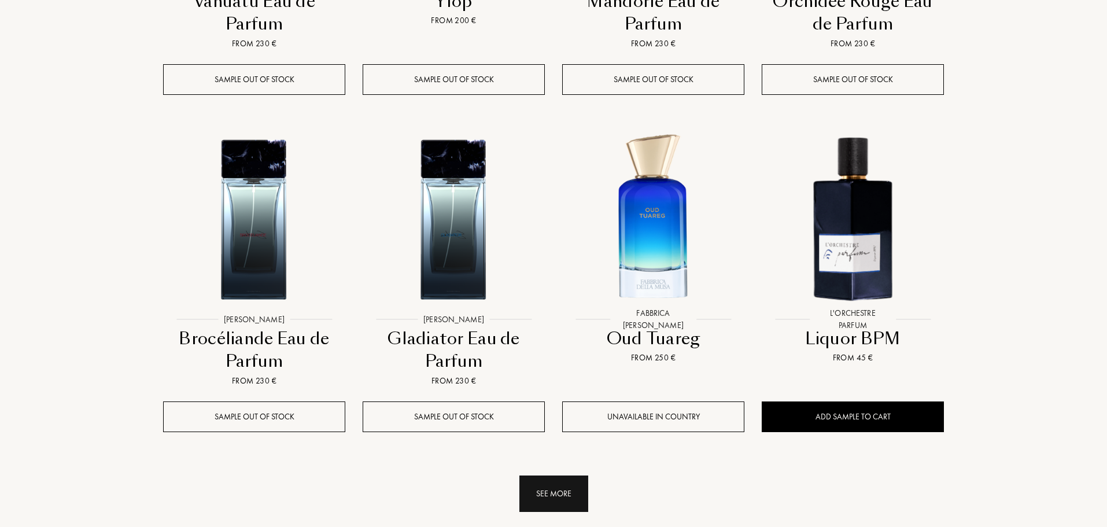
click at [546, 475] on div "See more" at bounding box center [553, 493] width 69 height 36
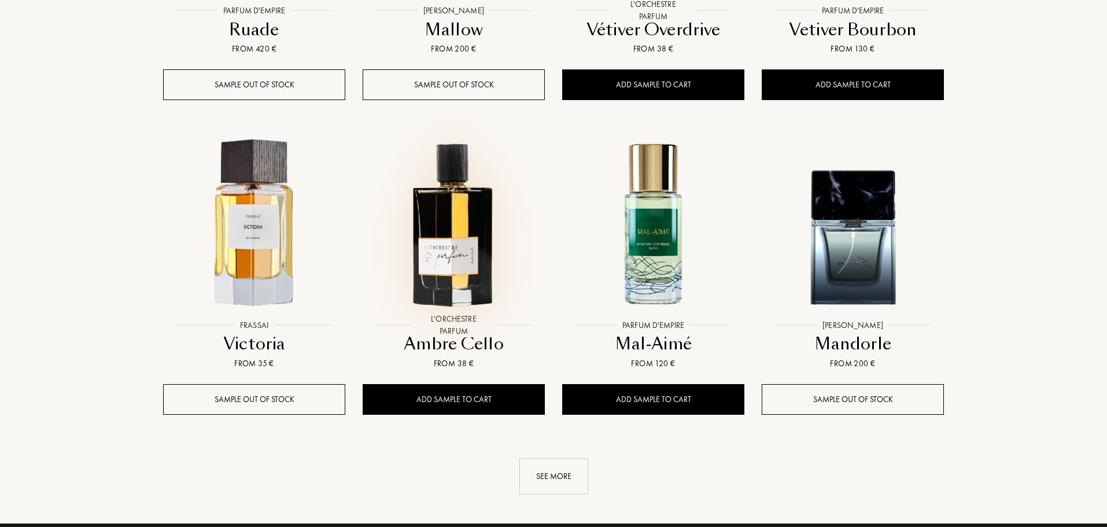
click at [549, 458] on div "See more" at bounding box center [553, 476] width 69 height 36
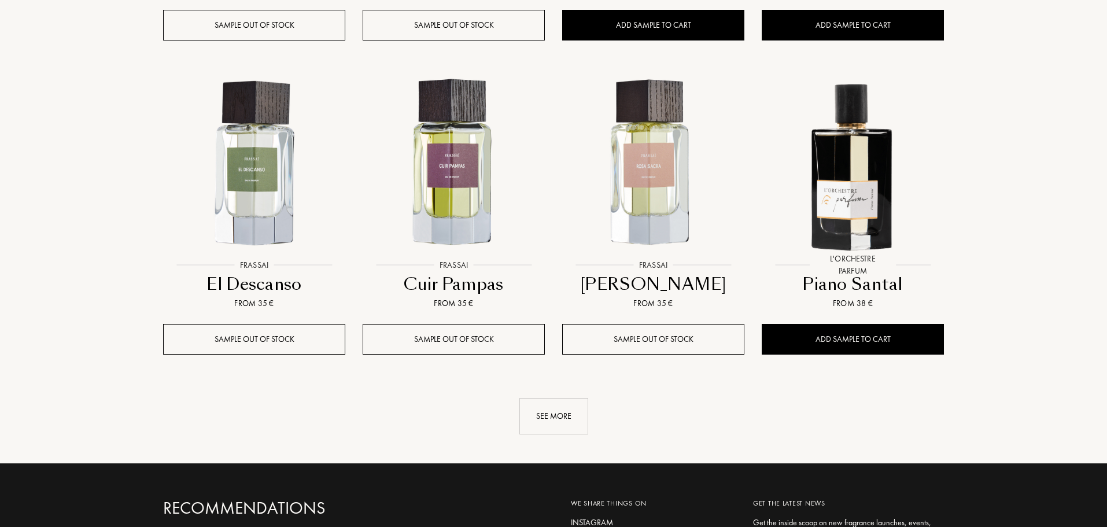
scroll to position [4161, 0]
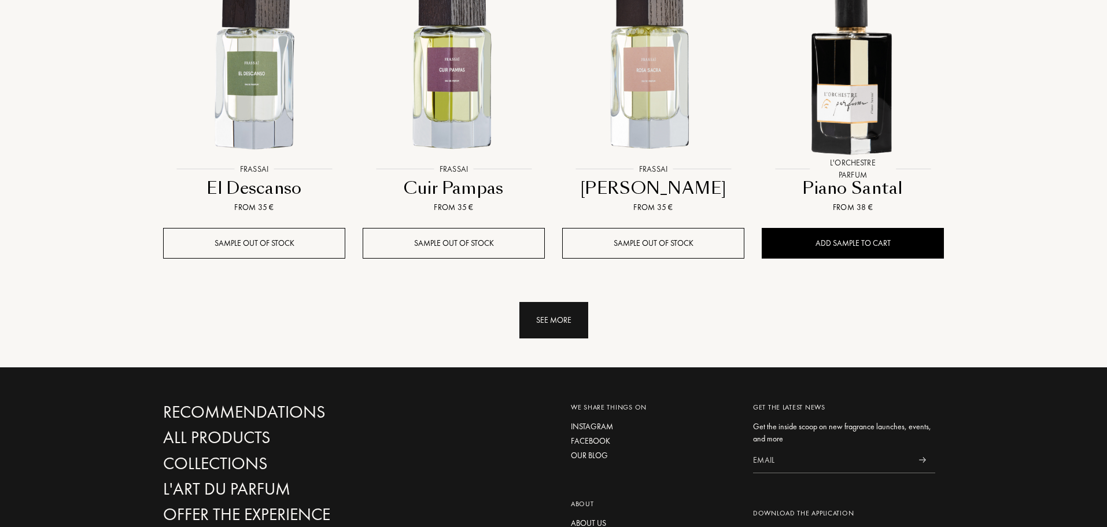
click at [553, 302] on div "See more" at bounding box center [553, 320] width 69 height 36
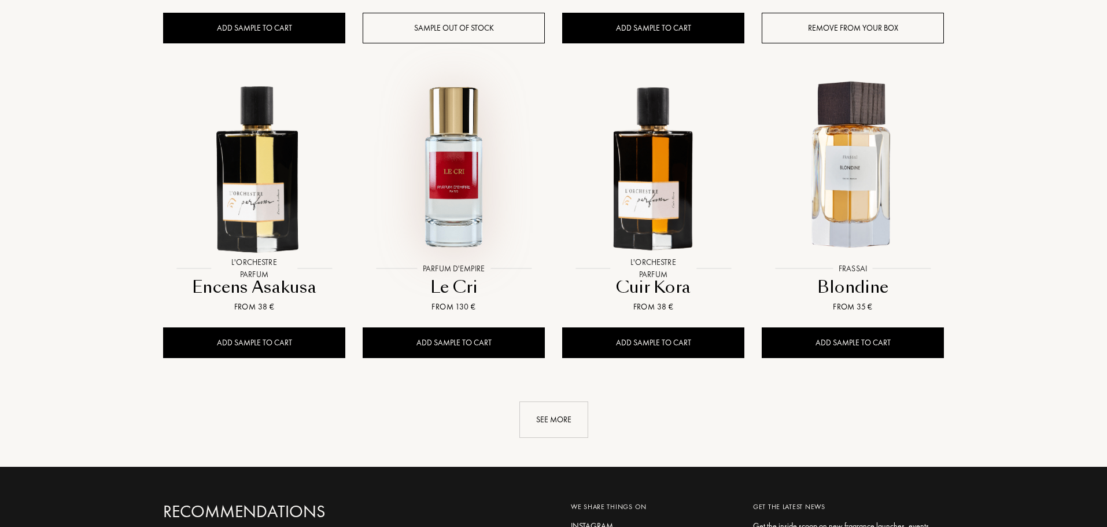
scroll to position [5029, 0]
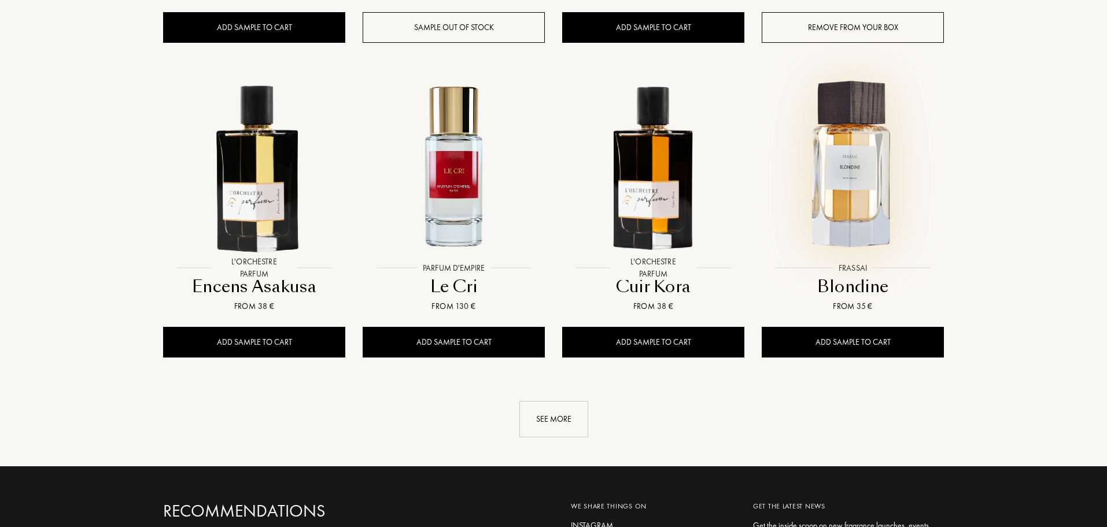
click at [863, 140] on img at bounding box center [853, 166] width 180 height 180
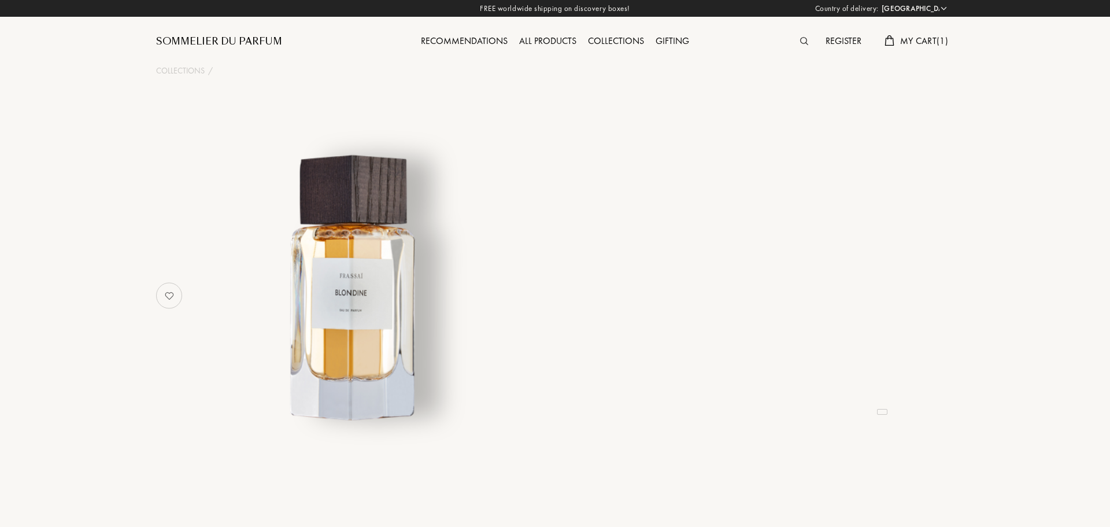
select select "ES"
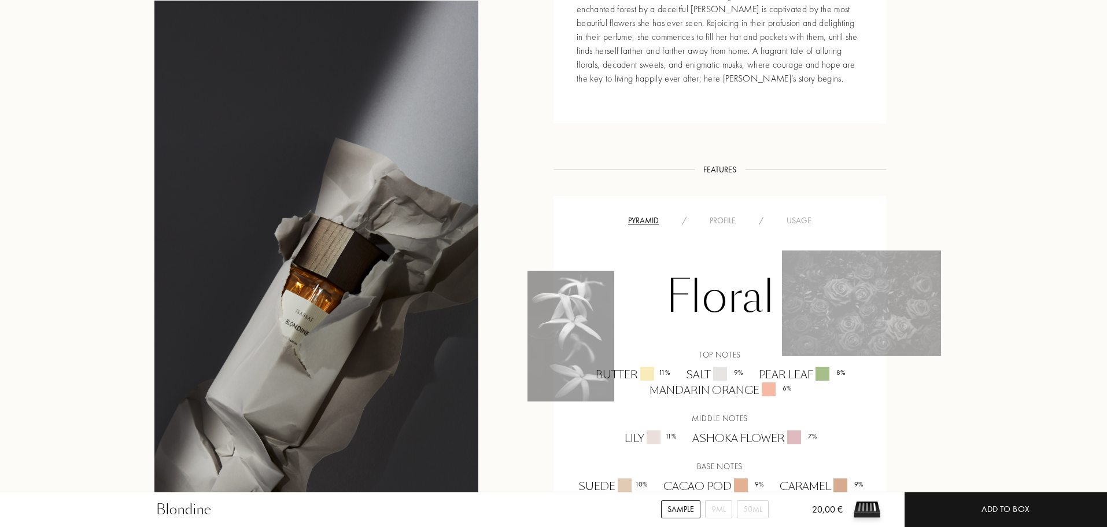
scroll to position [578, 0]
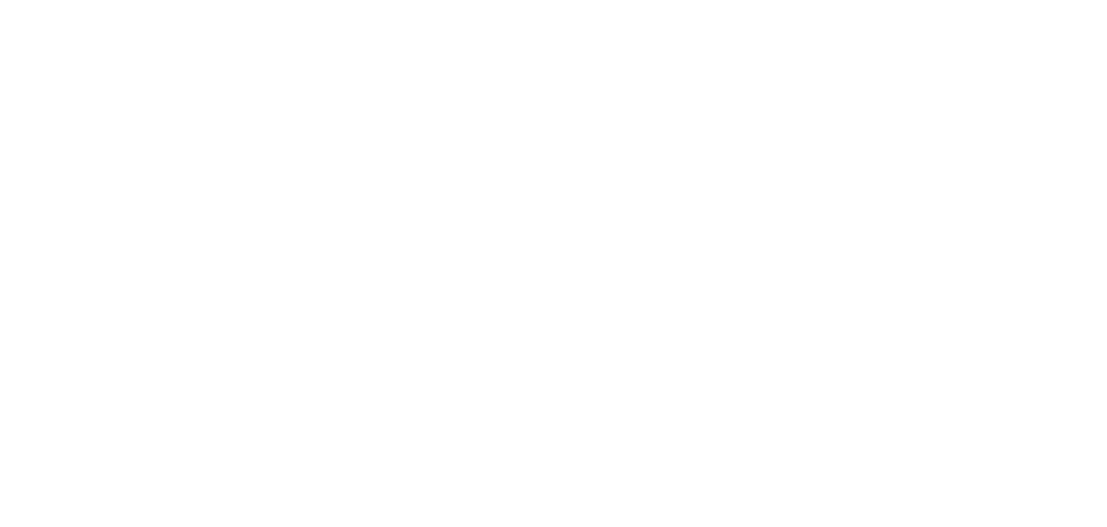
select select "ES"
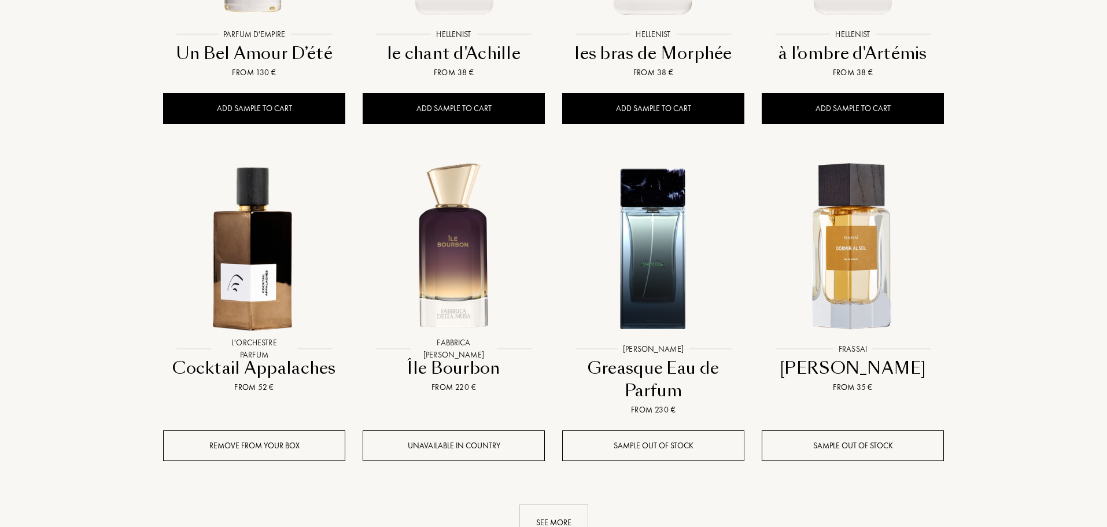
scroll to position [58, 176]
click at [541, 504] on div "See more" at bounding box center [553, 522] width 69 height 36
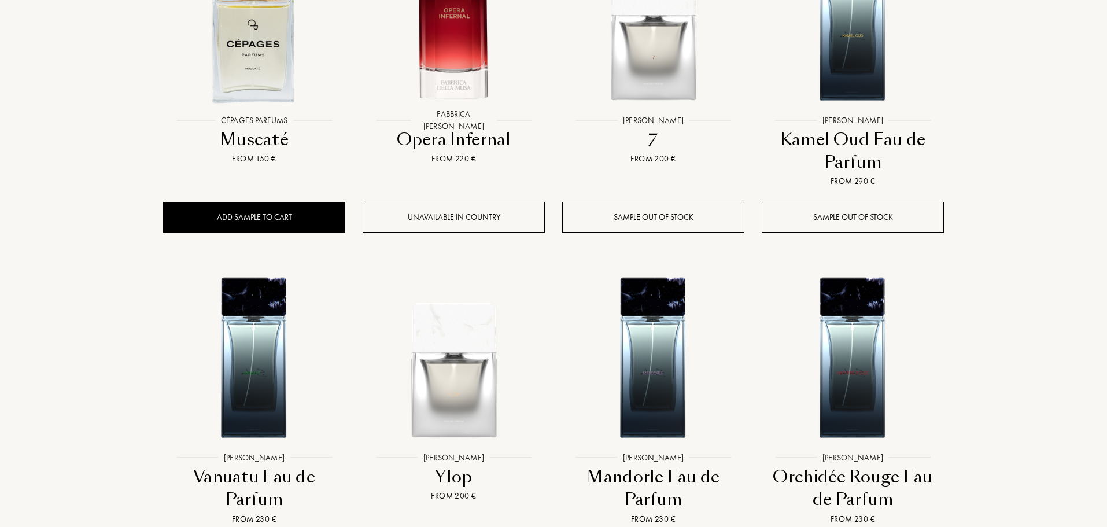
scroll to position [2404, 0]
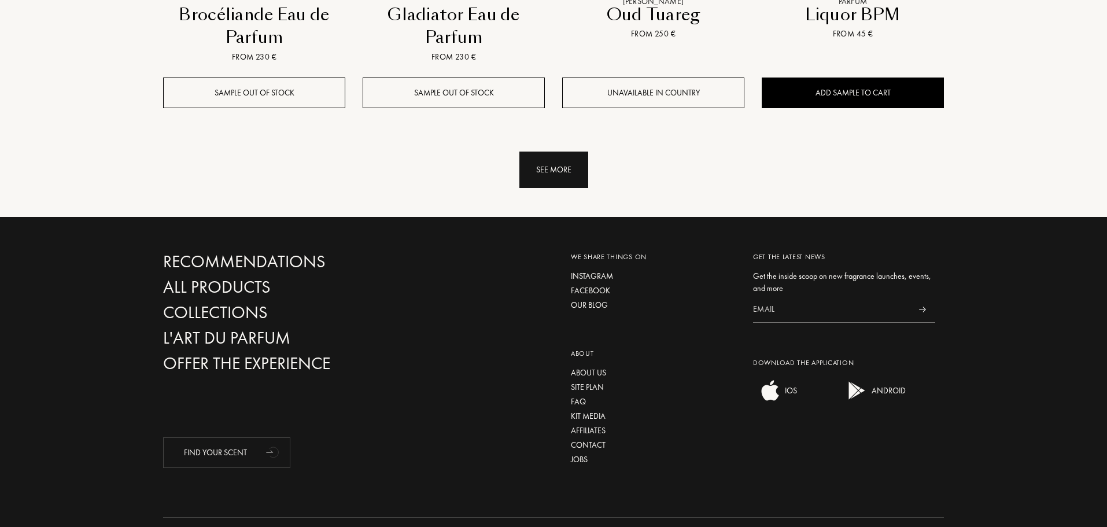
click at [544, 151] on div "See more" at bounding box center [553, 169] width 69 height 36
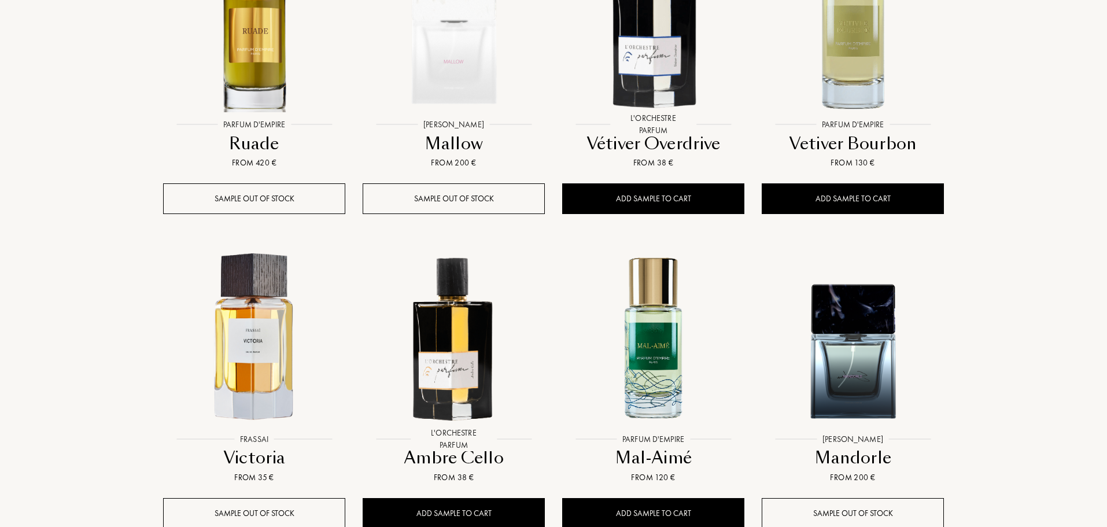
scroll to position [3369, 0]
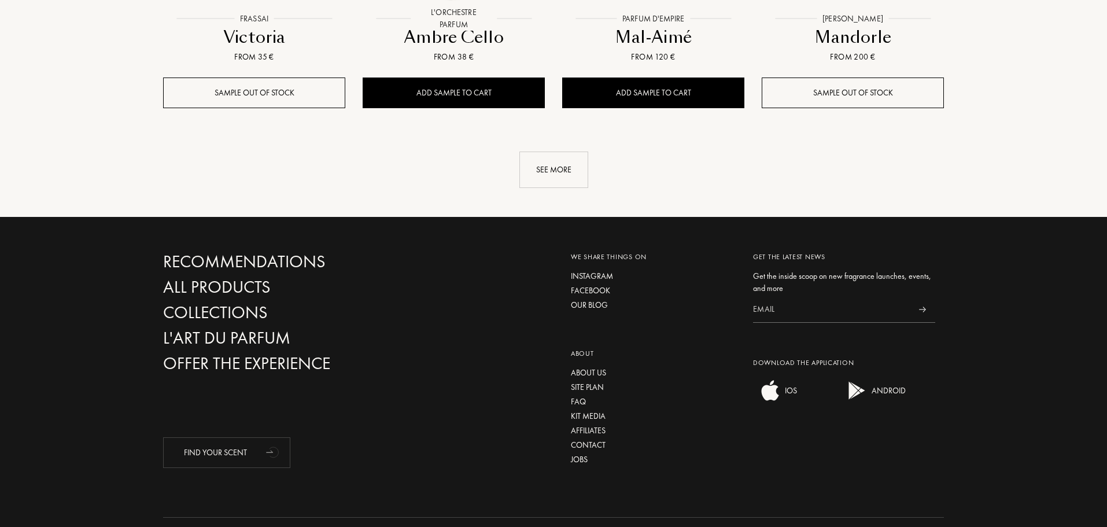
click at [536, 128] on div "See more" at bounding box center [553, 158] width 798 height 60
click at [542, 151] on div "See more" at bounding box center [553, 169] width 69 height 36
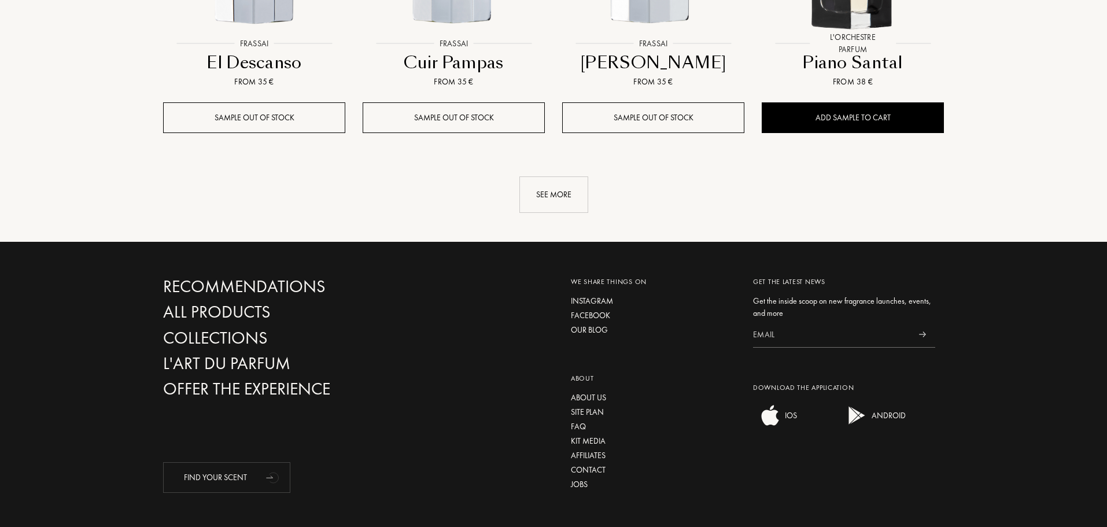
scroll to position [4312, 0]
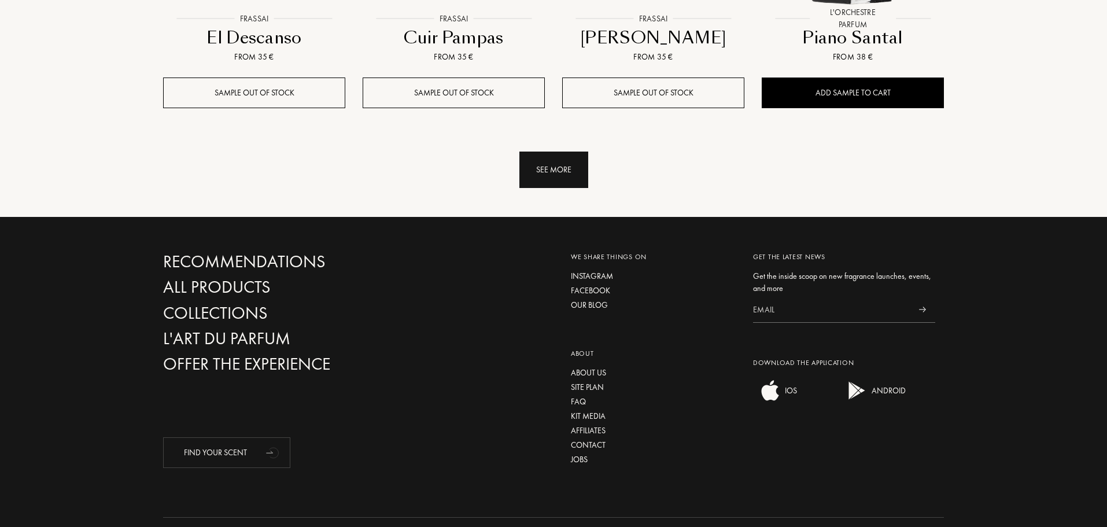
click at [545, 151] on div "See more" at bounding box center [553, 169] width 69 height 36
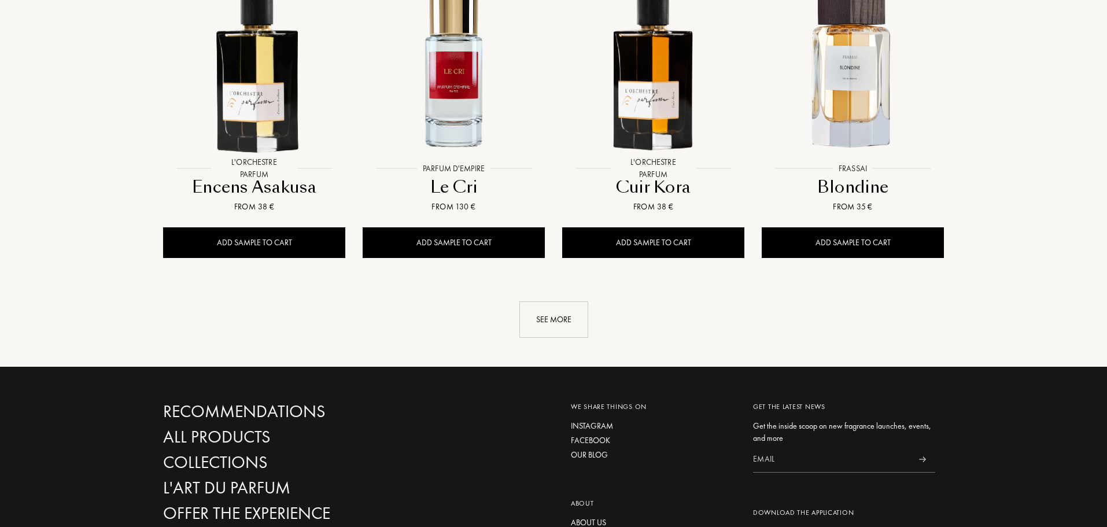
scroll to position [5179, 0]
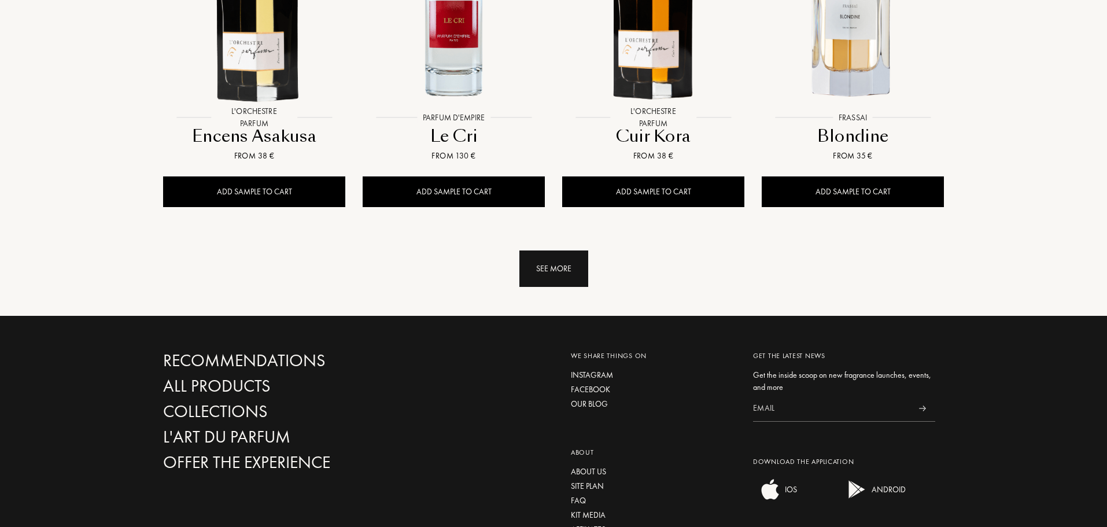
click at [552, 250] on div "See more" at bounding box center [553, 268] width 69 height 36
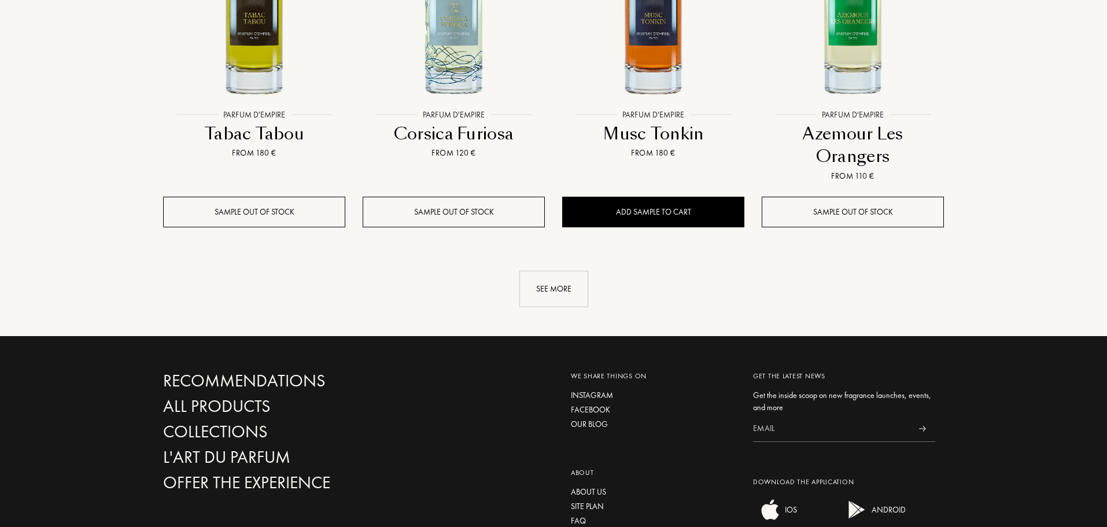
scroll to position [6266, 0]
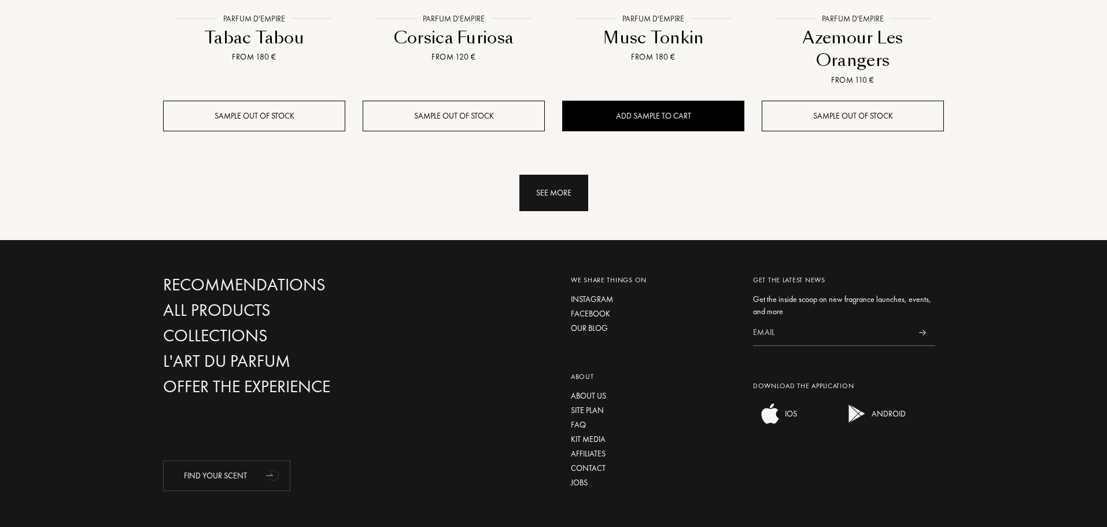
click at [561, 175] on div "See more" at bounding box center [553, 193] width 69 height 36
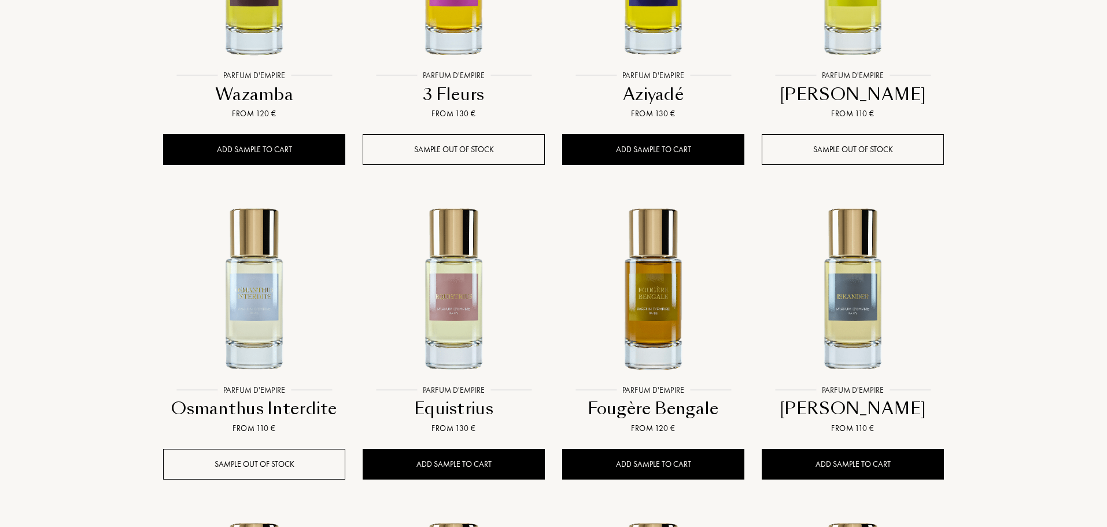
scroll to position [6959, 0]
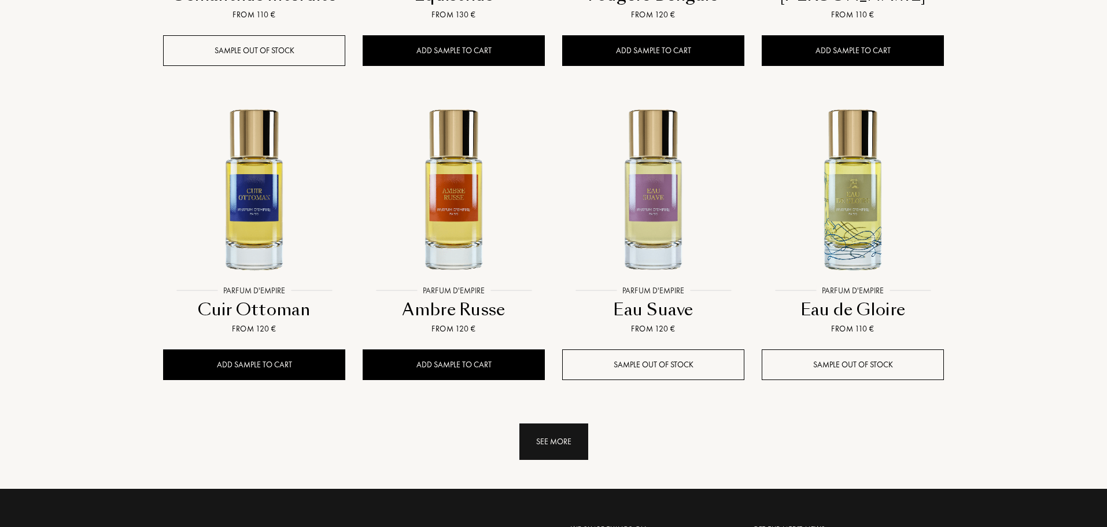
click at [554, 423] on div "See more" at bounding box center [553, 441] width 69 height 36
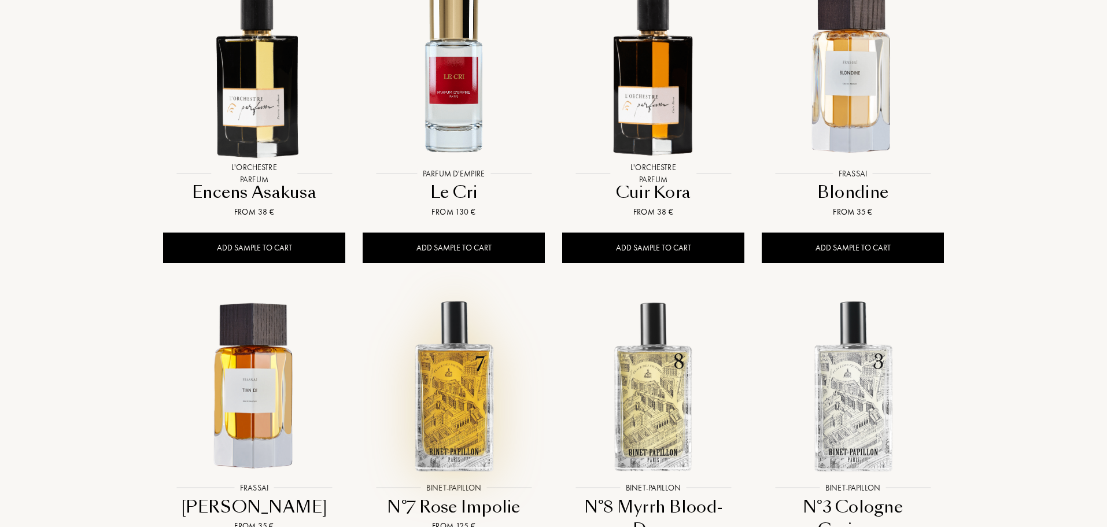
scroll to position [5225, 0]
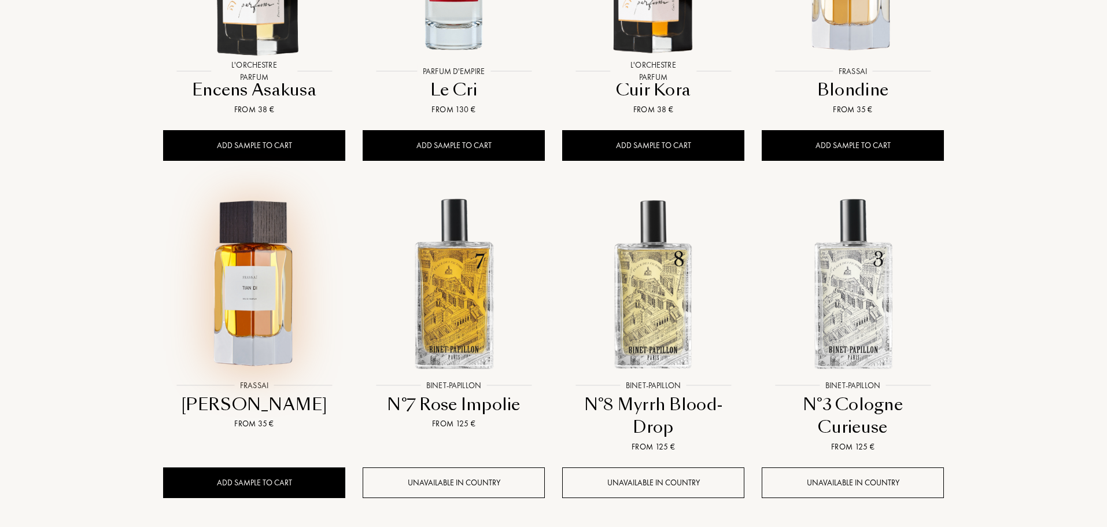
click at [273, 247] on img at bounding box center [254, 284] width 180 height 180
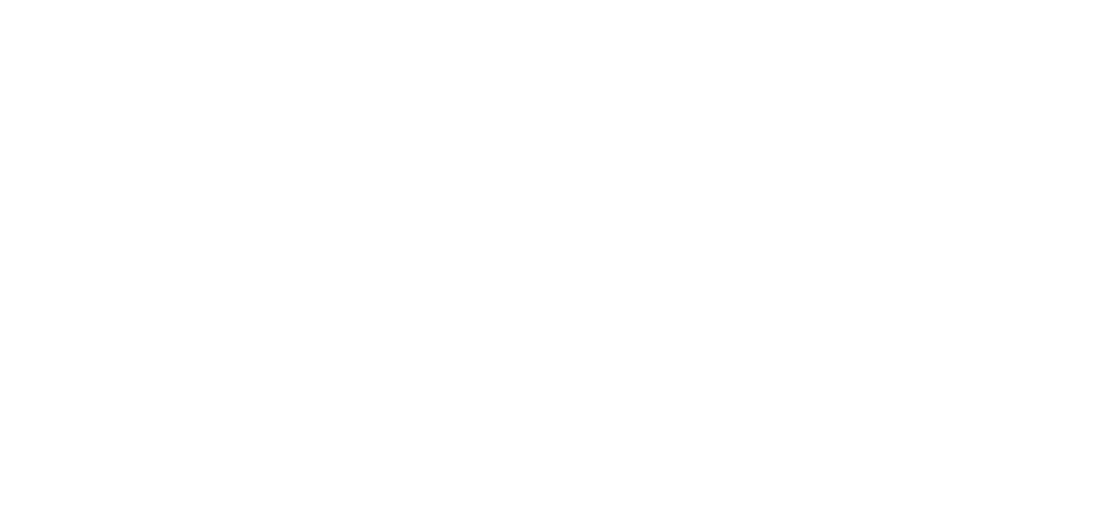
select select "ES"
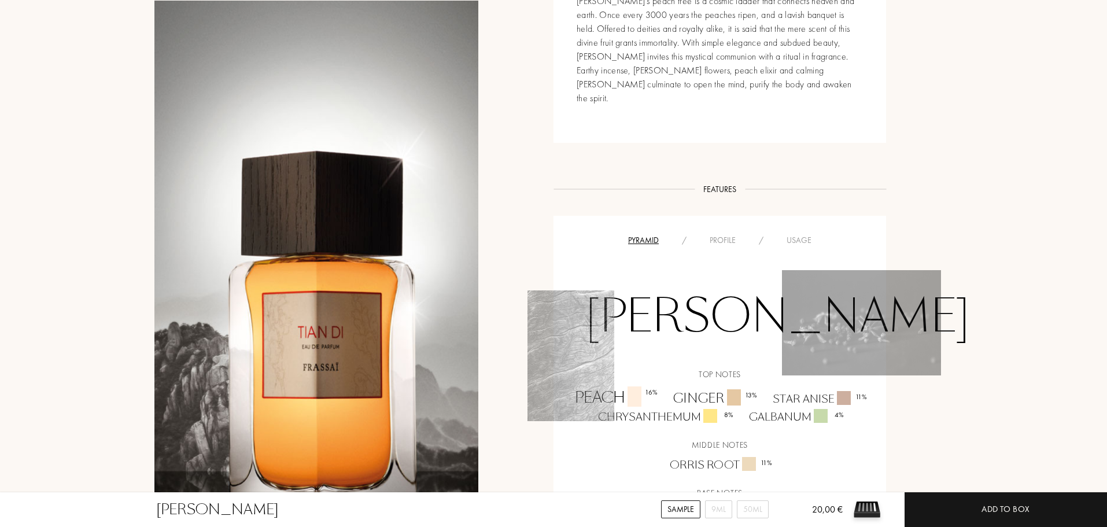
scroll to position [809, 0]
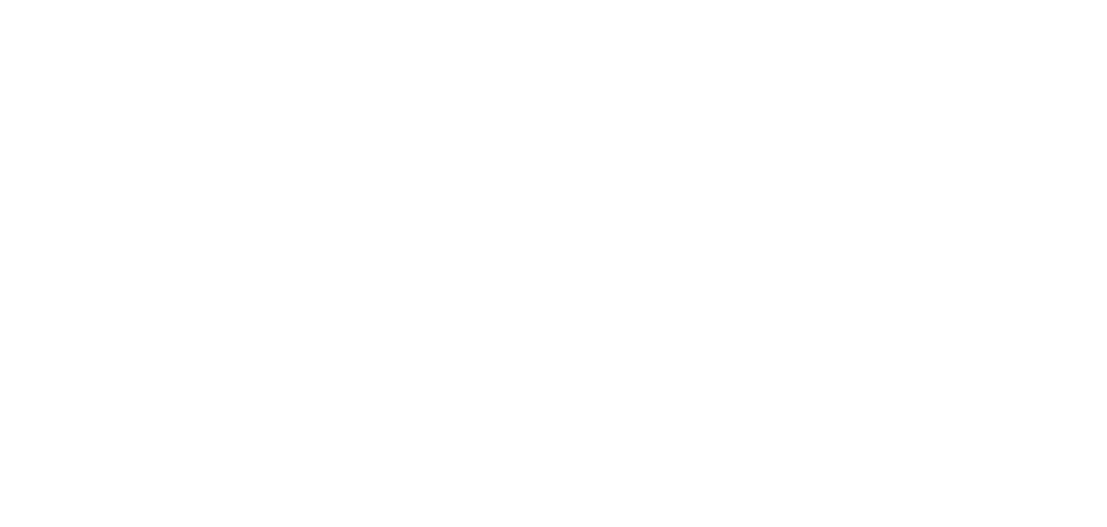
select select "ES"
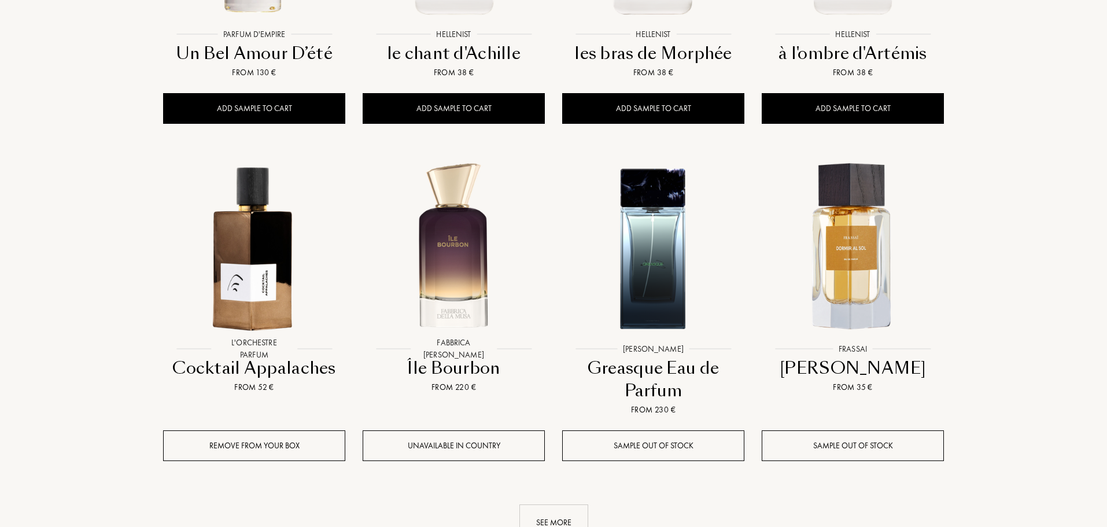
scroll to position [58, 176]
click at [568, 504] on div "See more" at bounding box center [553, 522] width 69 height 36
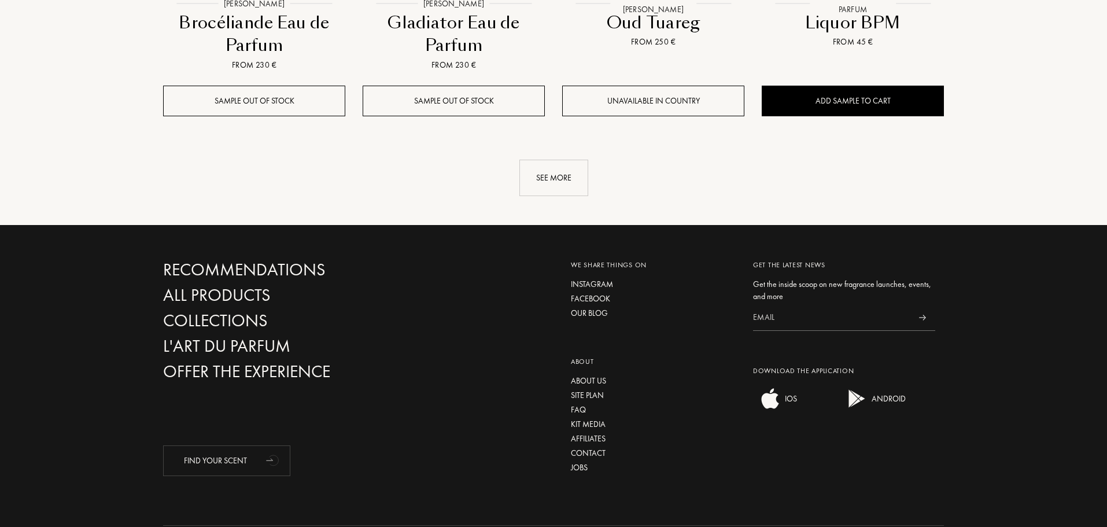
scroll to position [2404, 0]
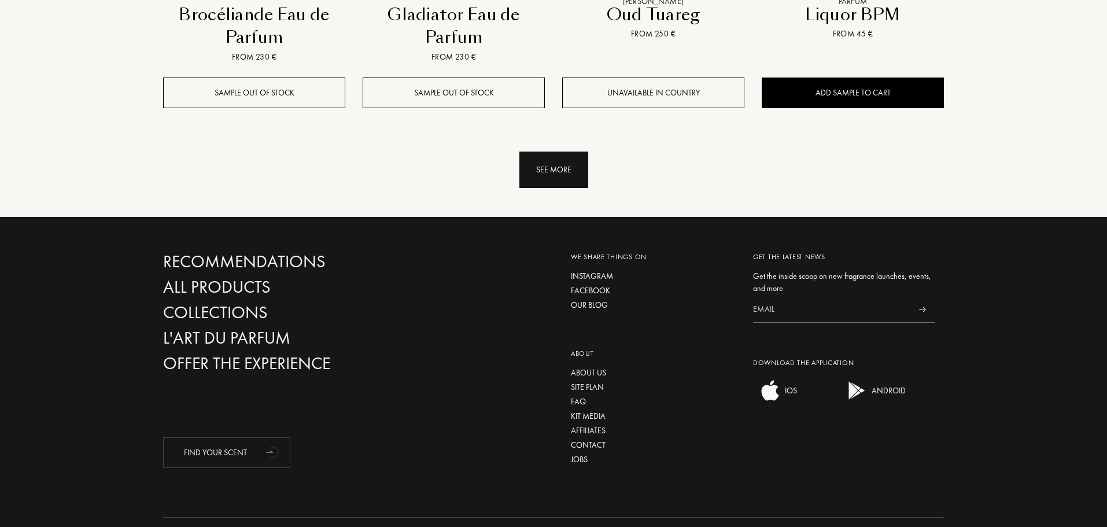
click at [555, 151] on div "See more" at bounding box center [553, 169] width 69 height 36
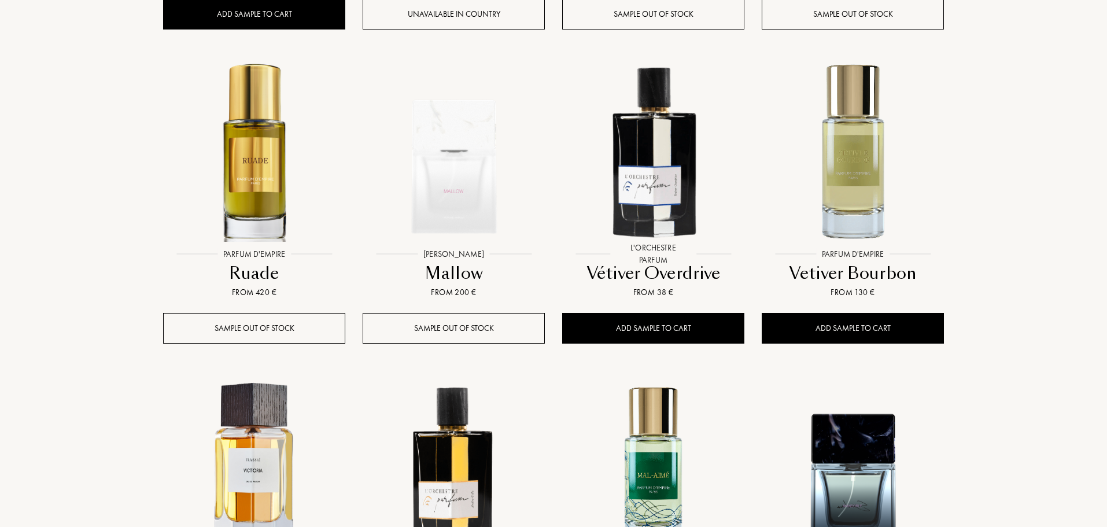
scroll to position [3369, 0]
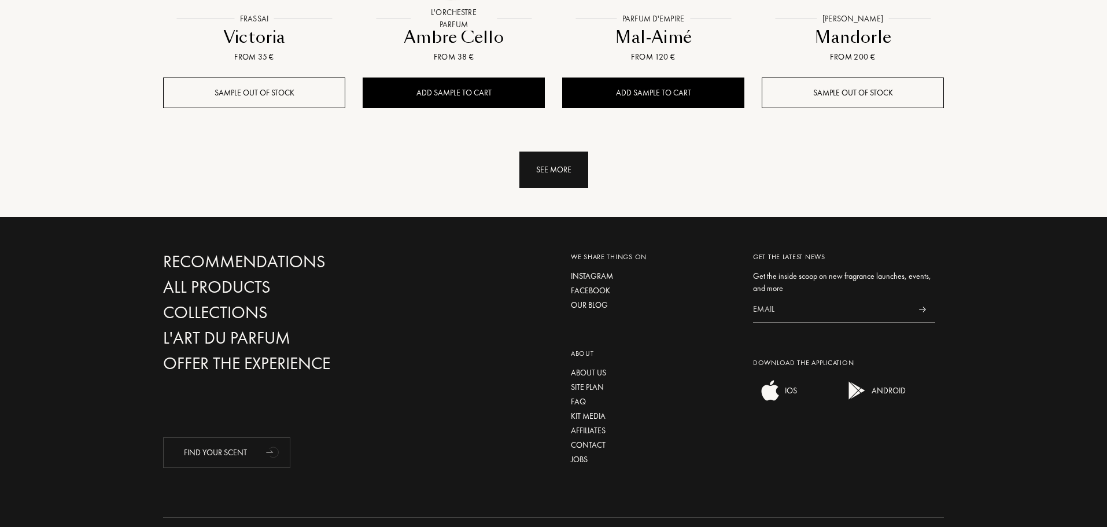
click at [544, 151] on div "See more" at bounding box center [553, 169] width 69 height 36
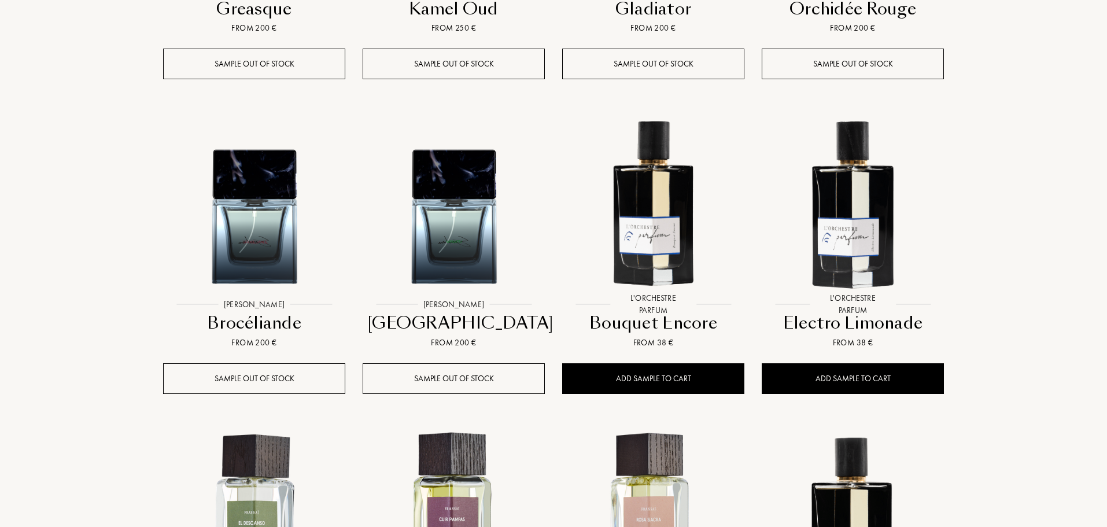
scroll to position [4312, 0]
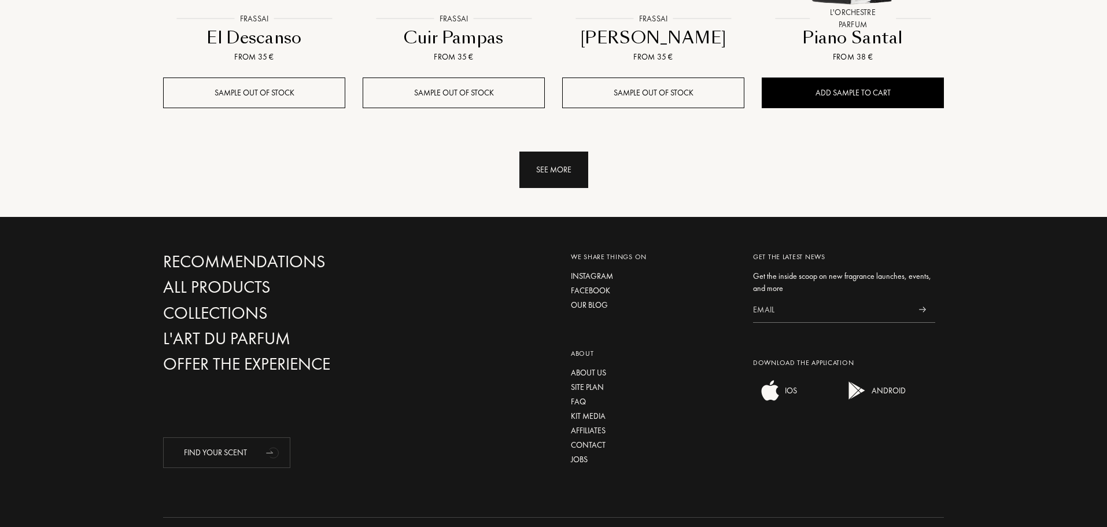
click at [553, 151] on div "See more" at bounding box center [553, 169] width 69 height 36
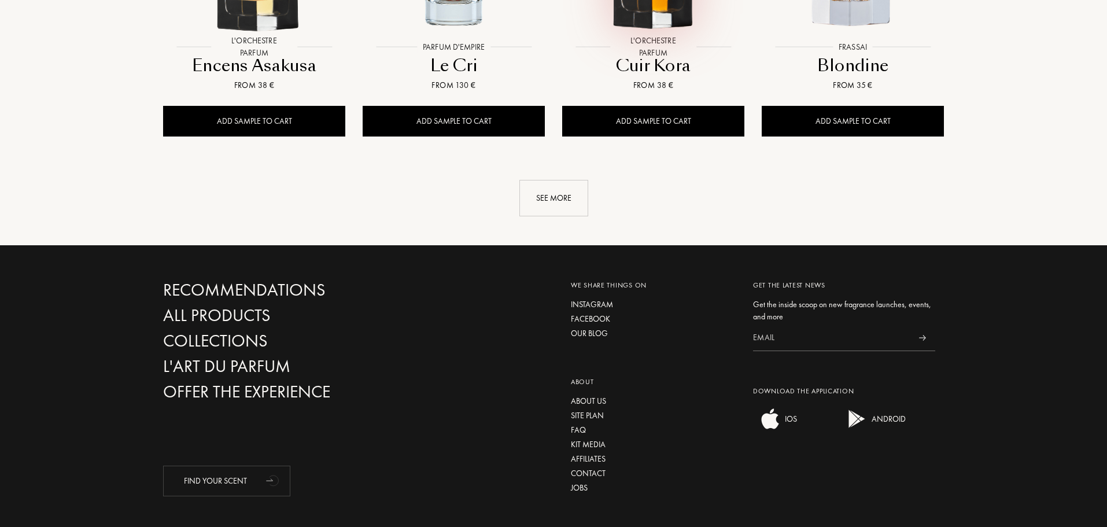
scroll to position [5255, 0]
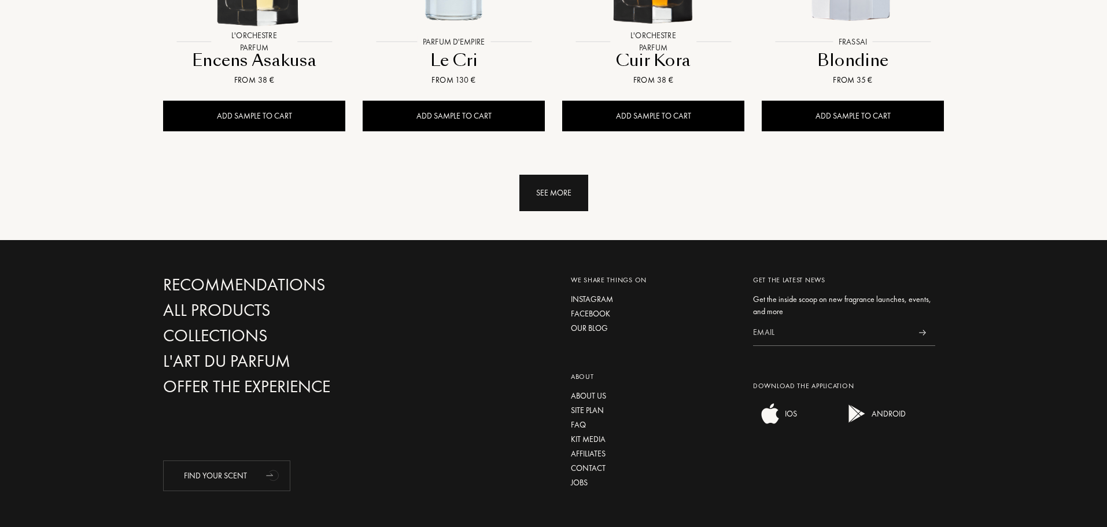
click at [559, 175] on div "See more" at bounding box center [553, 193] width 69 height 36
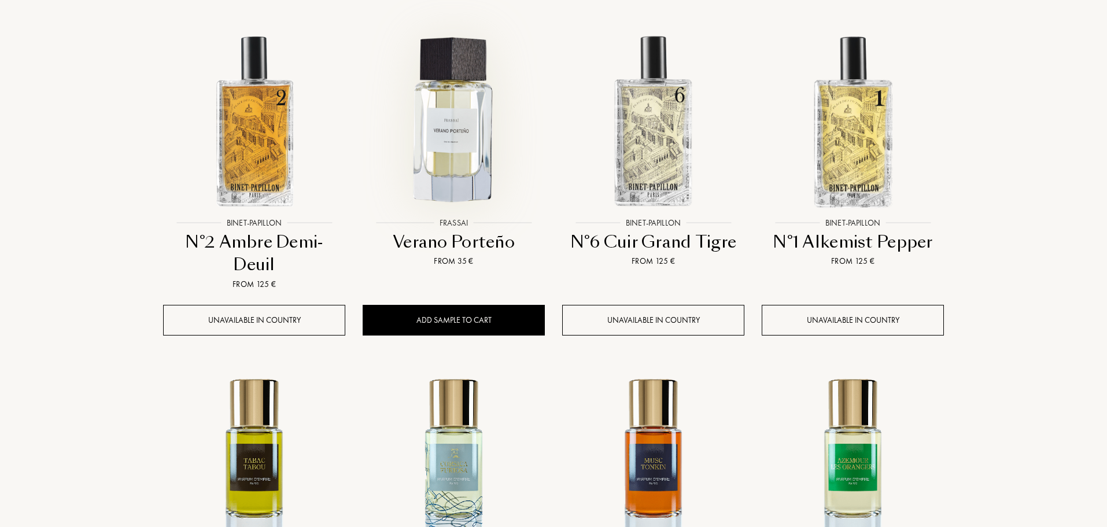
scroll to position [5717, 0]
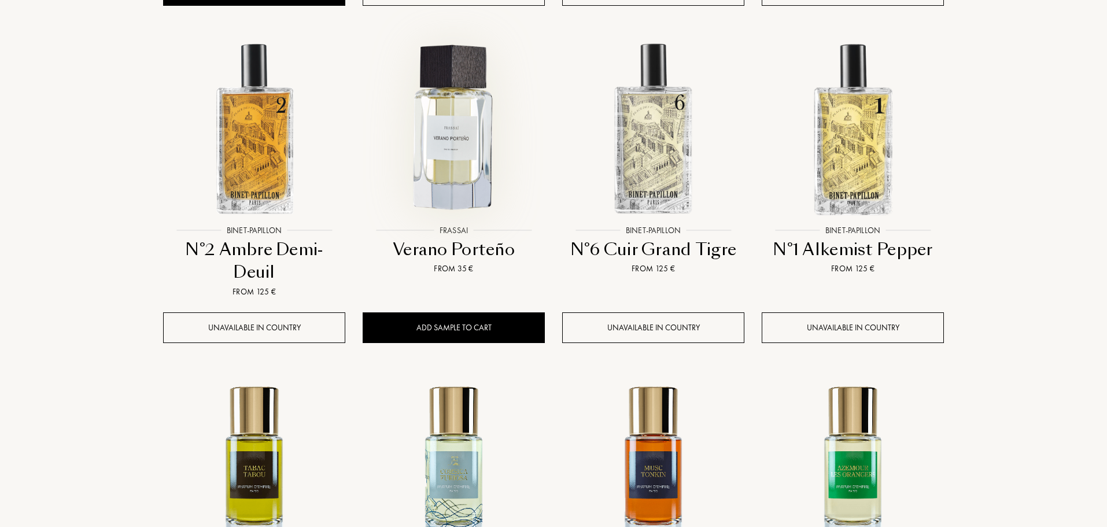
click at [447, 90] on img at bounding box center [454, 129] width 180 height 180
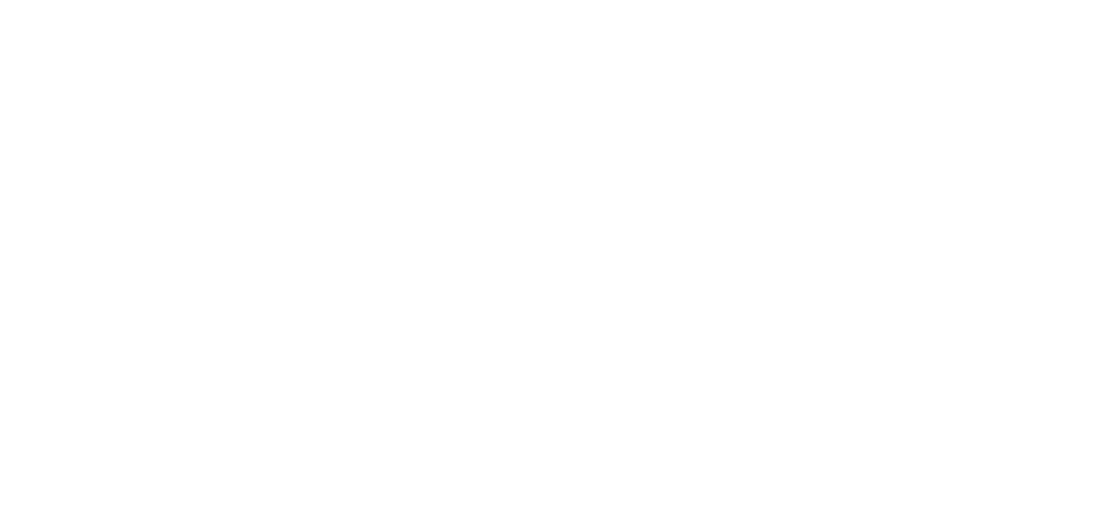
select select "ES"
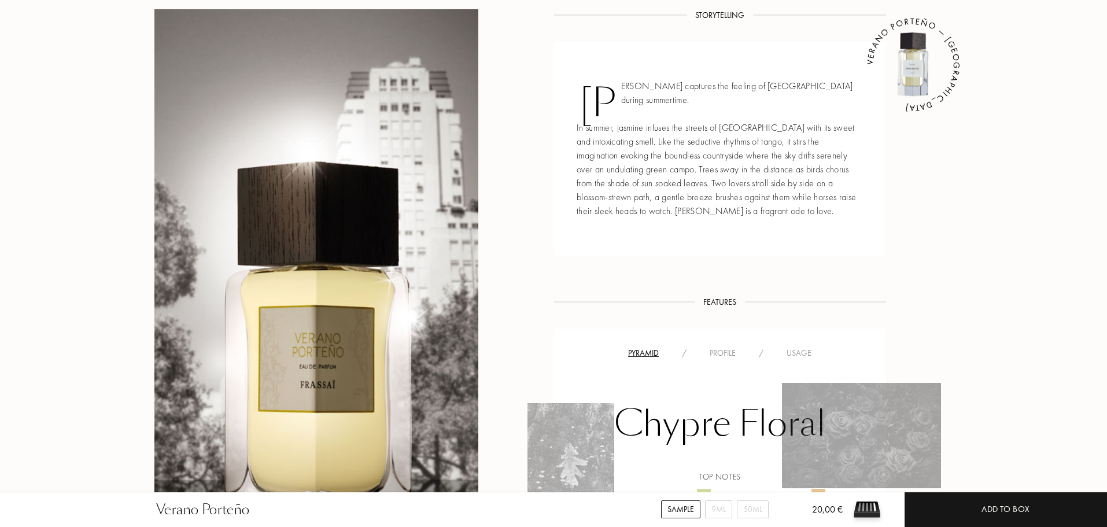
scroll to position [694, 0]
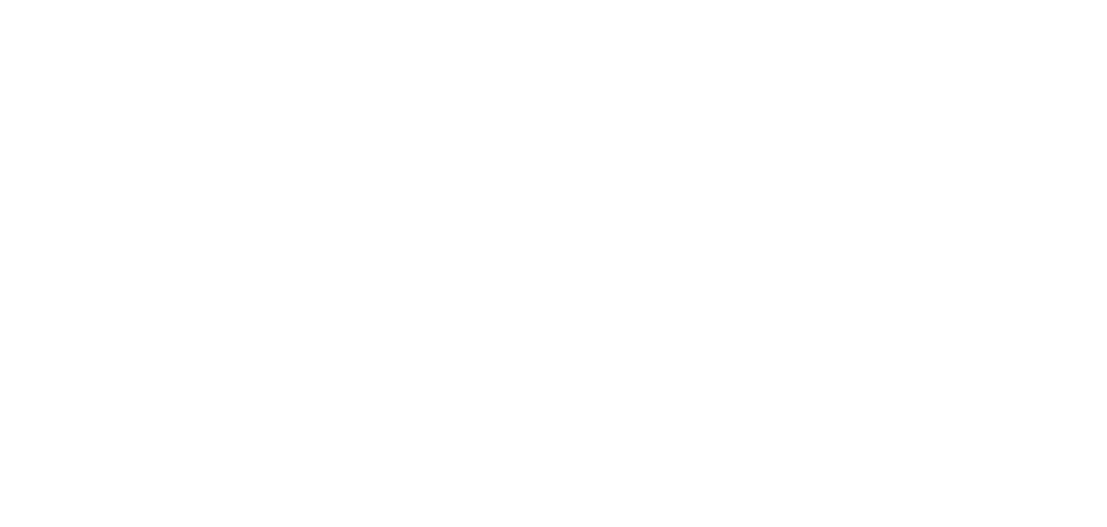
select select "ES"
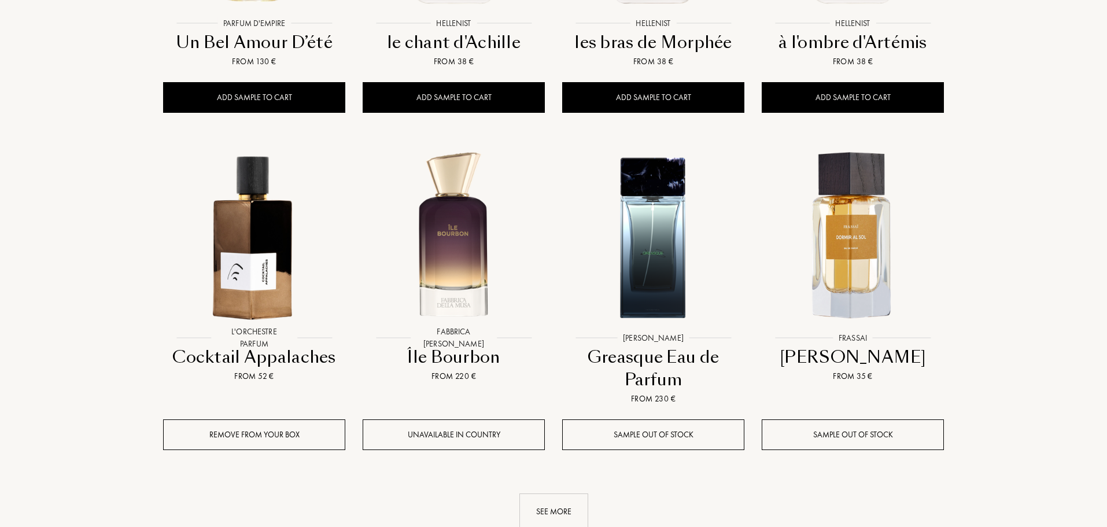
scroll to position [1046, 0]
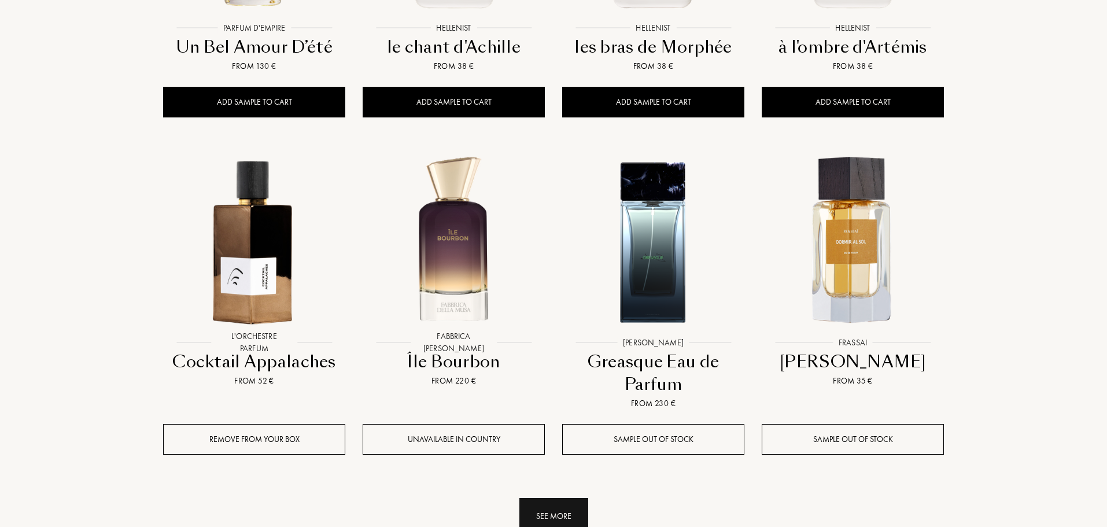
click at [552, 498] on div "See more" at bounding box center [553, 516] width 69 height 36
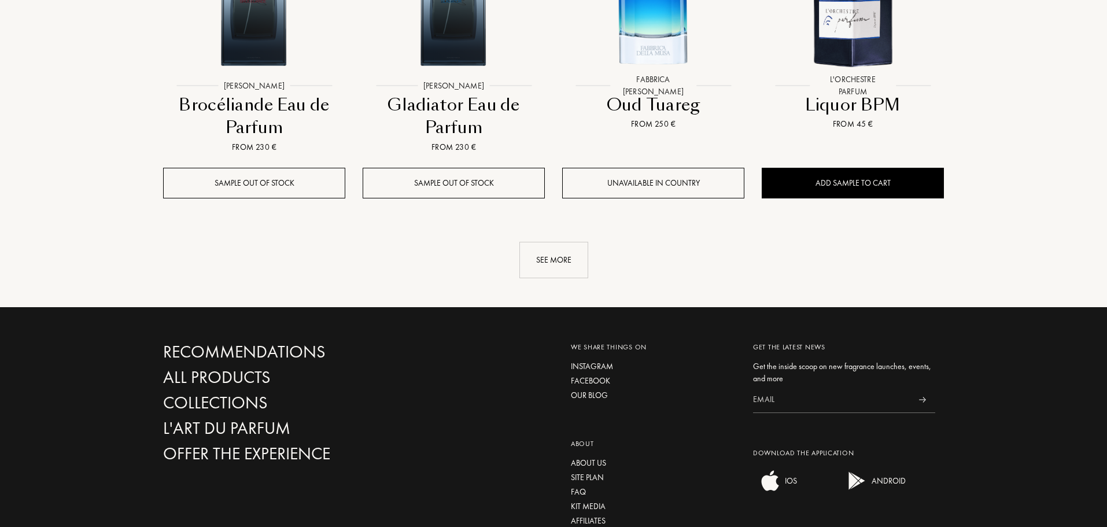
scroll to position [2376, 0]
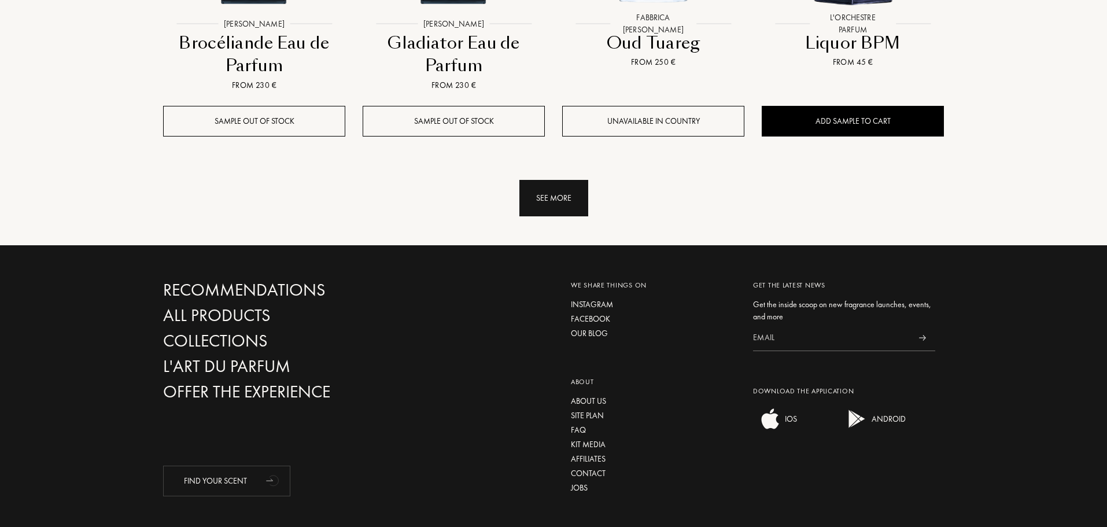
click at [555, 180] on div "See more" at bounding box center [553, 198] width 69 height 36
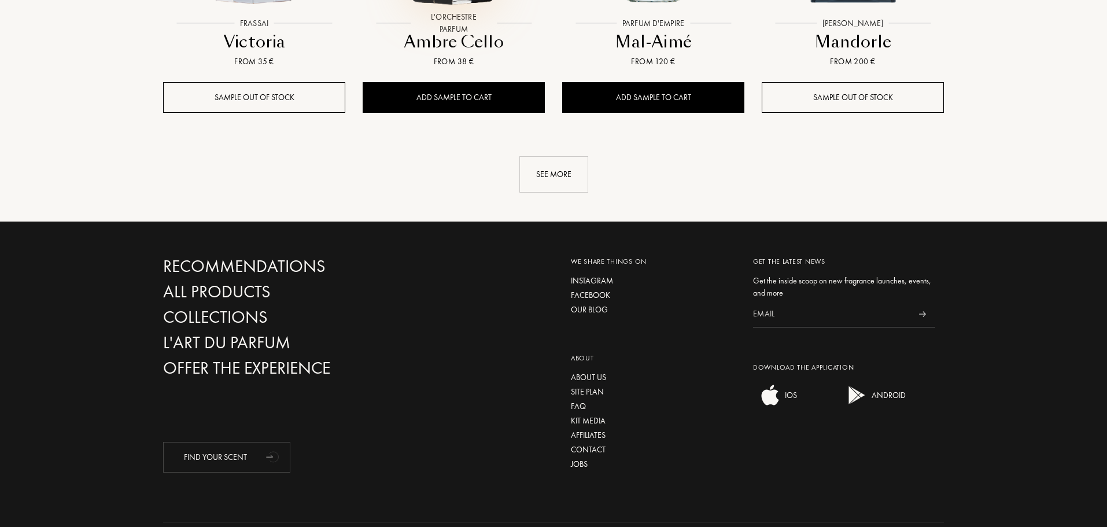
scroll to position [3369, 0]
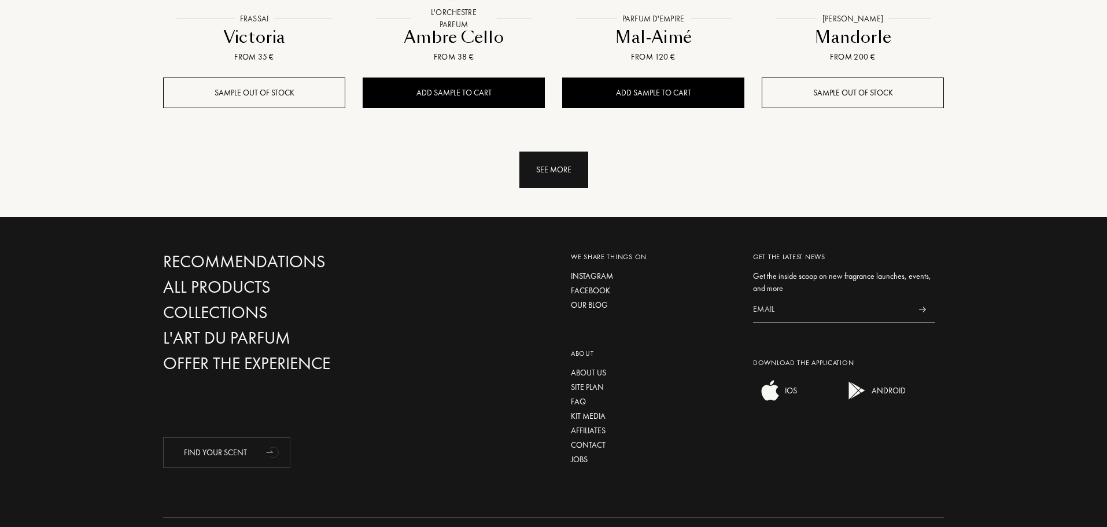
click at [547, 151] on div "See more" at bounding box center [553, 169] width 69 height 36
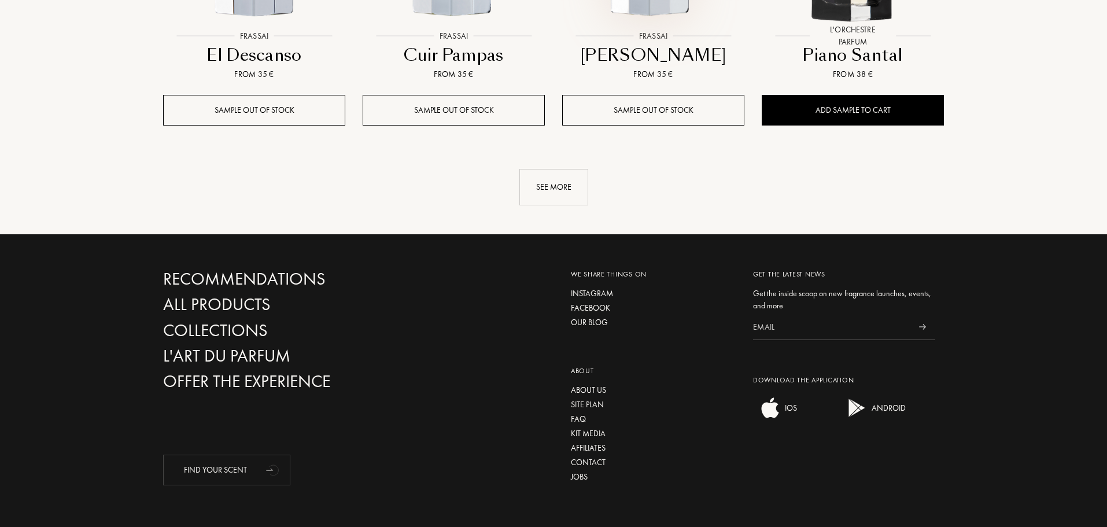
scroll to position [4312, 0]
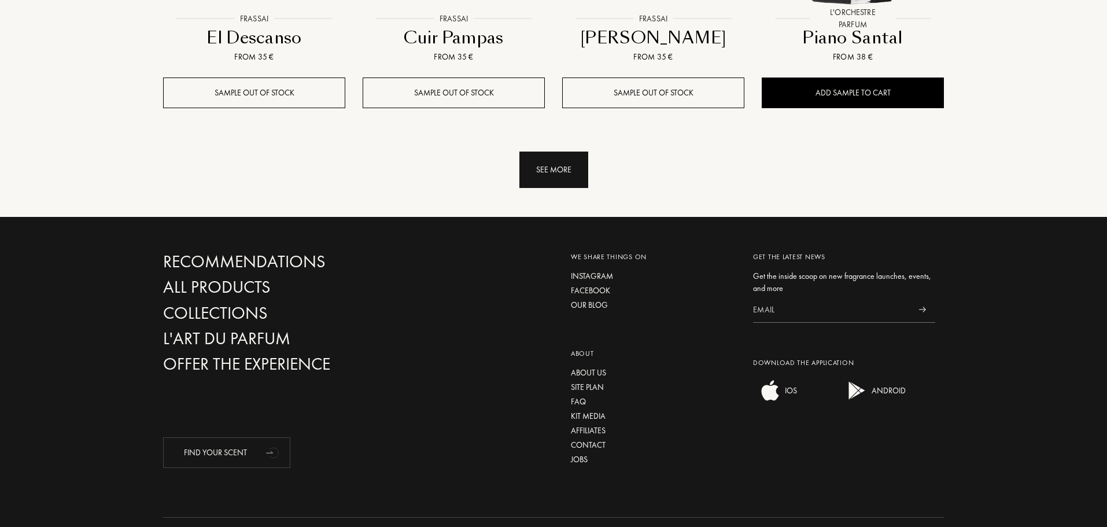
click at [578, 151] on div "See more" at bounding box center [553, 169] width 69 height 36
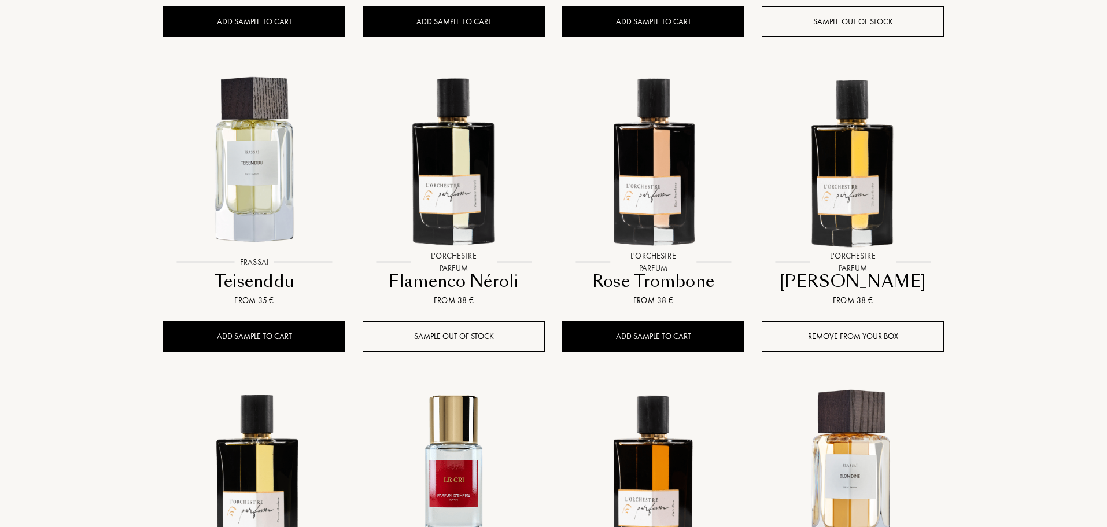
scroll to position [5255, 0]
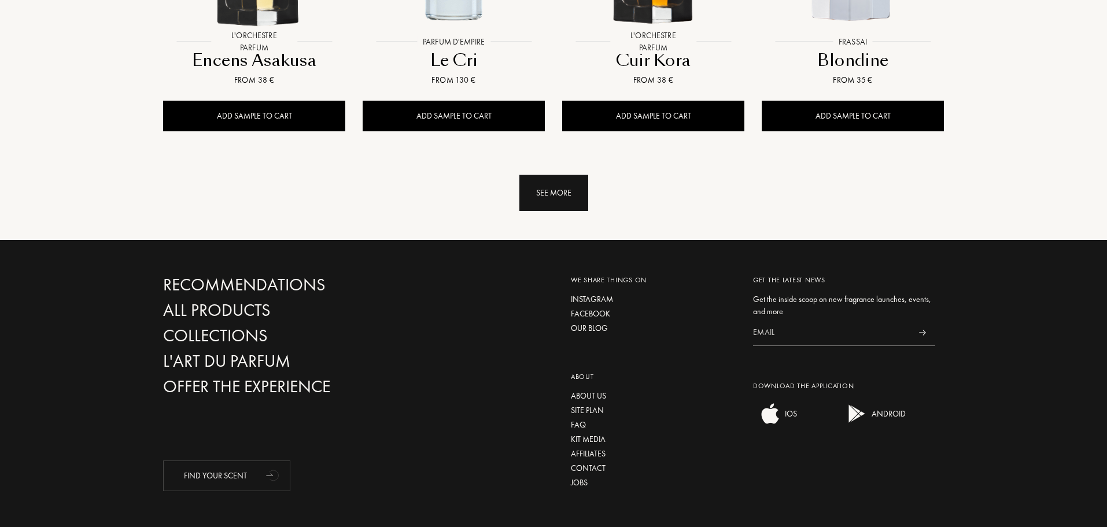
click at [565, 175] on div "See more" at bounding box center [553, 193] width 69 height 36
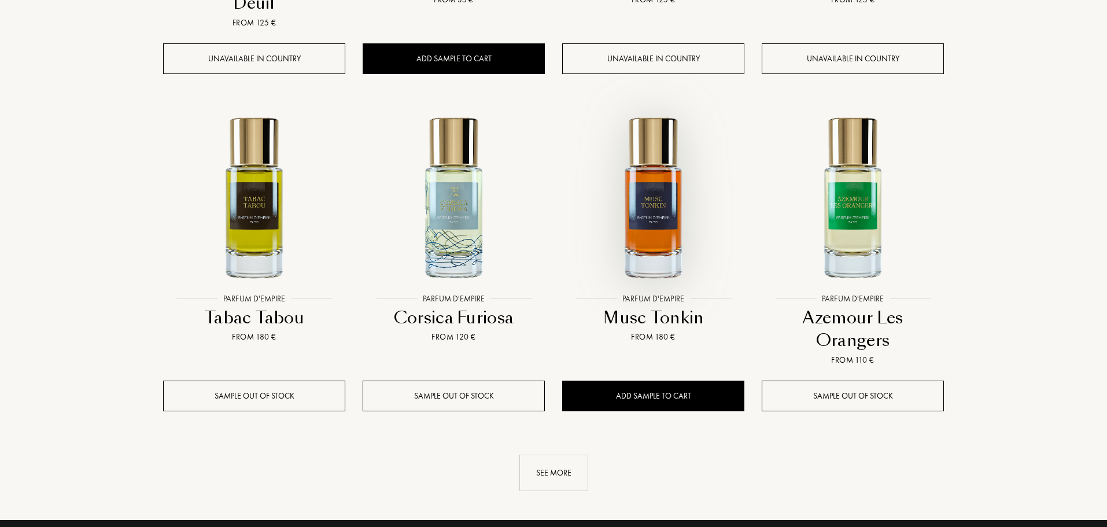
scroll to position [6006, 0]
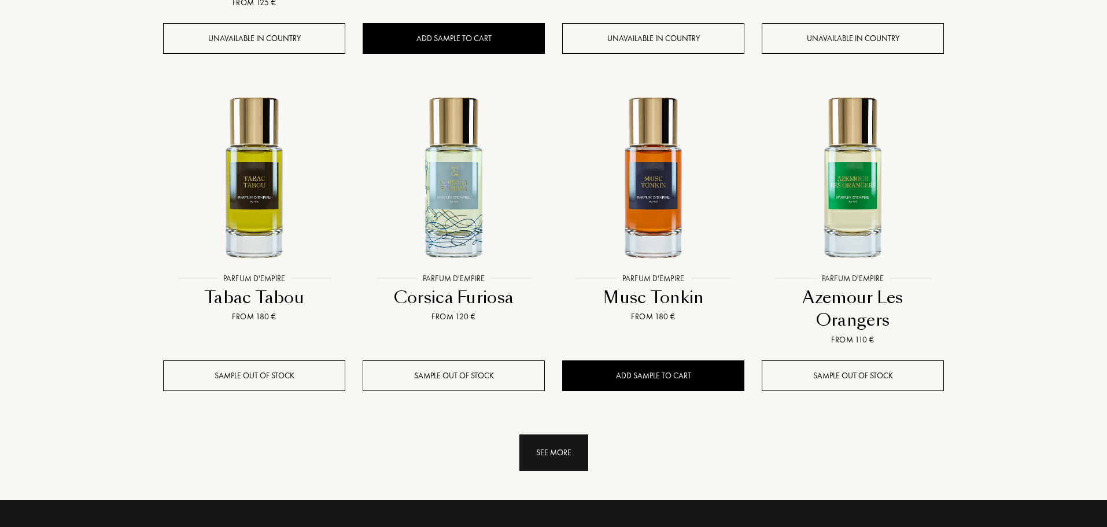
click at [545, 434] on div "See more" at bounding box center [553, 452] width 69 height 36
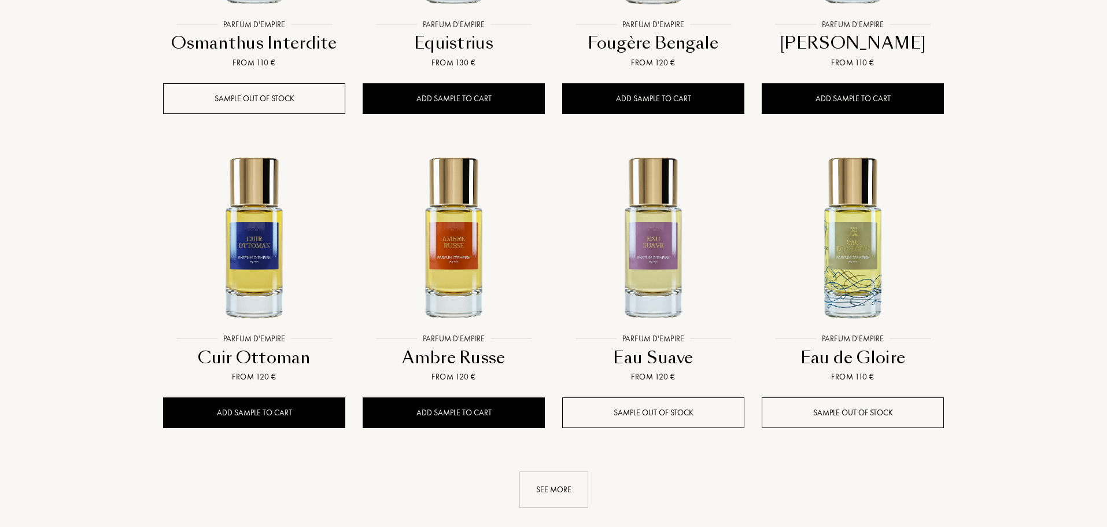
scroll to position [6931, 0]
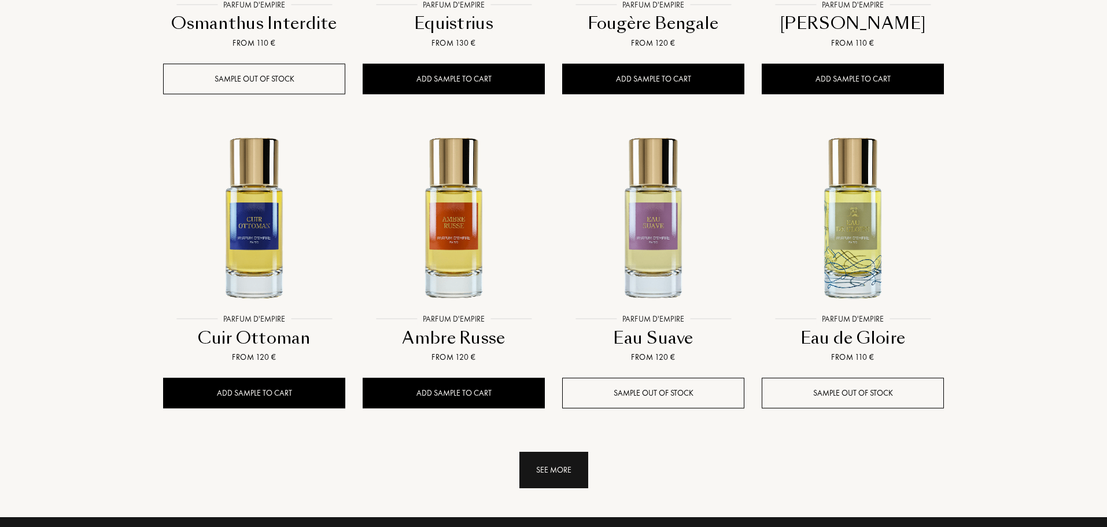
click at [575, 452] on div "See more" at bounding box center [553, 470] width 69 height 36
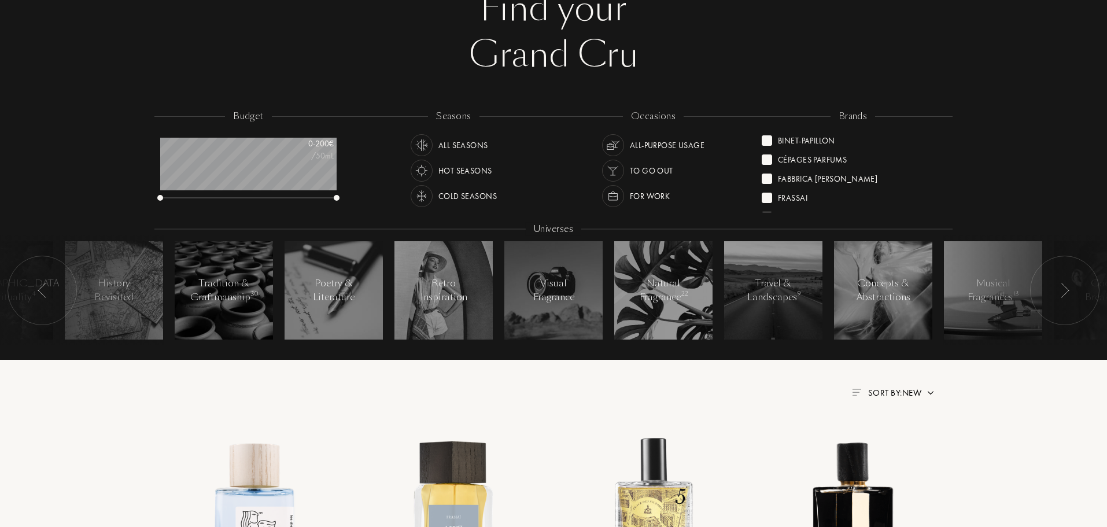
scroll to position [0, 0]
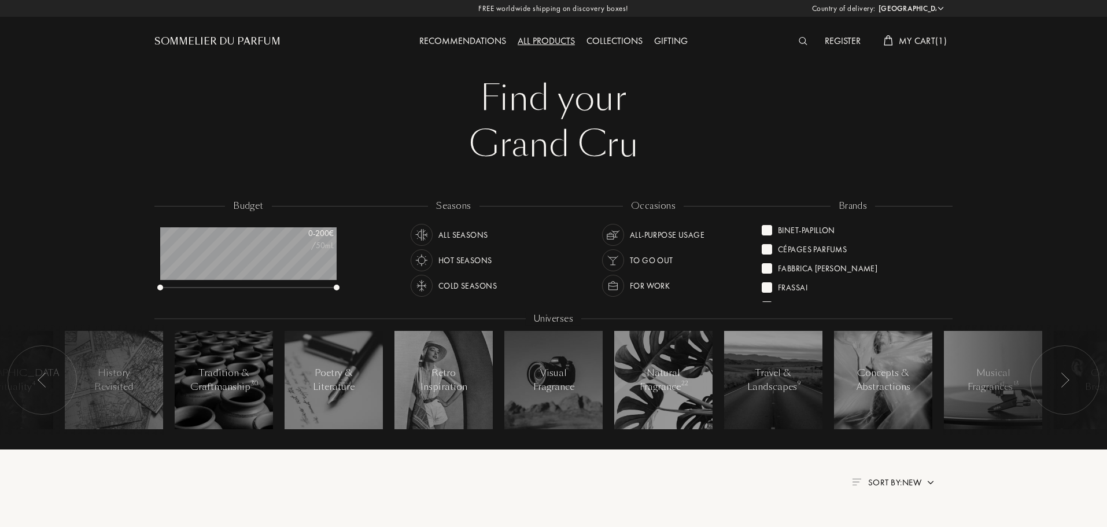
click at [918, 36] on span "My Cart ( 1 )" at bounding box center [922, 41] width 48 height 12
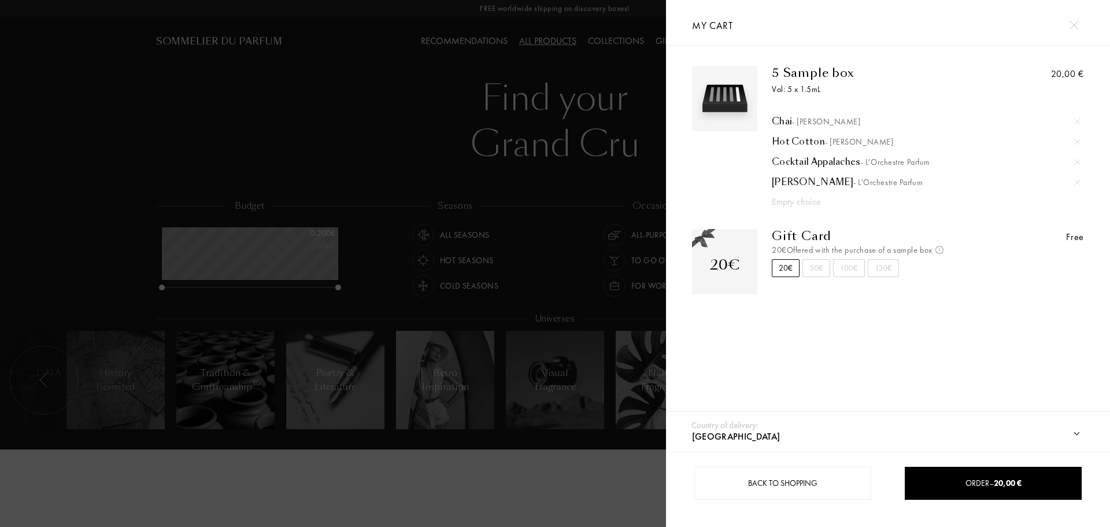
click at [592, 186] on div at bounding box center [333, 263] width 666 height 527
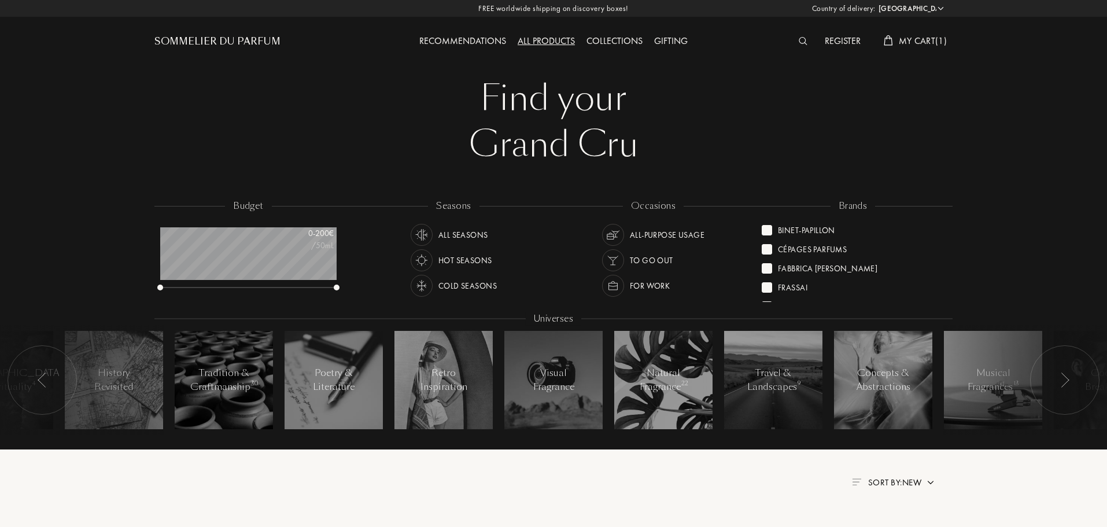
scroll to position [116, 0]
click at [771, 266] on div at bounding box center [766, 267] width 10 height 10
click at [766, 286] on div at bounding box center [766, 287] width 10 height 10
click at [765, 271] on div at bounding box center [766, 268] width 10 height 10
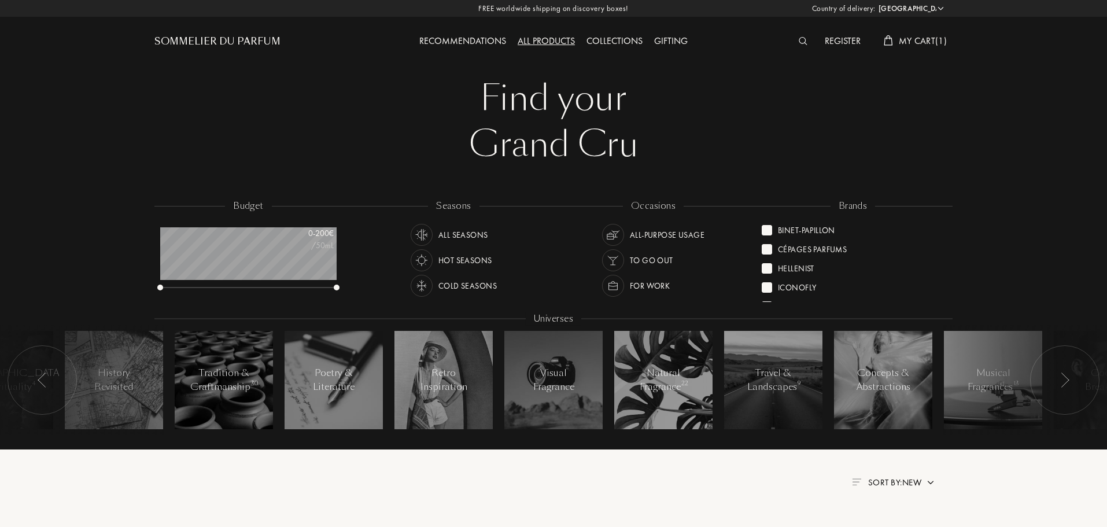
click at [765, 272] on div at bounding box center [766, 268] width 10 height 10
click at [765, 251] on div at bounding box center [766, 249] width 10 height 10
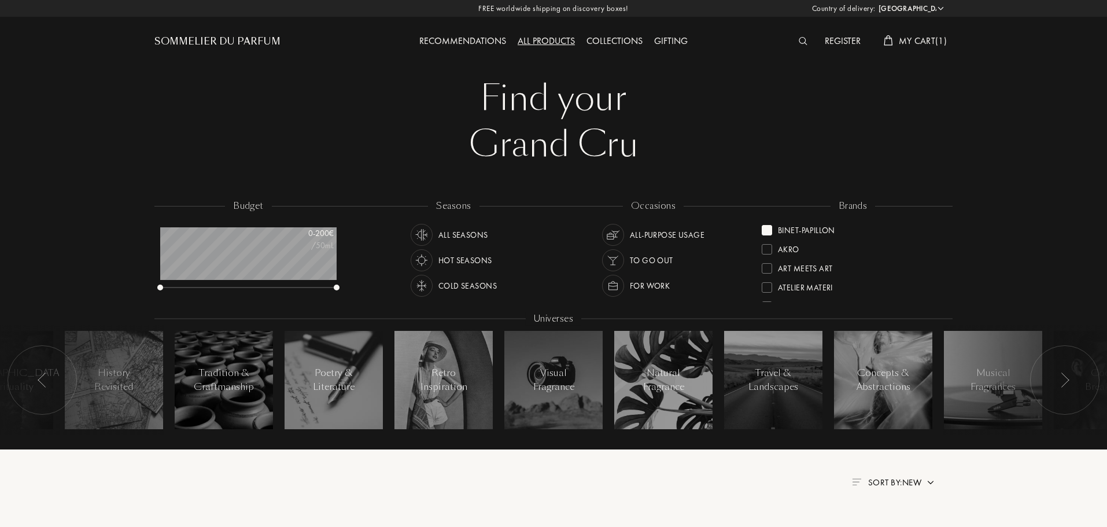
click at [763, 233] on div at bounding box center [766, 230] width 10 height 10
click at [782, 230] on div "Baruti" at bounding box center [790, 228] width 25 height 16
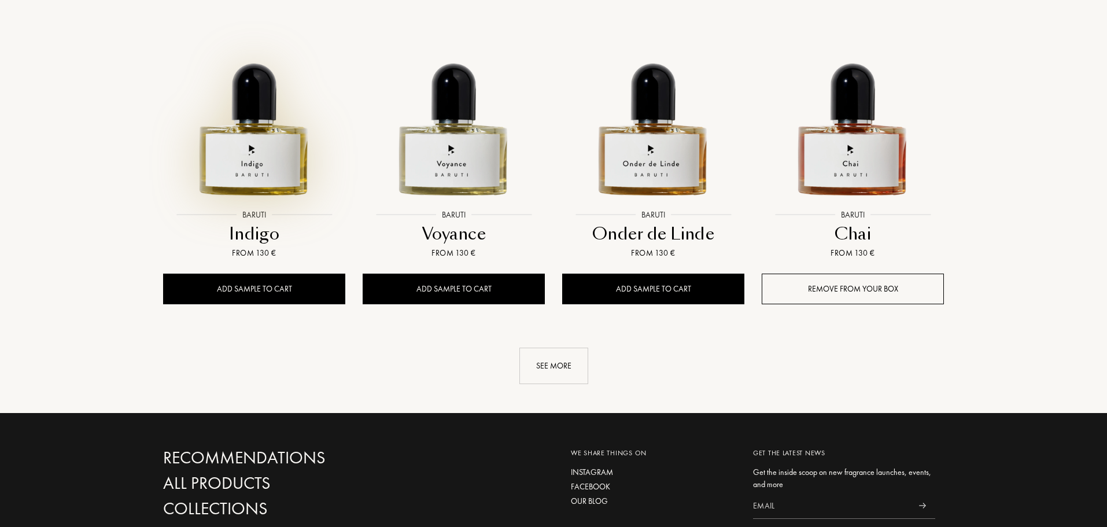
scroll to position [1156, 0]
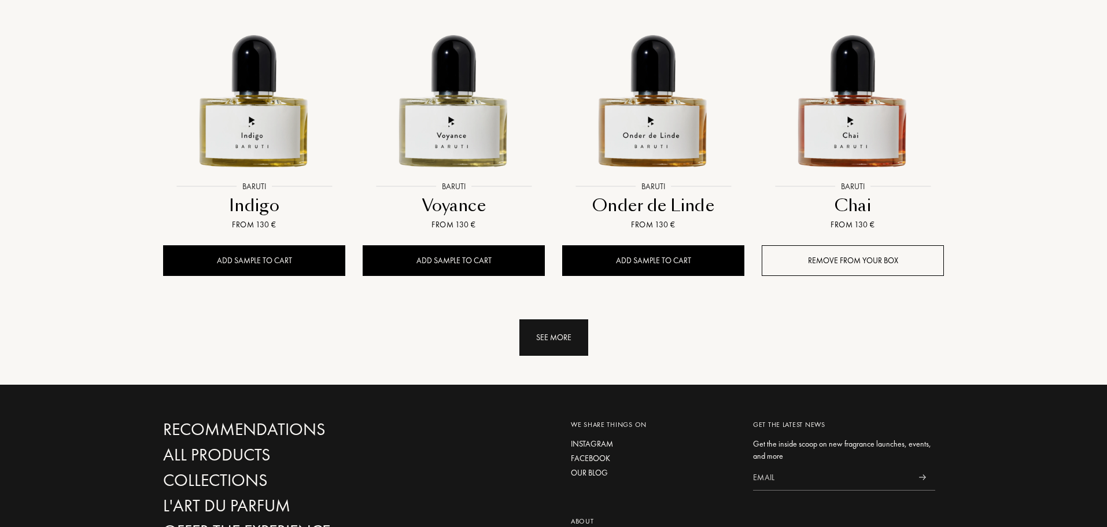
click at [565, 335] on div "See more" at bounding box center [553, 337] width 69 height 36
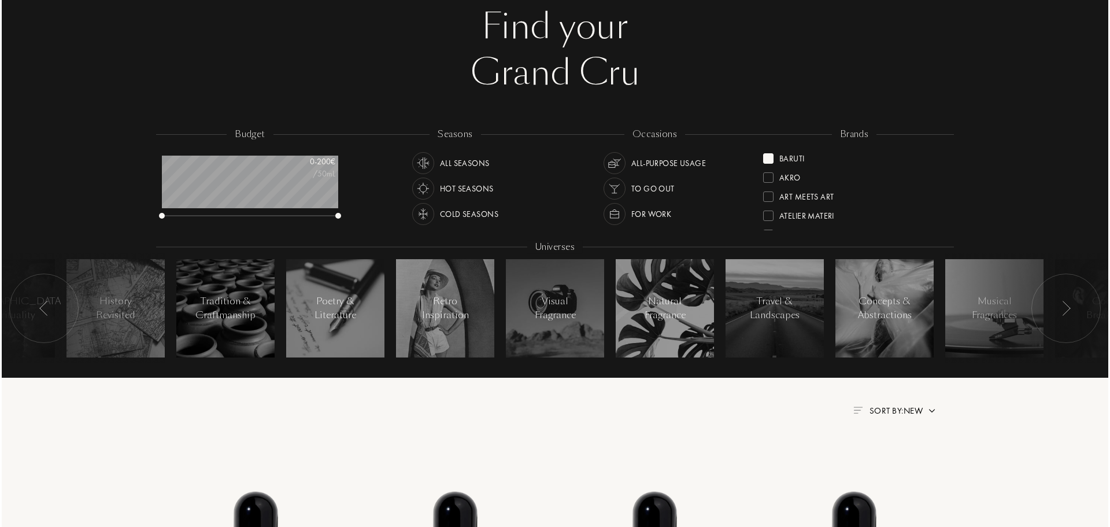
scroll to position [0, 0]
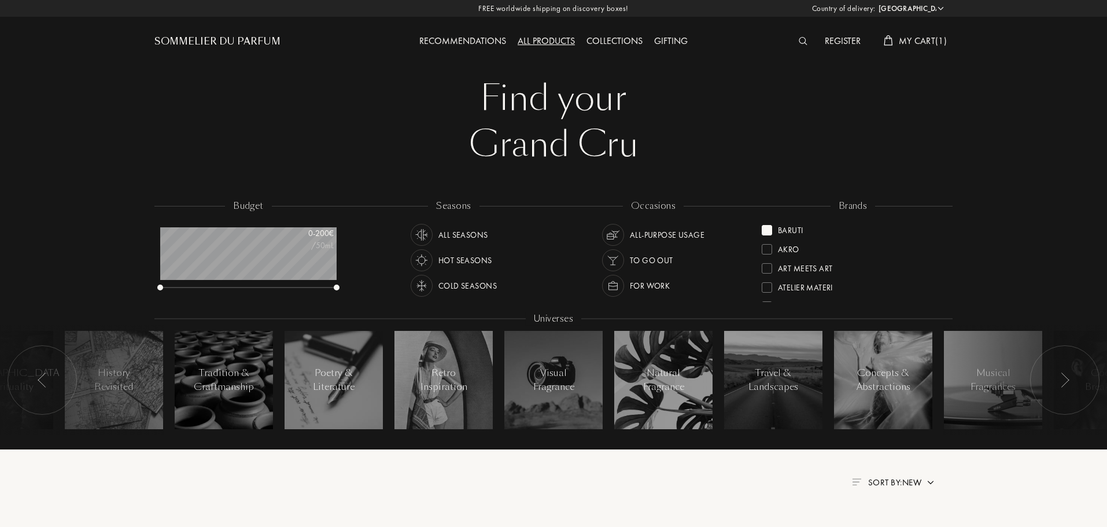
click at [902, 42] on span "My Cart ( 1 )" at bounding box center [922, 41] width 48 height 12
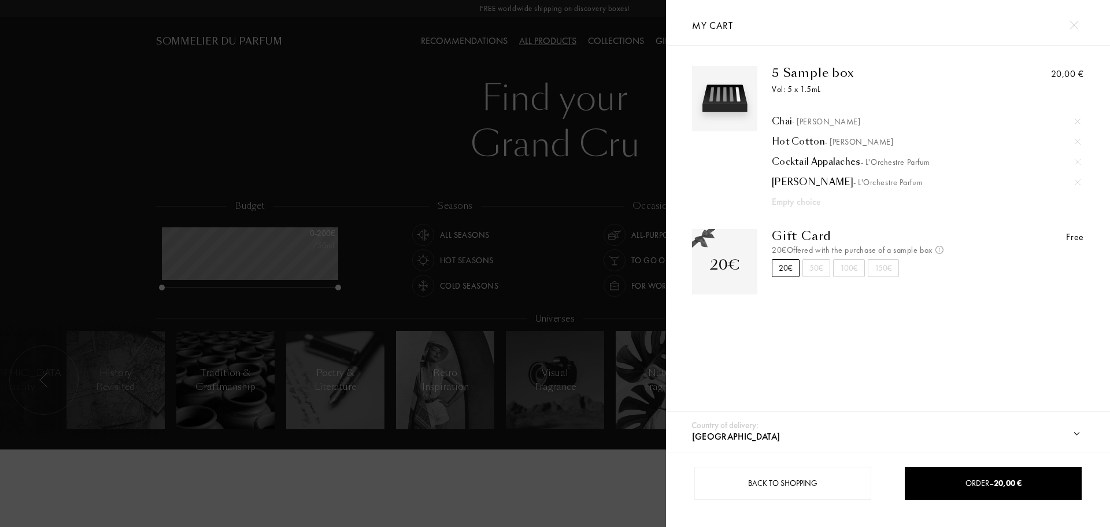
click at [609, 104] on div at bounding box center [333, 263] width 666 height 527
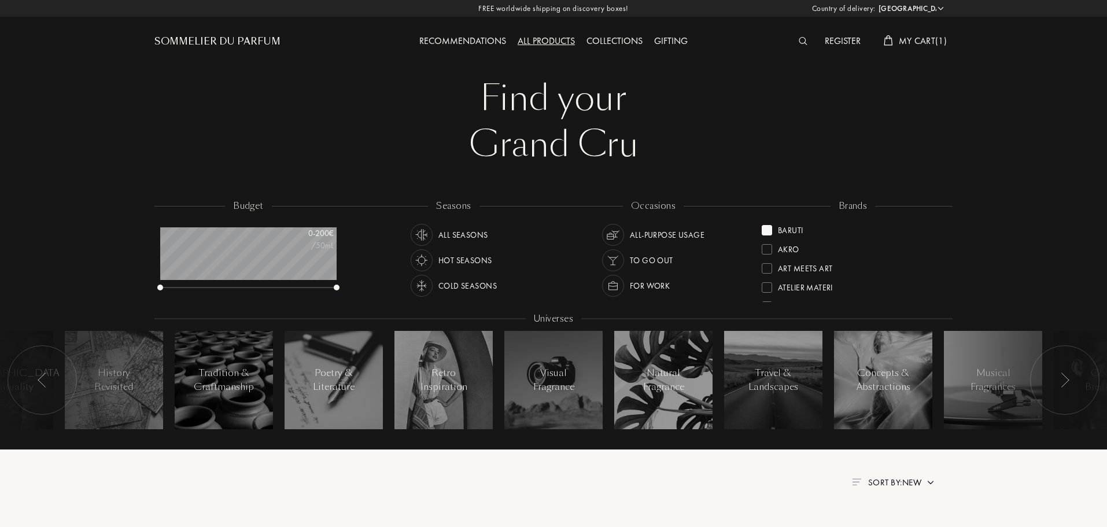
click at [915, 35] on span "My Cart ( 1 )" at bounding box center [922, 41] width 48 height 12
